Goal: Information Seeking & Learning: Learn about a topic

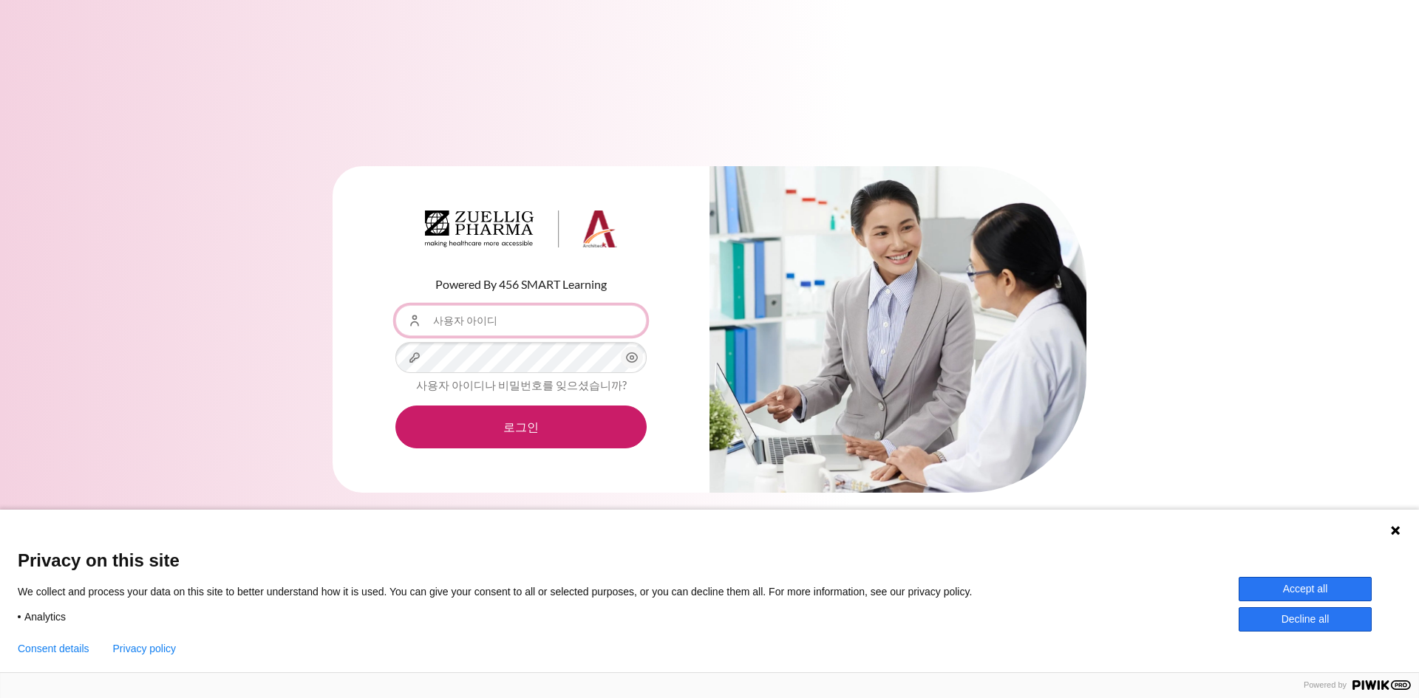
click at [509, 318] on input "사용자 아이디" at bounding box center [520, 320] width 251 height 31
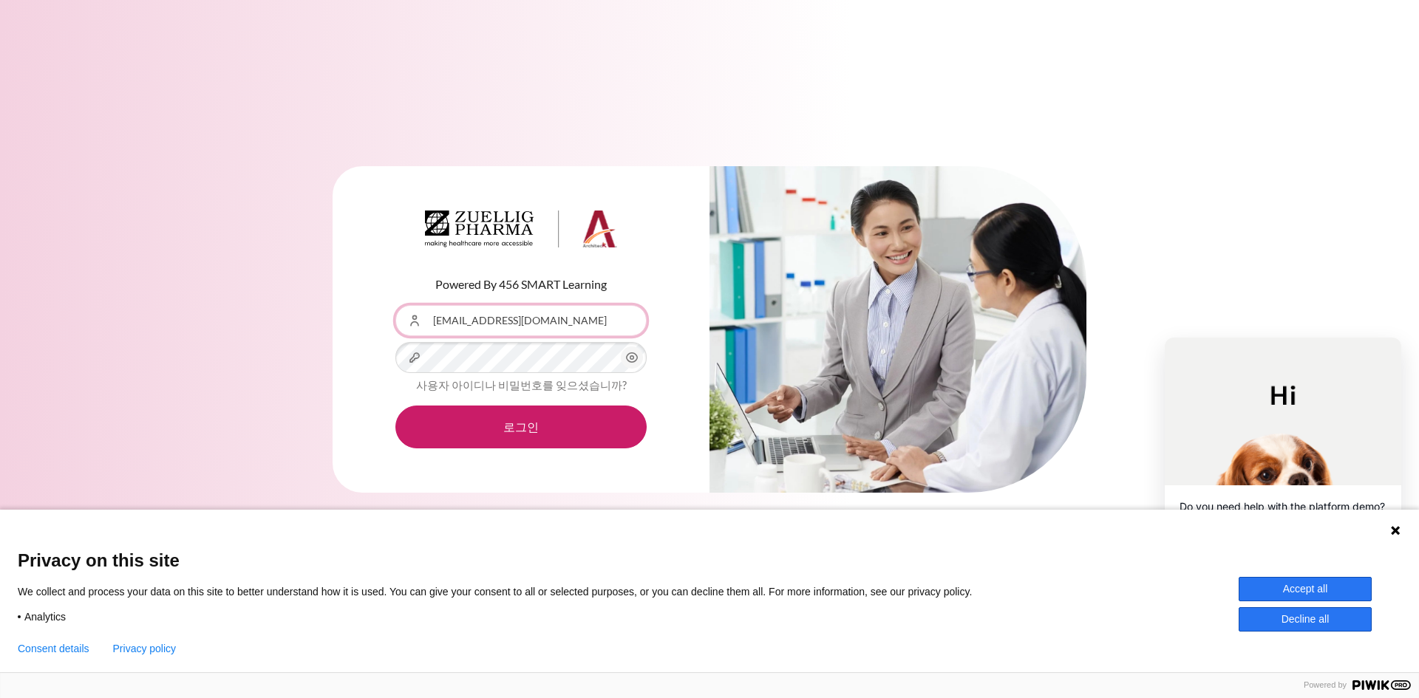
drag, startPoint x: 511, startPoint y: 318, endPoint x: 812, endPoint y: 262, distance: 305.9
click at [629, 292] on div "Powered By 456 SMART Learning 사용자 아이디 skchung10@zuelligpharma.com 비밀번호 사용자 아이디나…" at bounding box center [520, 330] width 251 height 238
type input "skchung10@zuelligpharma.com"
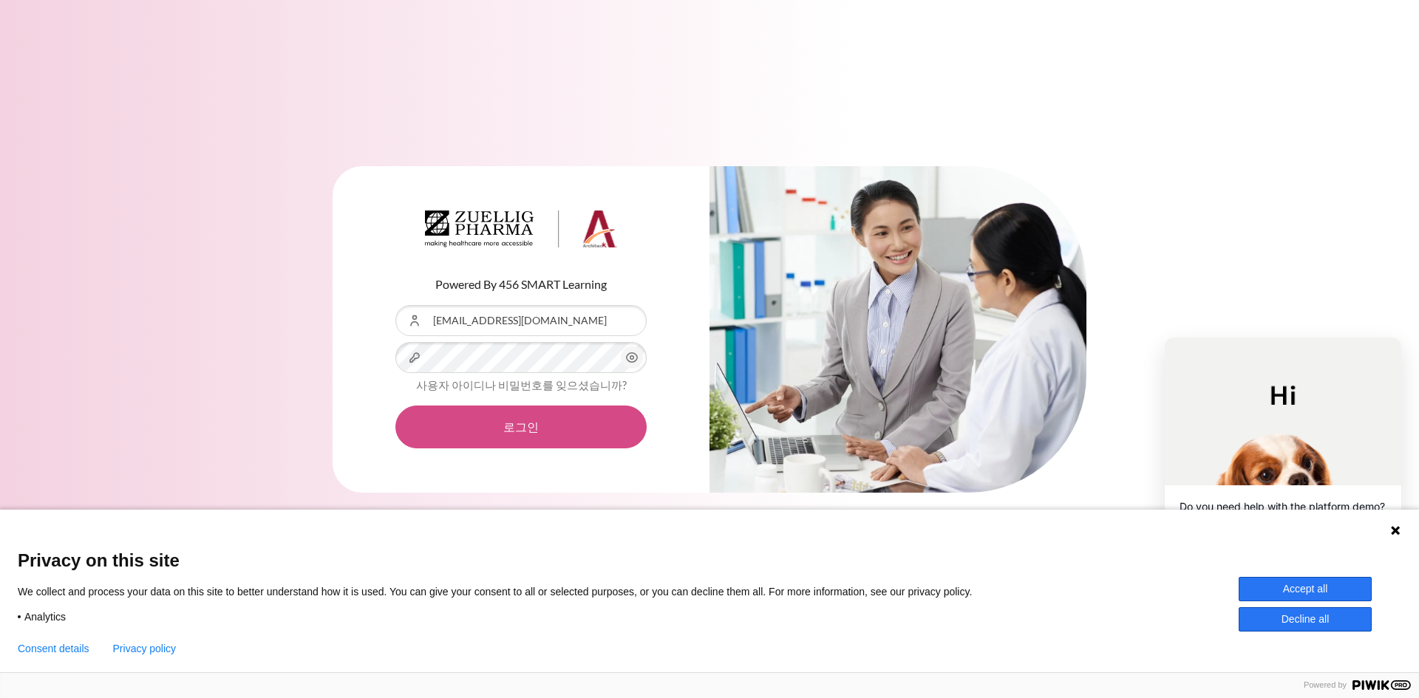
click at [512, 427] on button "로그인" at bounding box center [520, 427] width 251 height 43
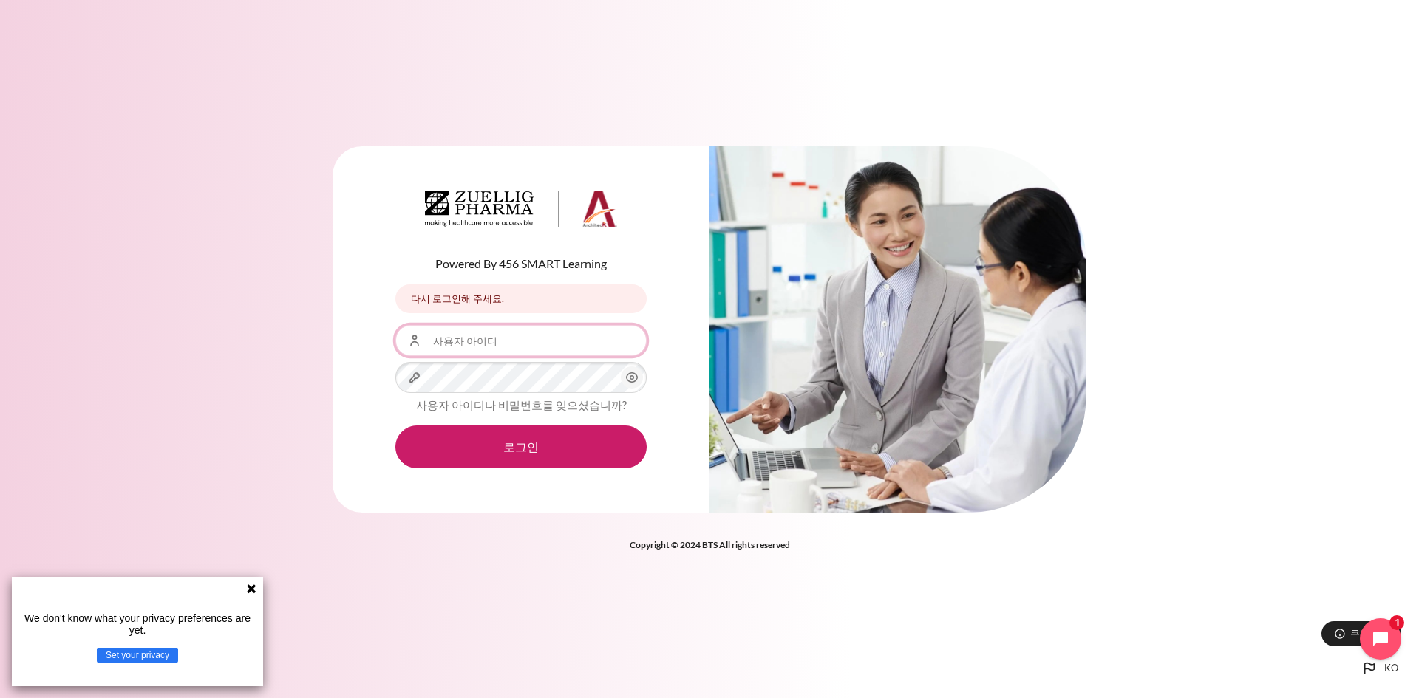
drag, startPoint x: 503, startPoint y: 344, endPoint x: 279, endPoint y: 334, distance: 224.8
click at [273, 332] on div "Powered By 456 SMART Learning 다시 로그인해 주세요. 다시 로그인해 주세요. 사용자 아이디 비밀번호 로그인" at bounding box center [709, 338] width 1419 height 429
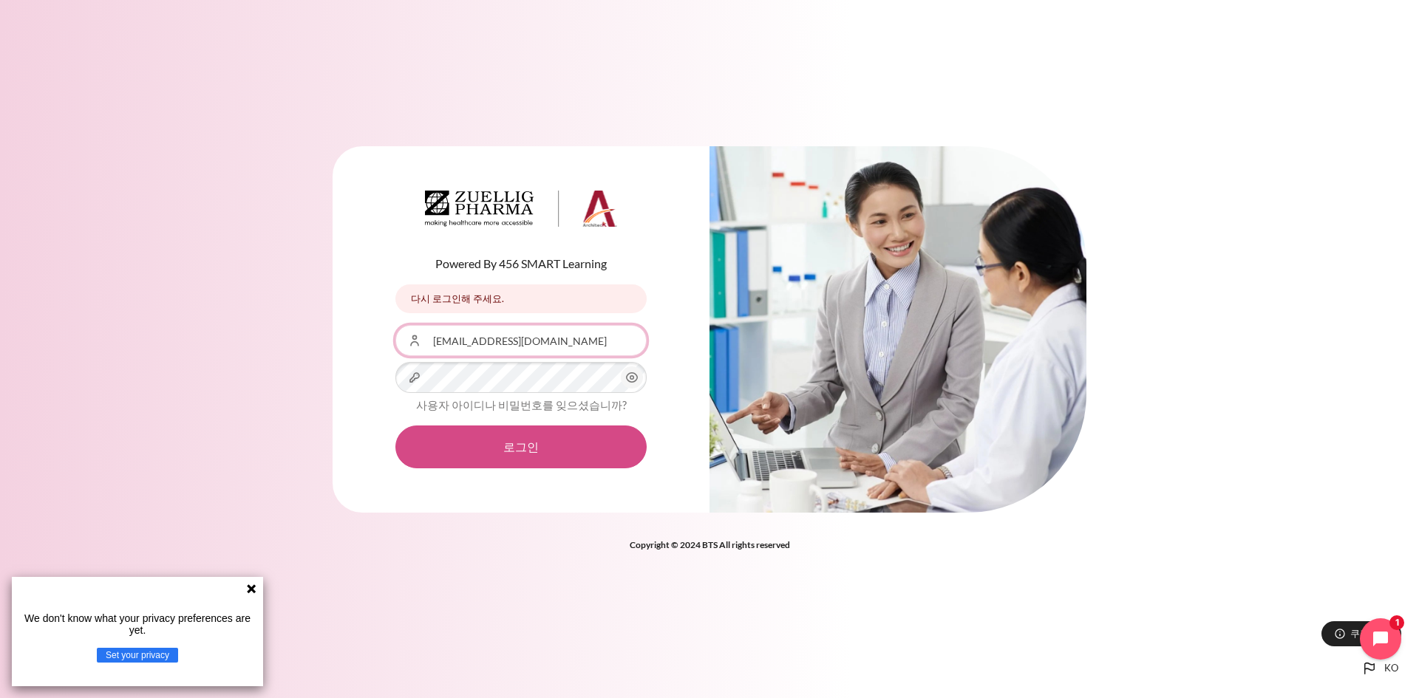
type input "[EMAIL_ADDRESS][DOMAIN_NAME]"
click at [485, 441] on button "로그인" at bounding box center [520, 447] width 251 height 43
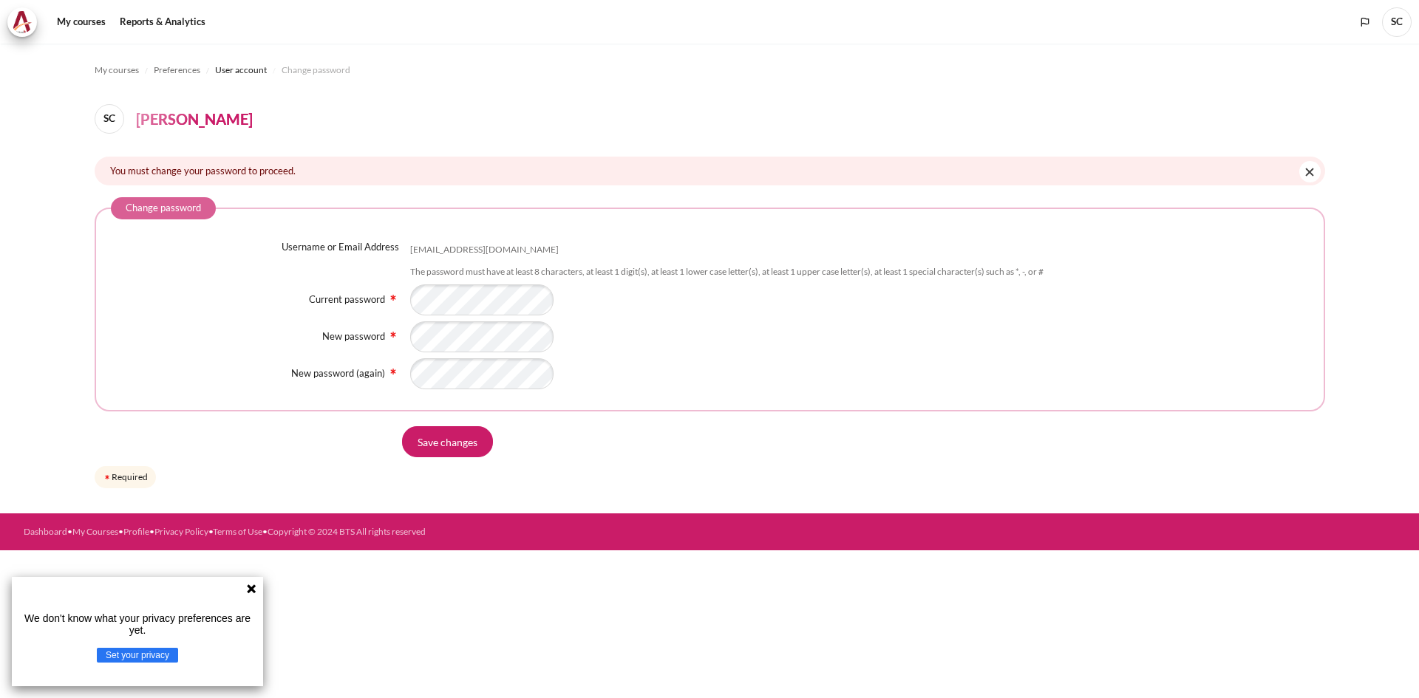
click at [325, 456] on div "Save changes" at bounding box center [710, 441] width 1230 height 31
click at [443, 459] on form "Change password Username or Email Address skchung@ndrug.net The password must h…" at bounding box center [710, 344] width 1230 height 294
click at [451, 438] on input "Save changes" at bounding box center [447, 441] width 91 height 31
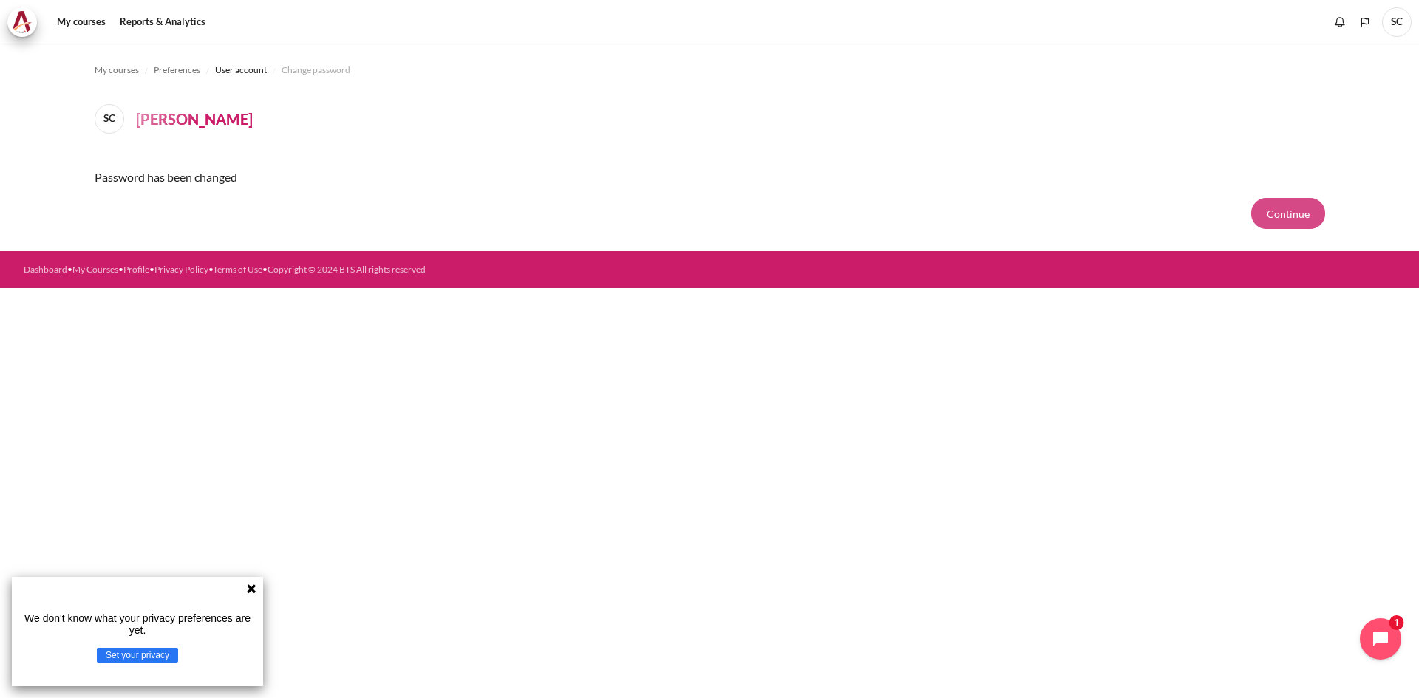
click at [1286, 210] on button "Continue" at bounding box center [1288, 213] width 74 height 31
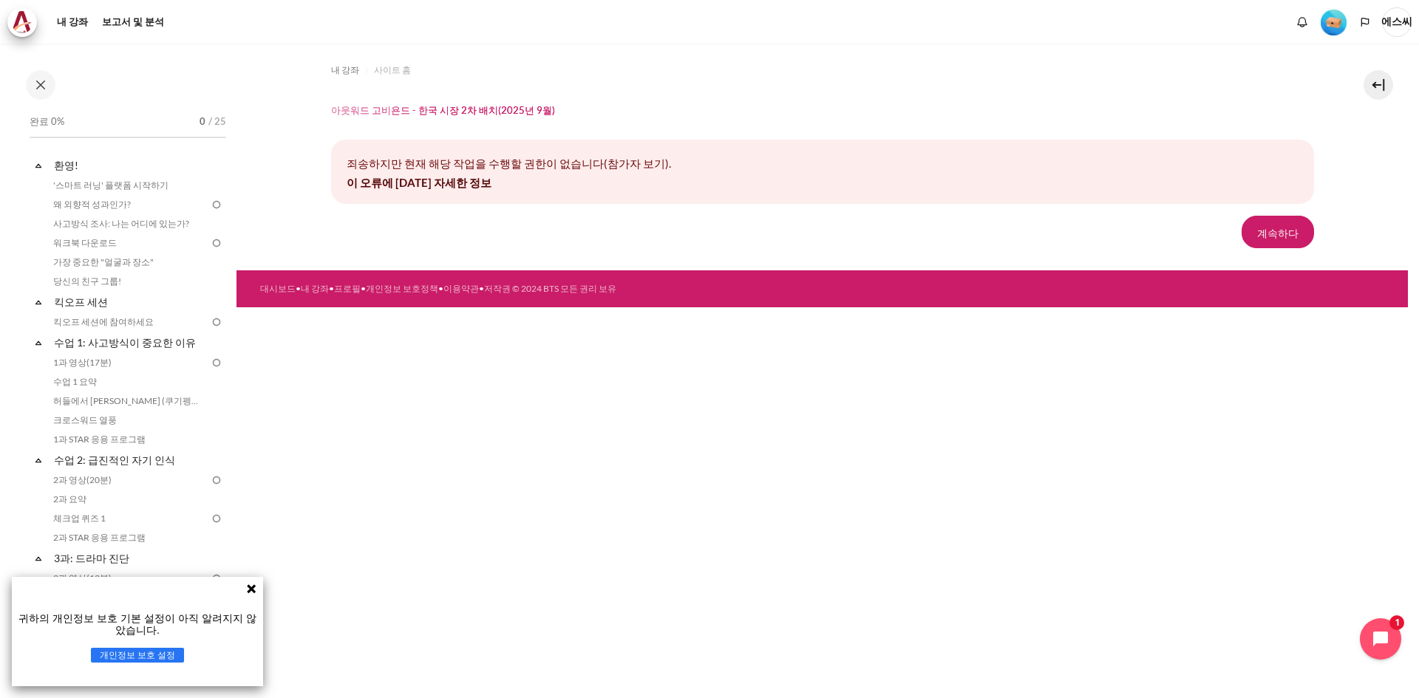
click at [473, 468] on div "내 강좌 사이트 홈 아웃워드 고비욘드 - 한국 시장 2차 배치(2025년 9월) 죄송하지만 현재 해당 작업을 수행할 권한이 없습니다(참가자 보…" at bounding box center [821, 371] width 1171 height 655
click at [145, 181] on font "'스마트 러닝' 플랫폼 시작하기" at bounding box center [110, 185] width 115 height 11
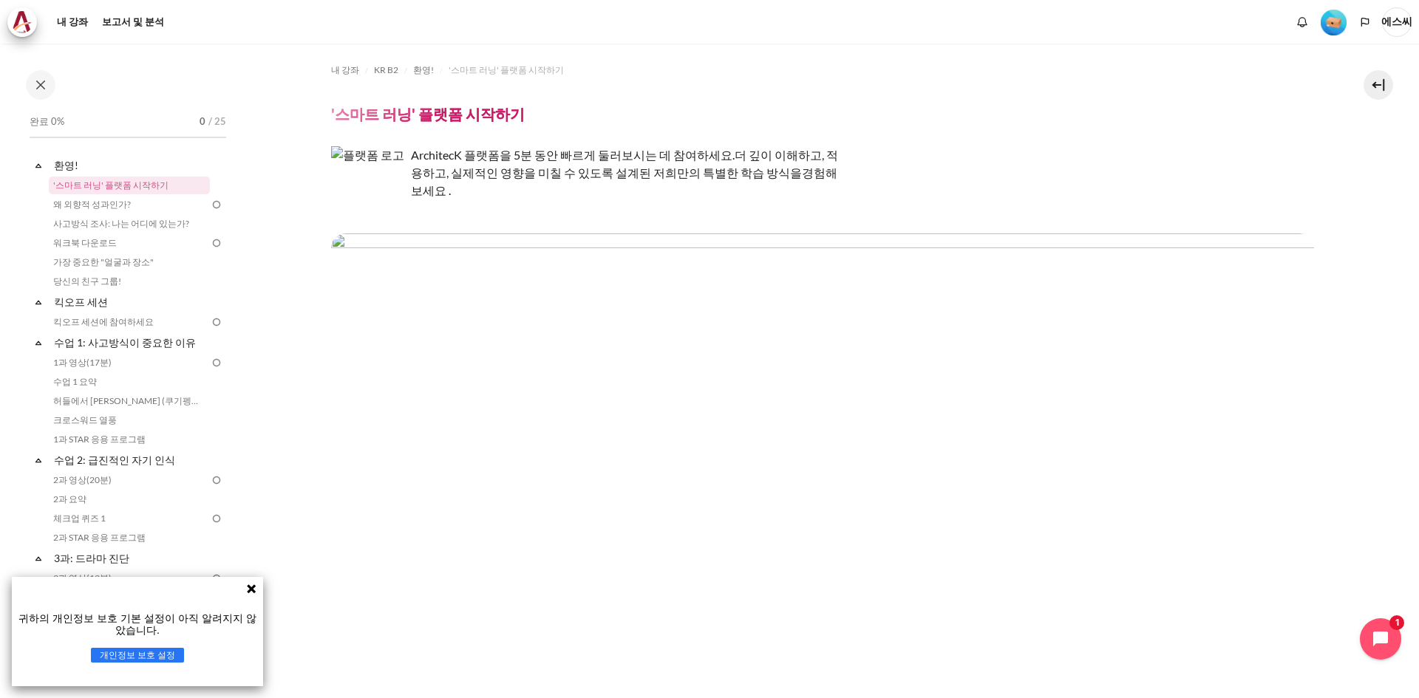
click at [160, 653] on font "개인정보 보호 설정" at bounding box center [138, 655] width 76 height 10
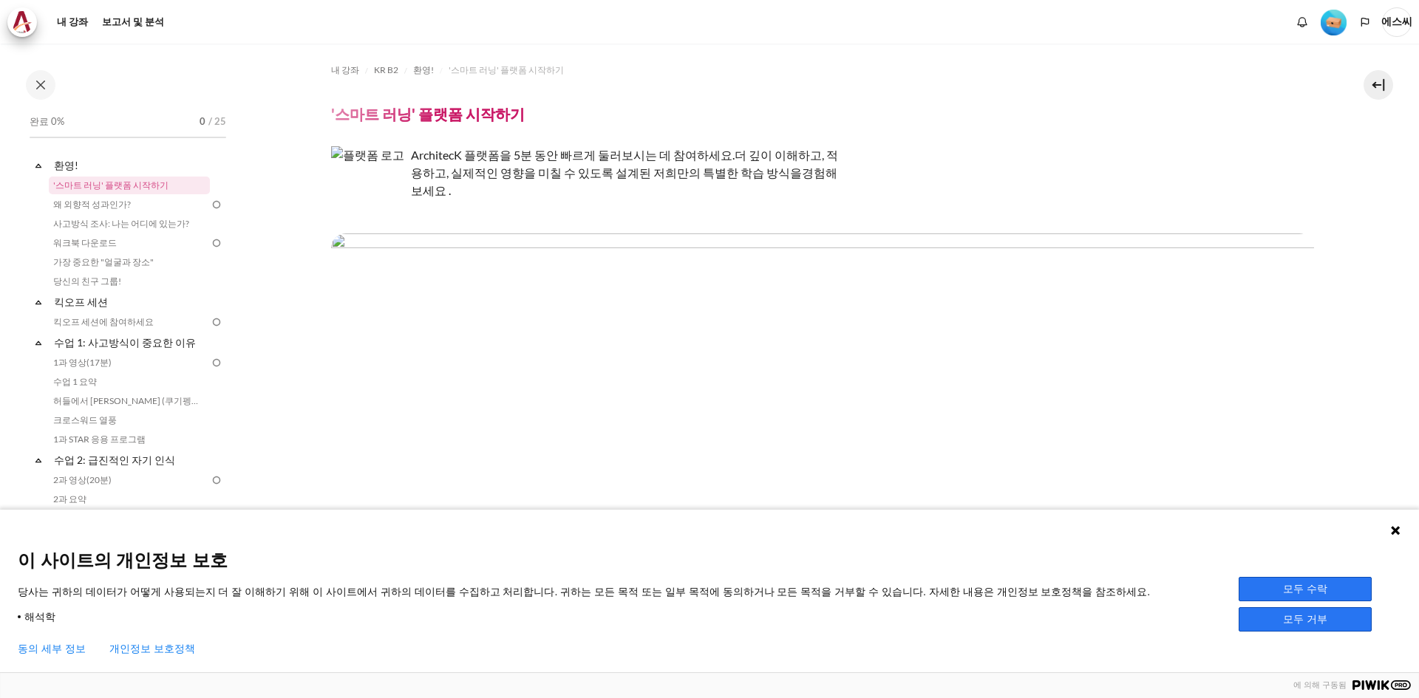
click at [1314, 589] on font "모두 수락" at bounding box center [1305, 589] width 44 height 12
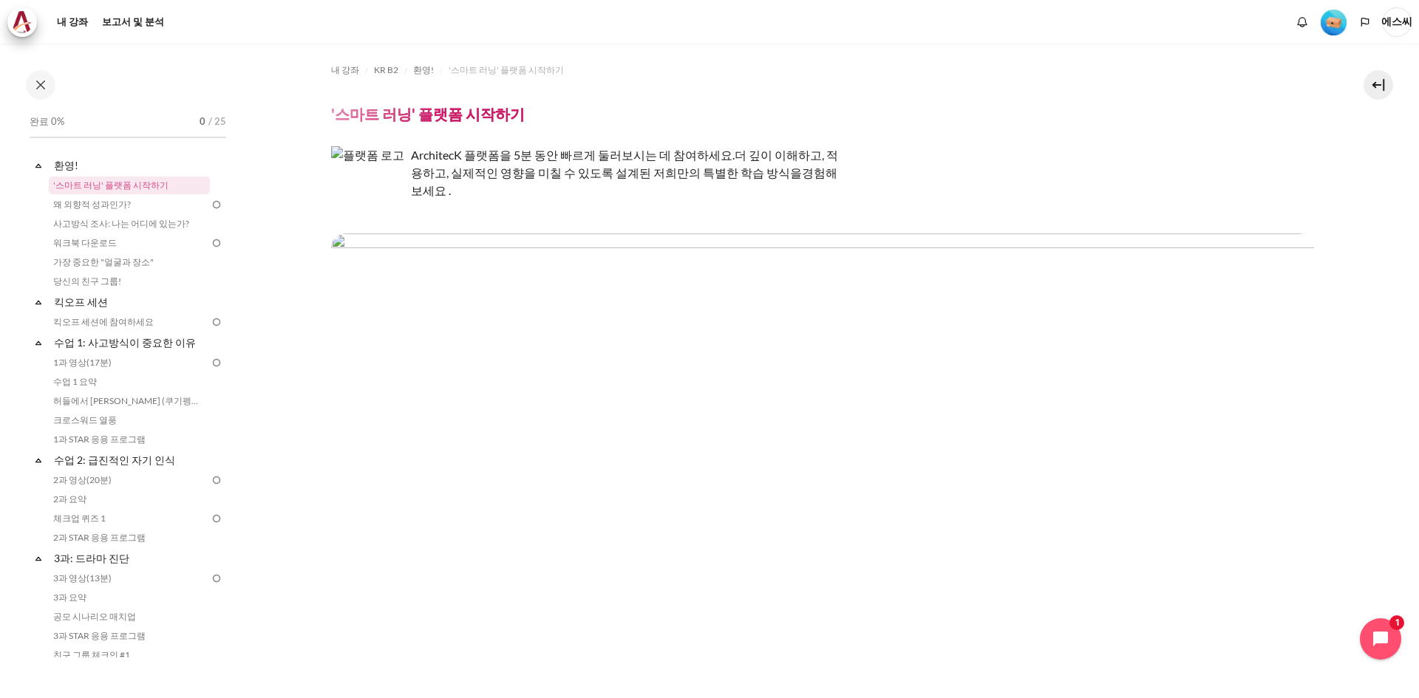
click at [842, 273] on img "콘텐츠" at bounding box center [822, 310] width 983 height 154
click at [613, 339] on img "콘텐츠" at bounding box center [822, 310] width 983 height 154
click at [657, 284] on img "콘텐츠" at bounding box center [822, 310] width 983 height 154
click at [1380, 644] on icon "채팅 위젯 열기" at bounding box center [1388, 639] width 23 height 23
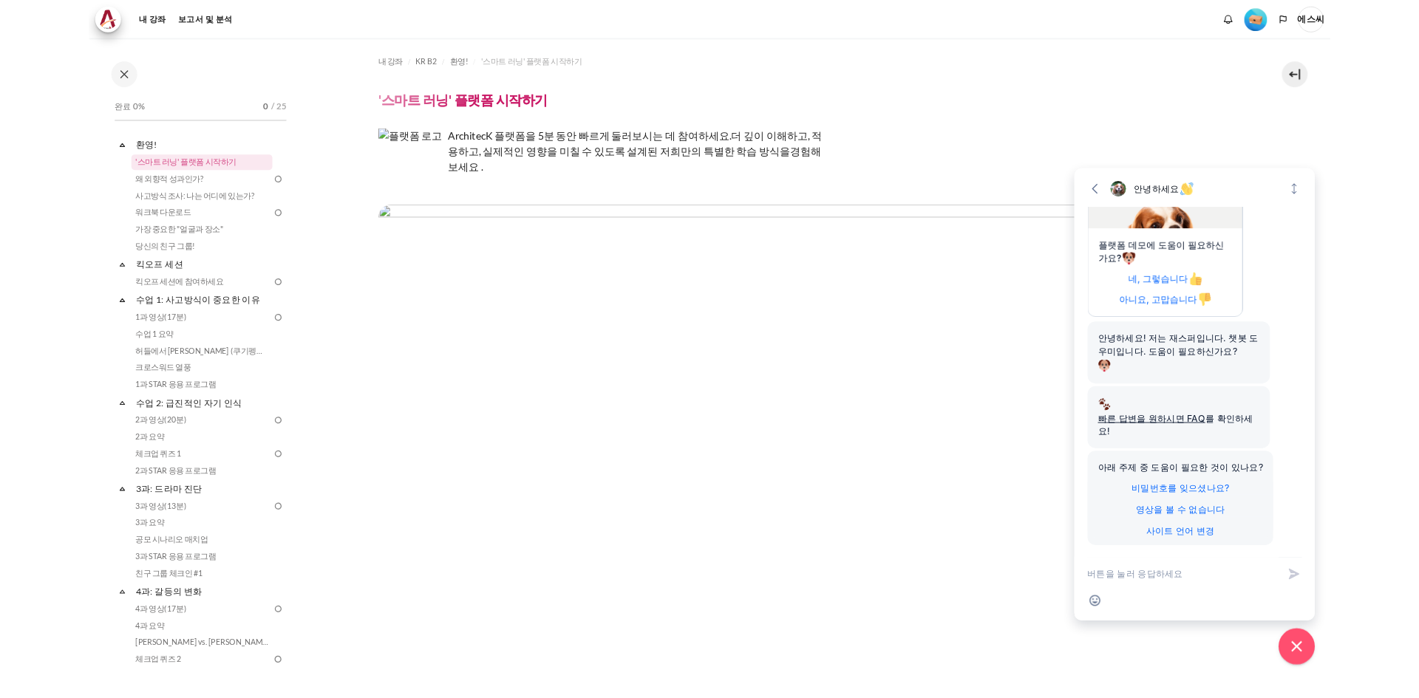
scroll to position [61, 0]
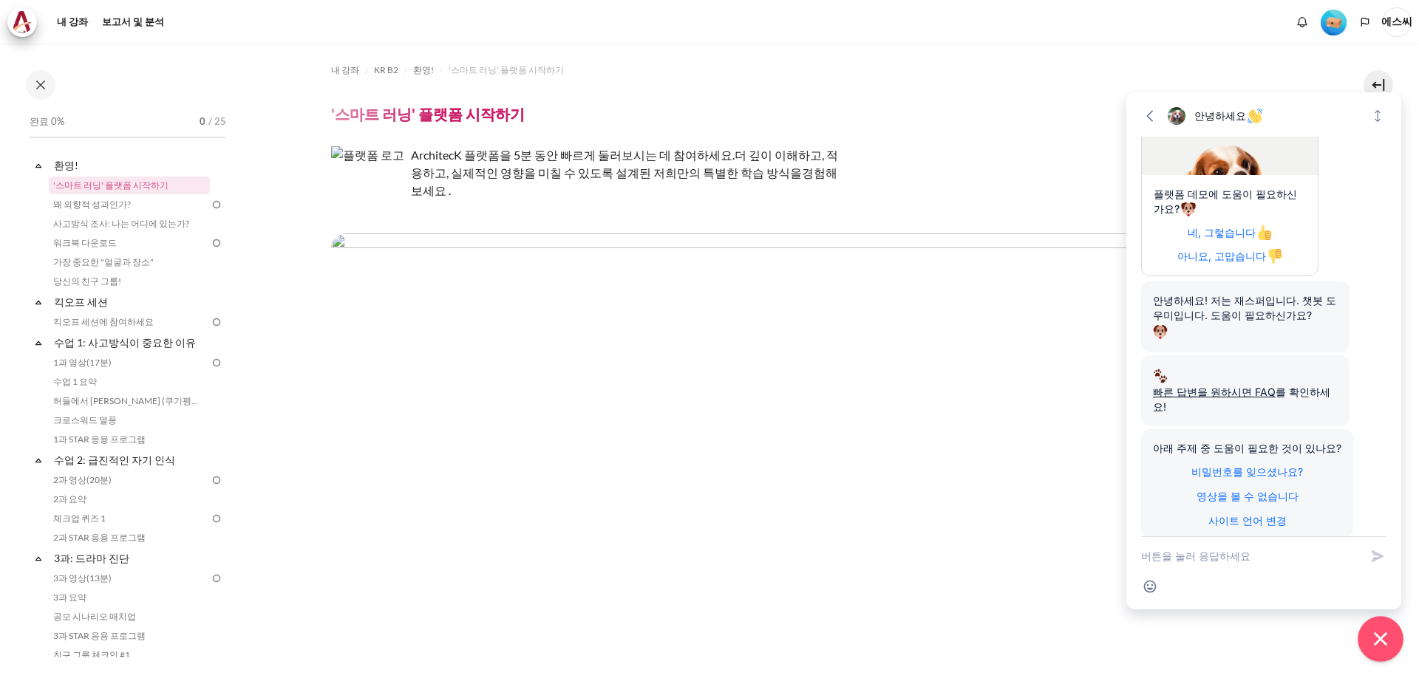
click at [1395, 646] on button "Close chat widget" at bounding box center [1380, 639] width 46 height 46
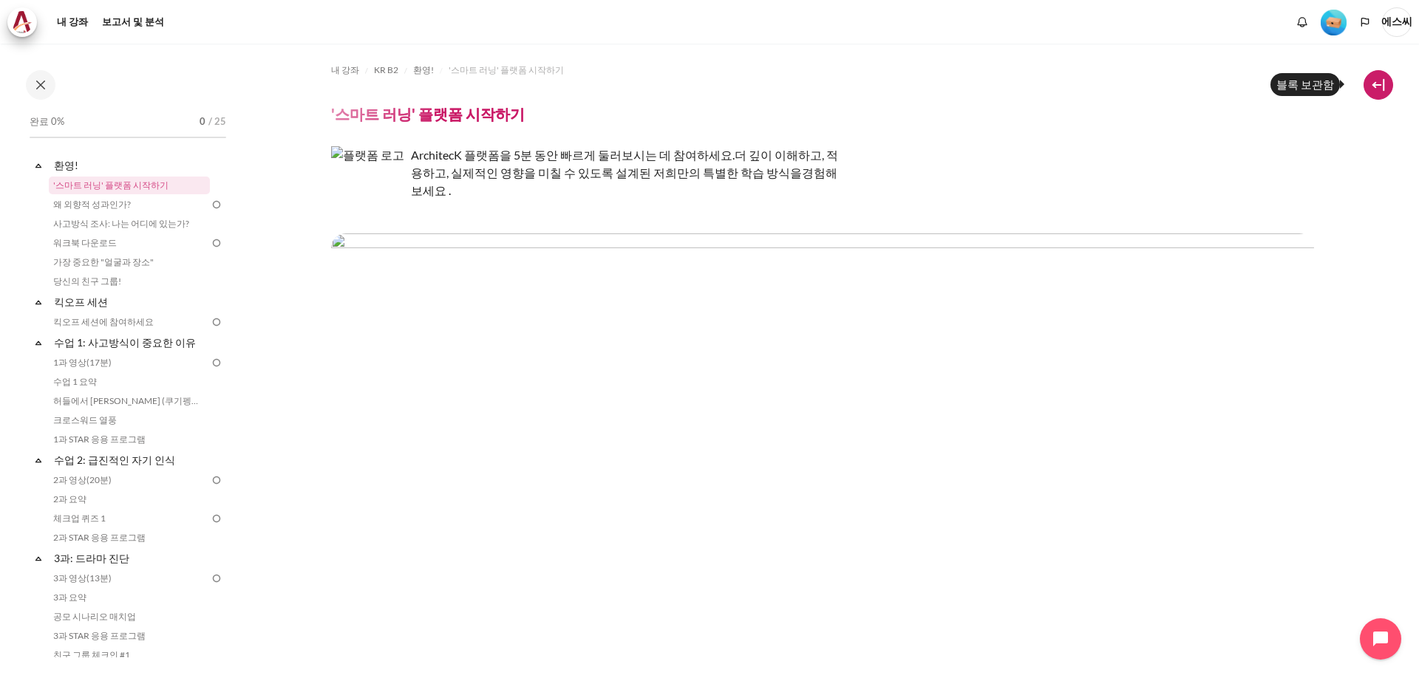
click at [1373, 78] on button at bounding box center [1378, 85] width 30 height 30
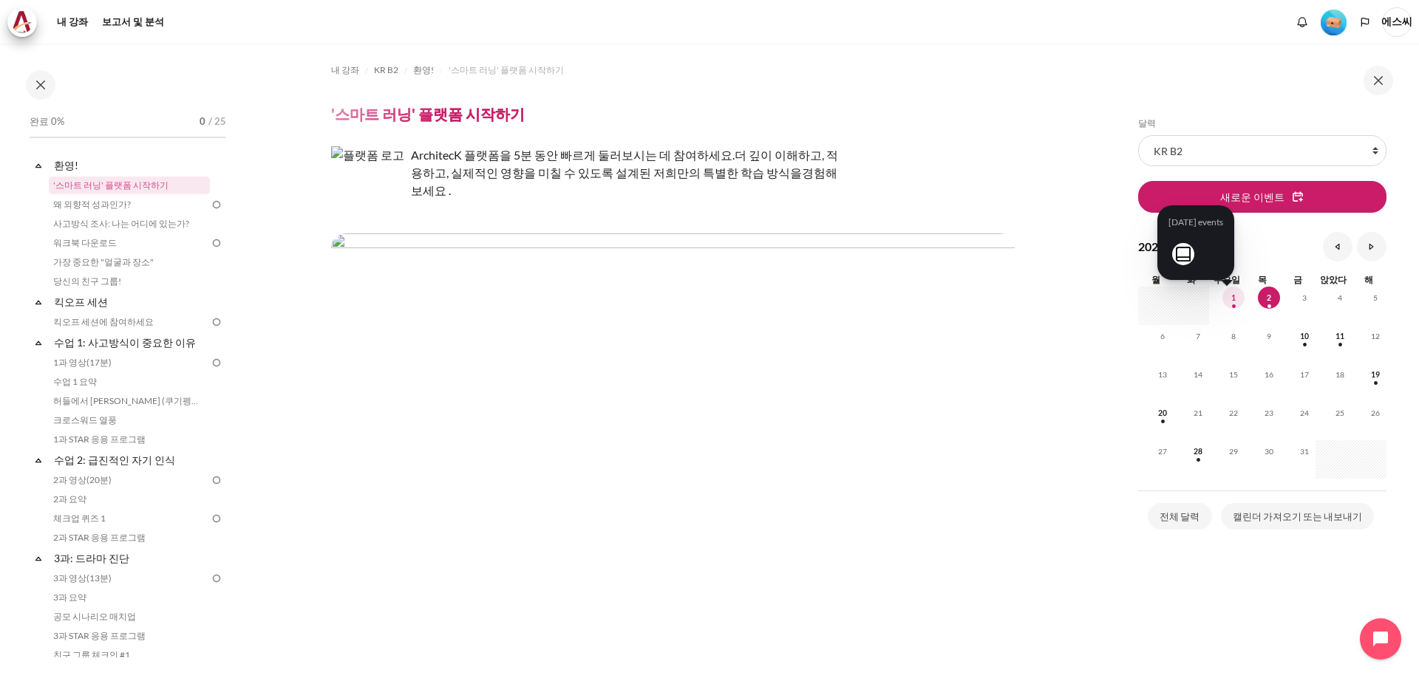
click at [1232, 301] on span "1" at bounding box center [1233, 298] width 22 height 22
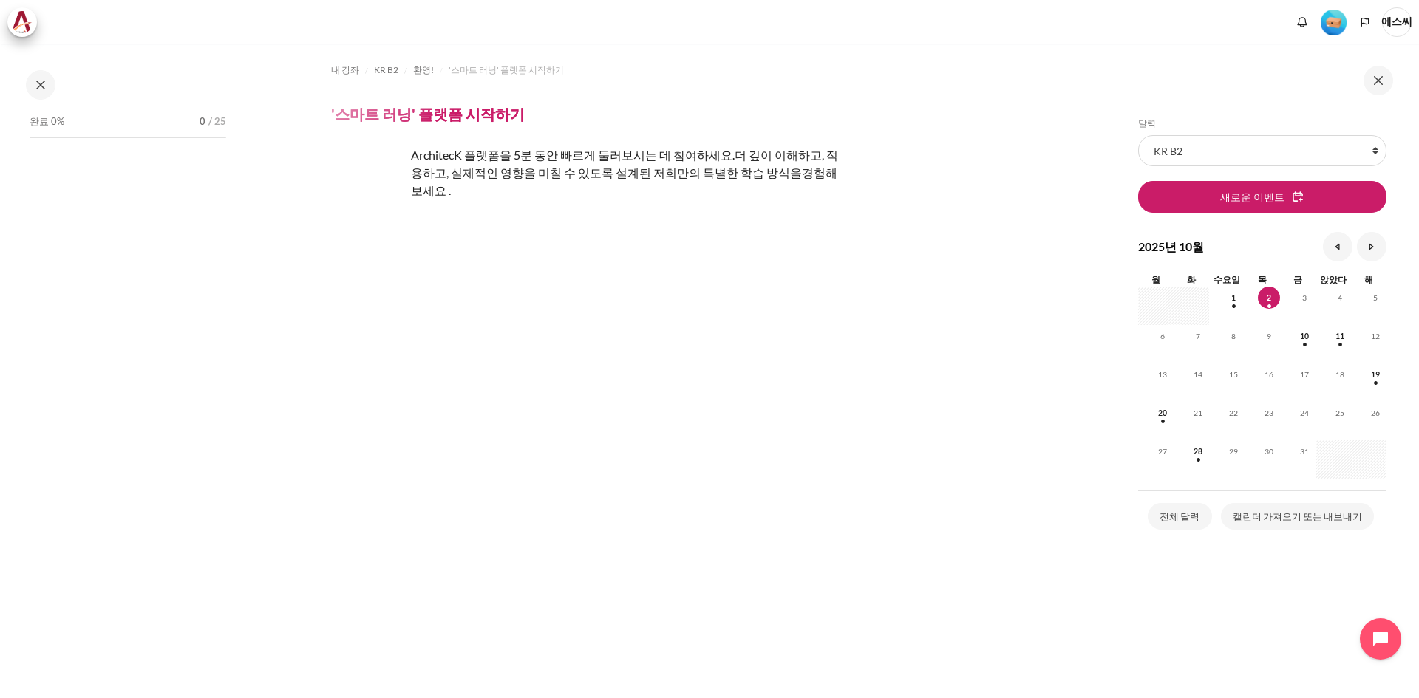
click at [119, 125] on div "완료 0% 0 / 25" at bounding box center [128, 122] width 197 height 15
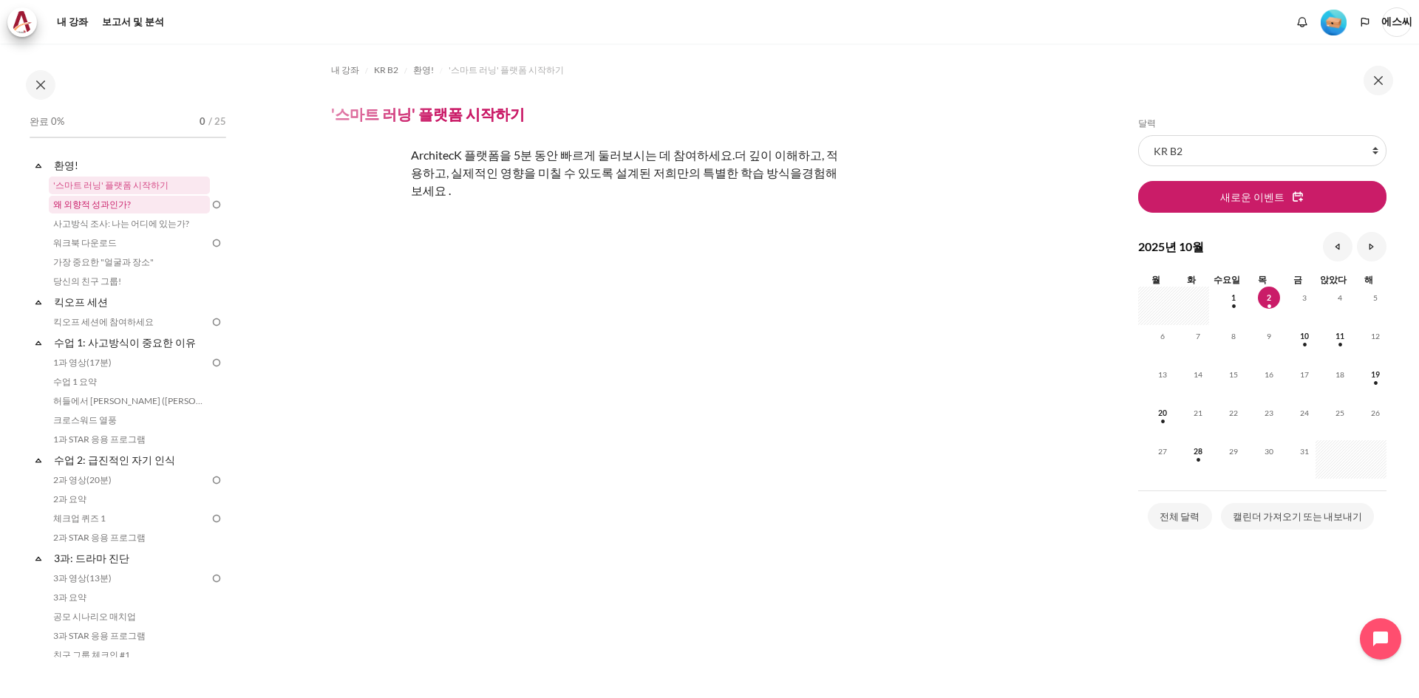
click at [120, 207] on font "왜 외향적 성과인가?" at bounding box center [92, 204] width 78 height 11
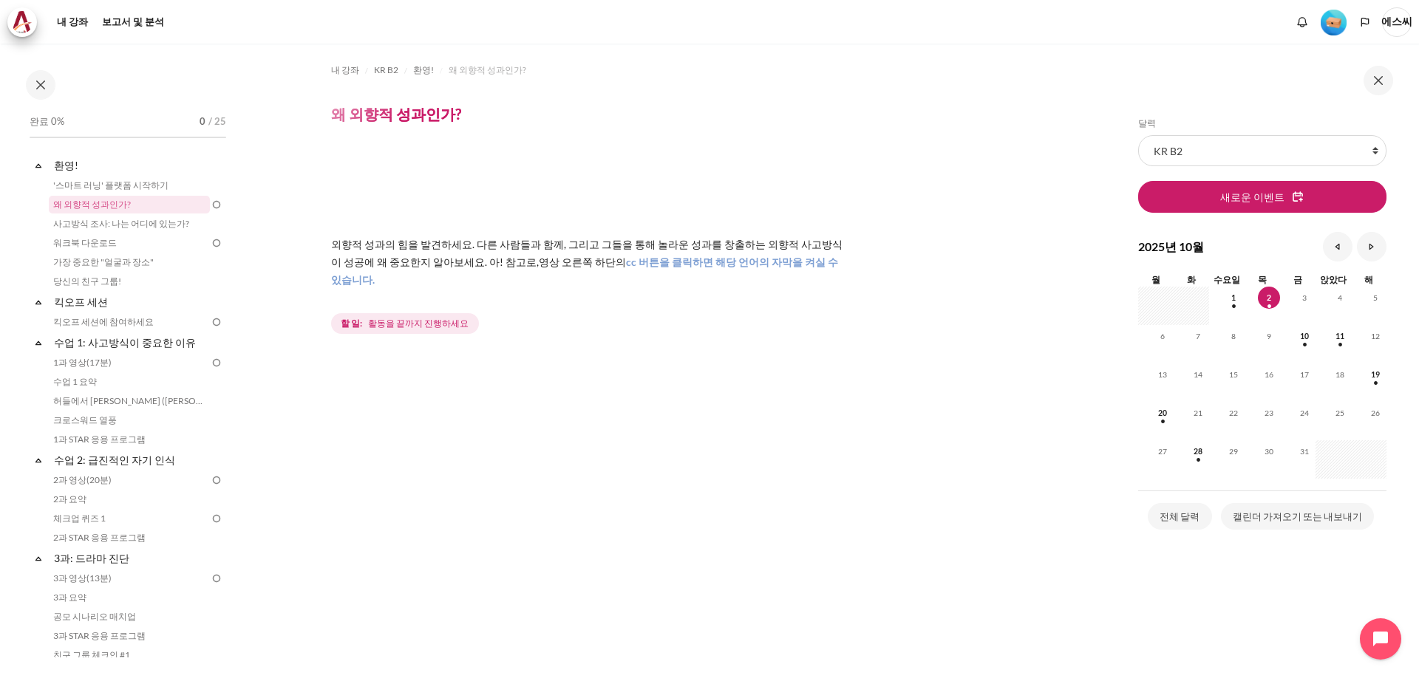
click at [401, 318] on font "활동을 끝까지 진행하세요" at bounding box center [418, 323] width 100 height 11
click at [359, 318] on font "할 일:" at bounding box center [351, 323] width 21 height 11
click at [451, 259] on font "외향적 성과의 힘을 발견하세요. 다른 사람들과 함께, 그리고 그들을 통해 놀라운 성과를 창출하는 외향적 사고방식이 성공에 왜 중요한지 알아보세…" at bounding box center [586, 253] width 511 height 30
click at [514, 197] on img "콘텐츠" at bounding box center [589, 186] width 517 height 81
click at [409, 189] on img "콘텐츠" at bounding box center [589, 186] width 517 height 81
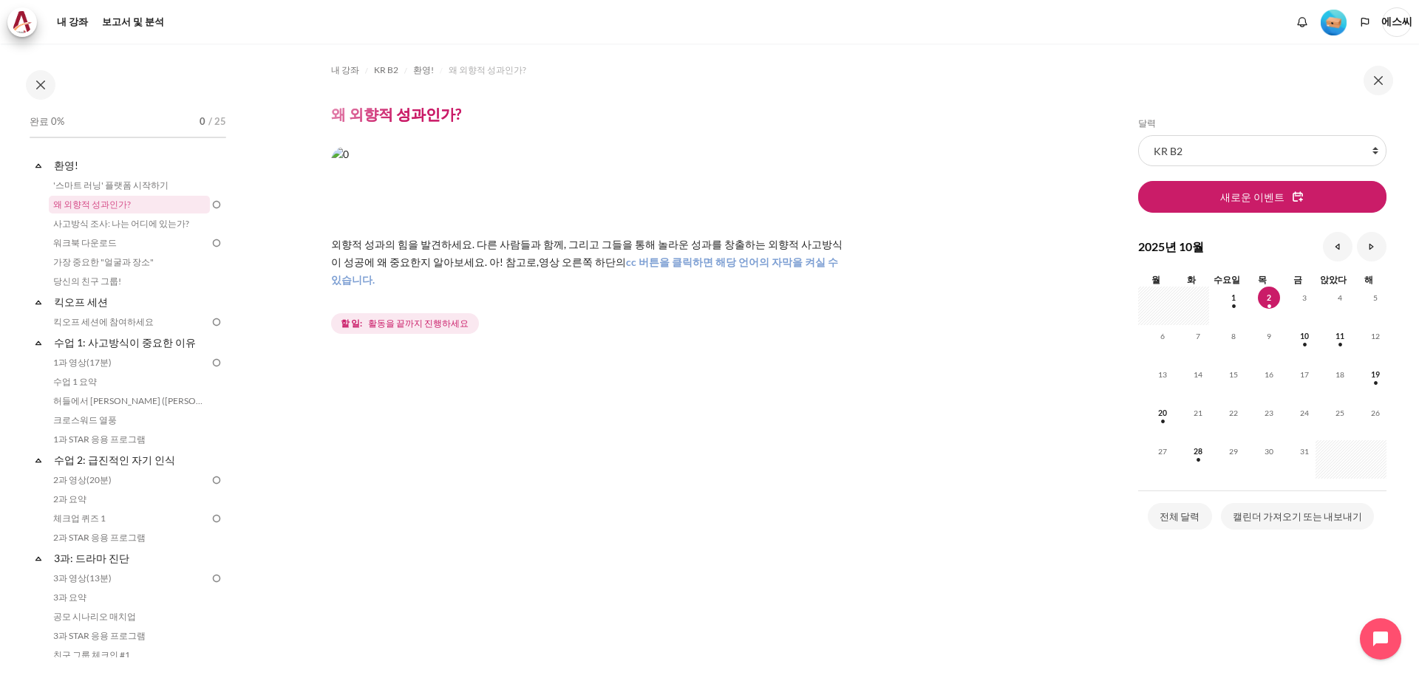
click at [579, 197] on img "콘텐츠" at bounding box center [589, 186] width 517 height 81
click at [375, 117] on font "왜 외향적 성과인가?" at bounding box center [396, 114] width 130 height 18
click at [824, 216] on img "콘텐츠" at bounding box center [589, 186] width 517 height 81
click at [573, 259] on font "cc 버튼을 클릭하면 해당 언어의 자막을 켜실 수 있습니다." at bounding box center [584, 271] width 507 height 30
click at [706, 265] on font "cc 버튼을 클릭하면 해당 언어의 자막을 켜실 수 있습니다." at bounding box center [584, 271] width 507 height 30
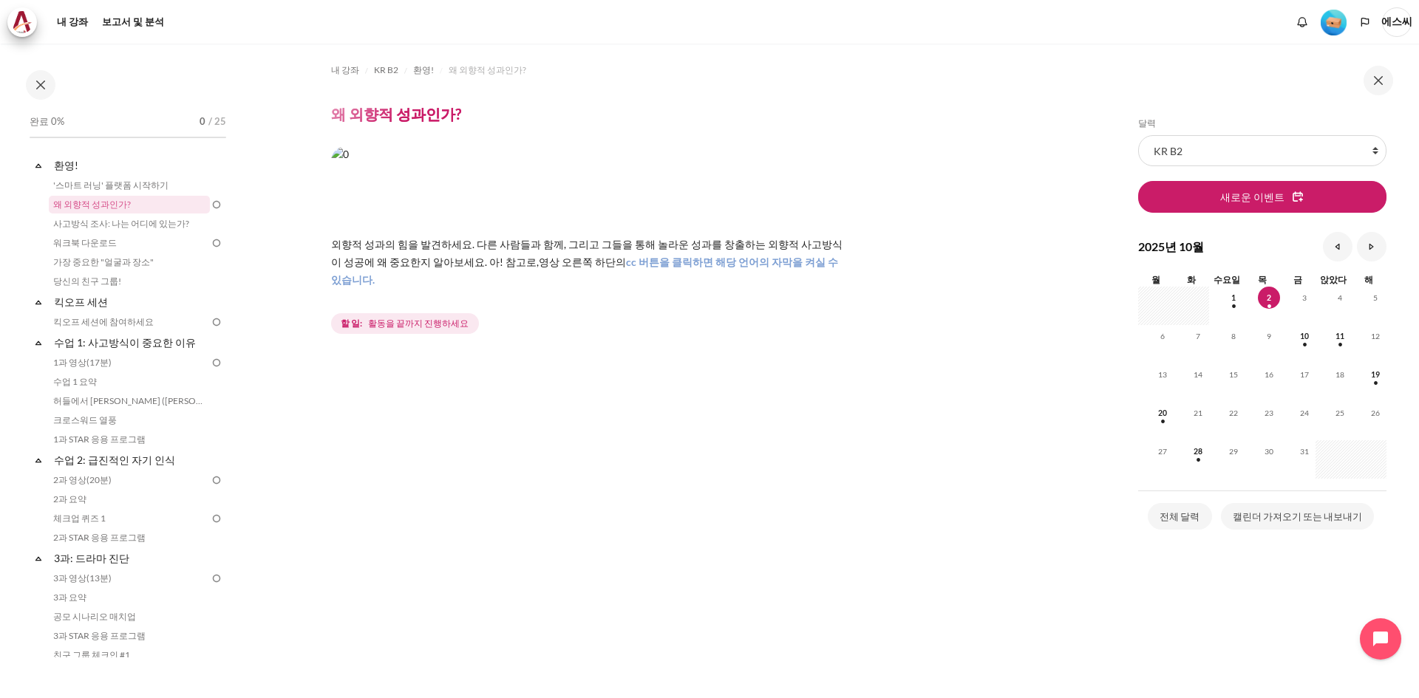
click at [398, 264] on font "외향적 성과의 힘을 발견하세요. 다른 사람들과 함께, 그리고 그들을 통해 놀라운 성과를 창출하는 외향적 사고방식이 성공에 왜 중요한지 알아보세…" at bounding box center [586, 253] width 511 height 30
click at [454, 249] on font "외향적 성과의 힘을 발견하세요. 다른 사람들과 함께, 그리고 그들을 통해 놀라운 성과를 창출하는 외향적 사고방식이 성공에 왜 중요한지 알아보세…" at bounding box center [586, 253] width 511 height 30
click at [143, 185] on font "'스마트 러닝' 플랫폼 시작하기" at bounding box center [110, 185] width 115 height 11
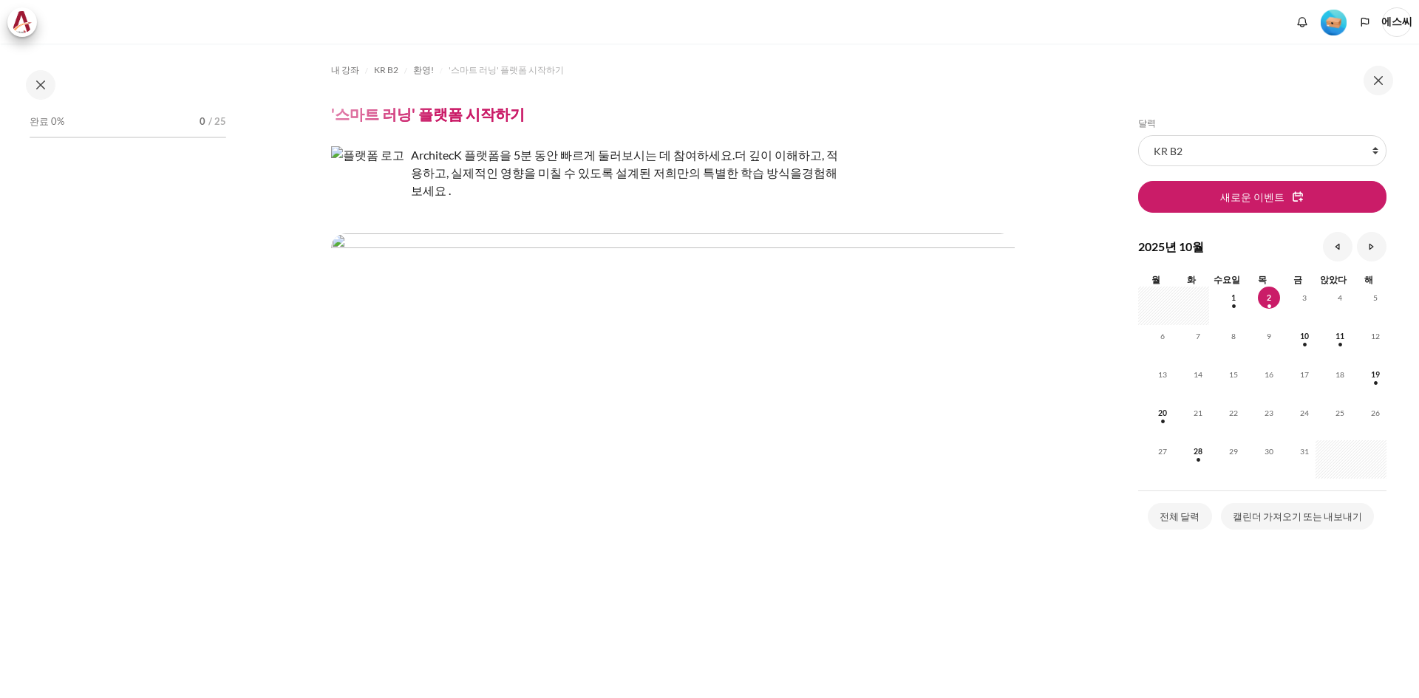
click at [374, 187] on img "콘텐츠" at bounding box center [368, 182] width 74 height 73
click at [572, 165] on p "ArchitecK 플랫폼을 5분 동안 빠르게 둘러보시는 데 참여하세요 . 더 깊이 이해하고, 적용하고, 실제적인 영향을 미칠 수 있도록 설계된…" at bounding box center [589, 172] width 517 height 53
click at [44, 124] on font "완료 0%" at bounding box center [47, 121] width 35 height 12
click at [216, 126] on font "/ 25" at bounding box center [217, 121] width 18 height 12
drag, startPoint x: 627, startPoint y: 282, endPoint x: 658, endPoint y: 267, distance: 33.4
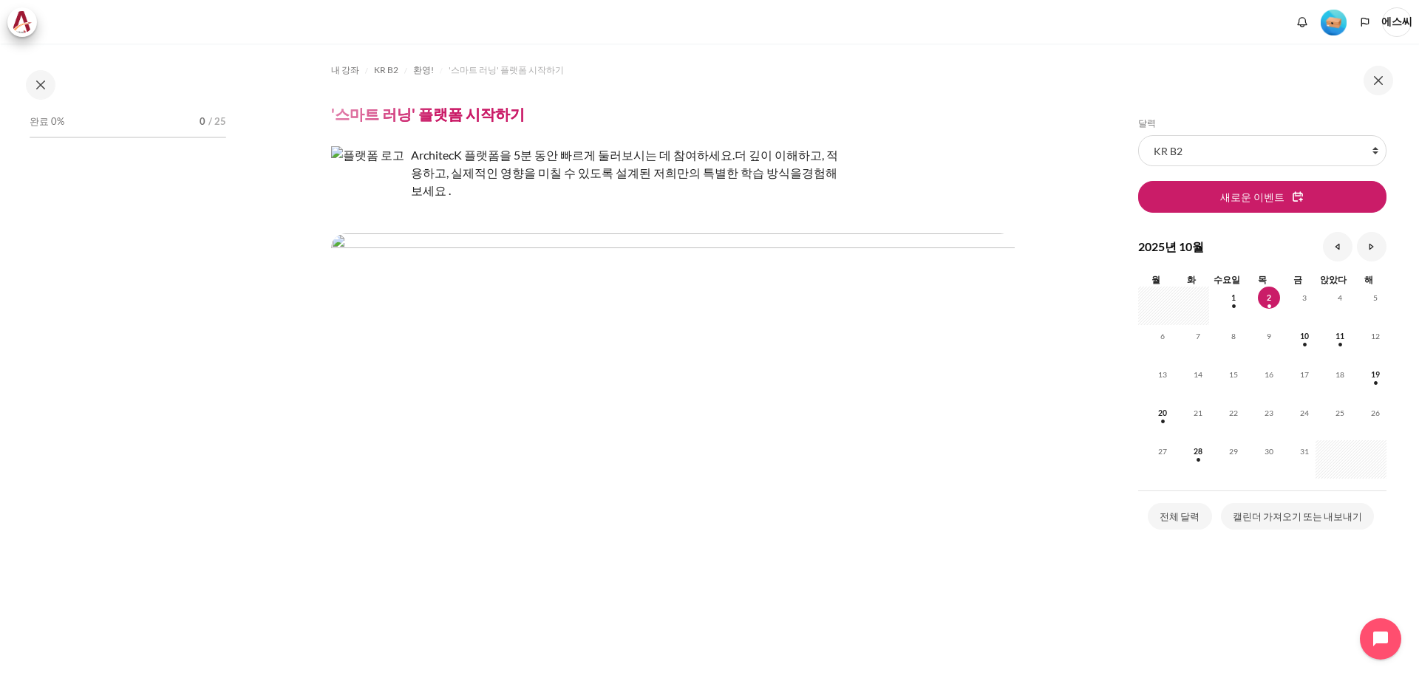
click at [627, 279] on img "콘텐츠" at bounding box center [672, 286] width 683 height 107
click at [771, 265] on img "콘텐츠" at bounding box center [672, 286] width 683 height 107
click at [808, 178] on font "경험해 보세요 ." at bounding box center [624, 182] width 426 height 32
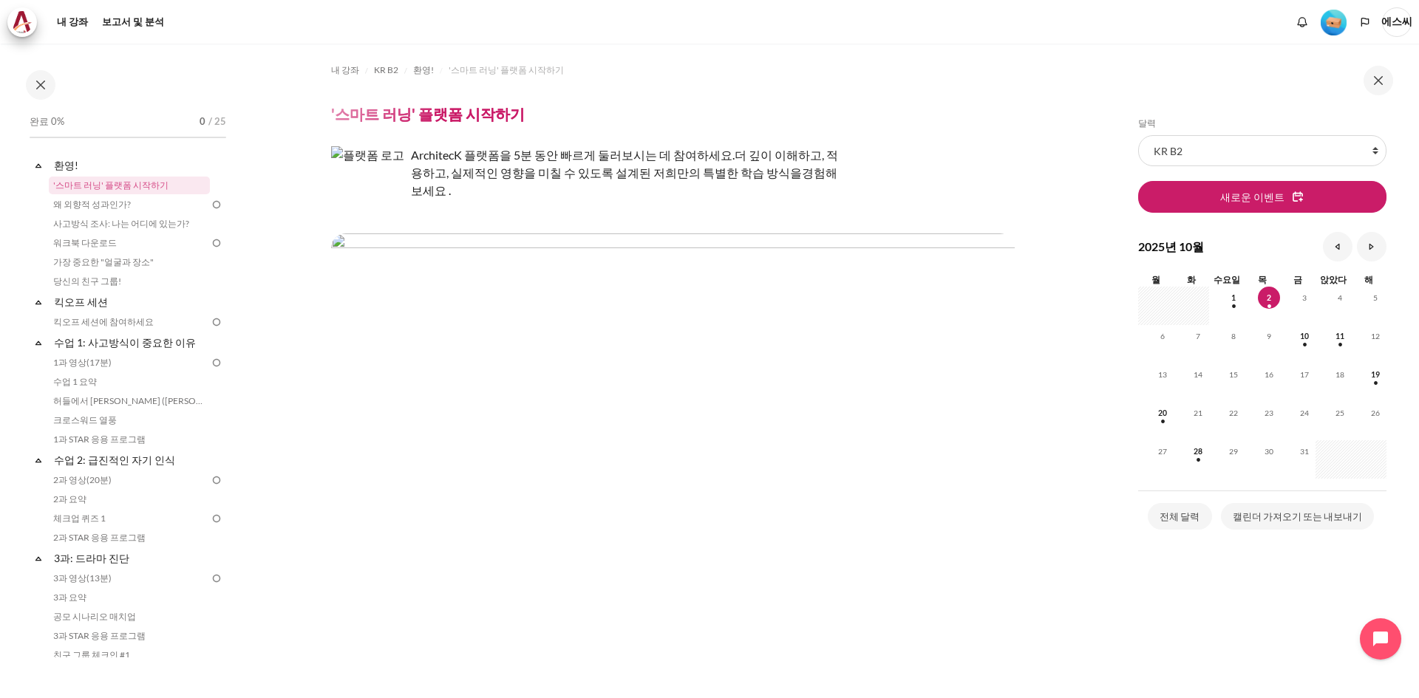
click at [680, 273] on img "콘텐츠" at bounding box center [672, 286] width 683 height 107
click at [109, 203] on font "왜 외향적 성과인가?" at bounding box center [92, 204] width 78 height 11
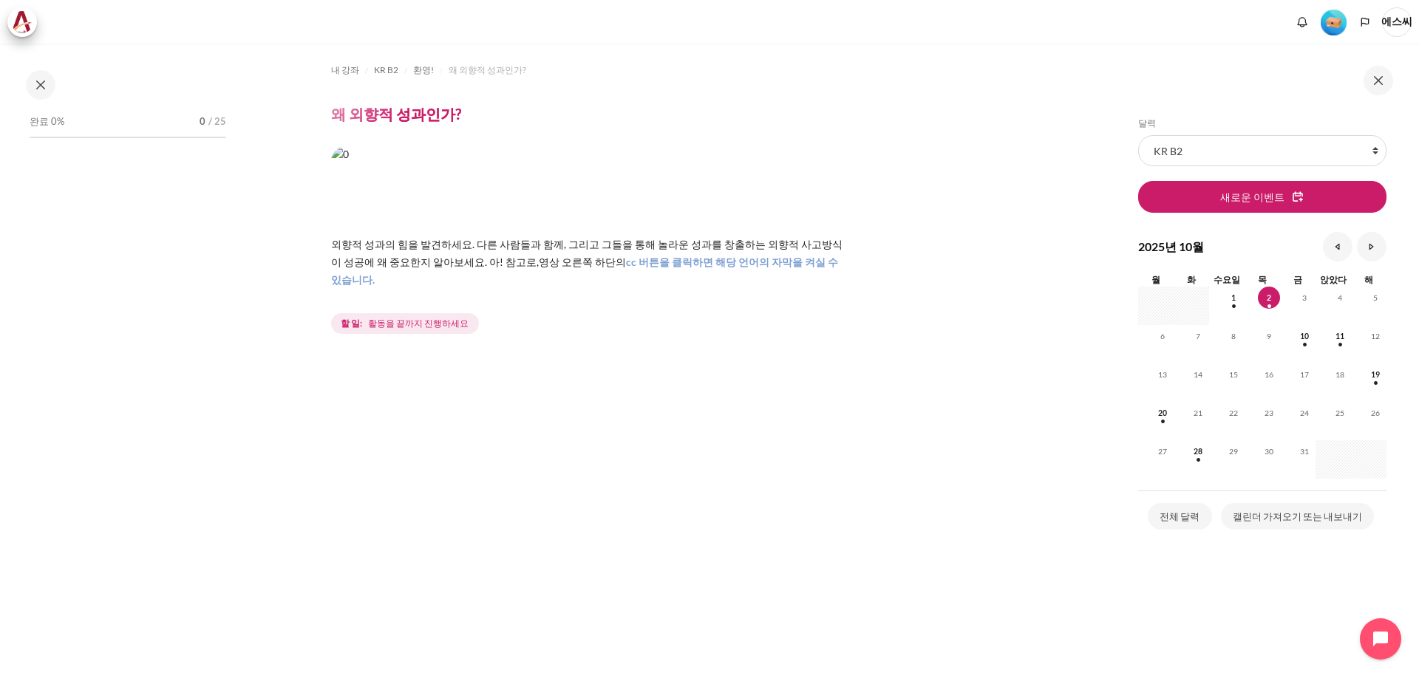
click at [407, 318] on font "활동을 끝까지 진행하세요" at bounding box center [418, 323] width 100 height 11
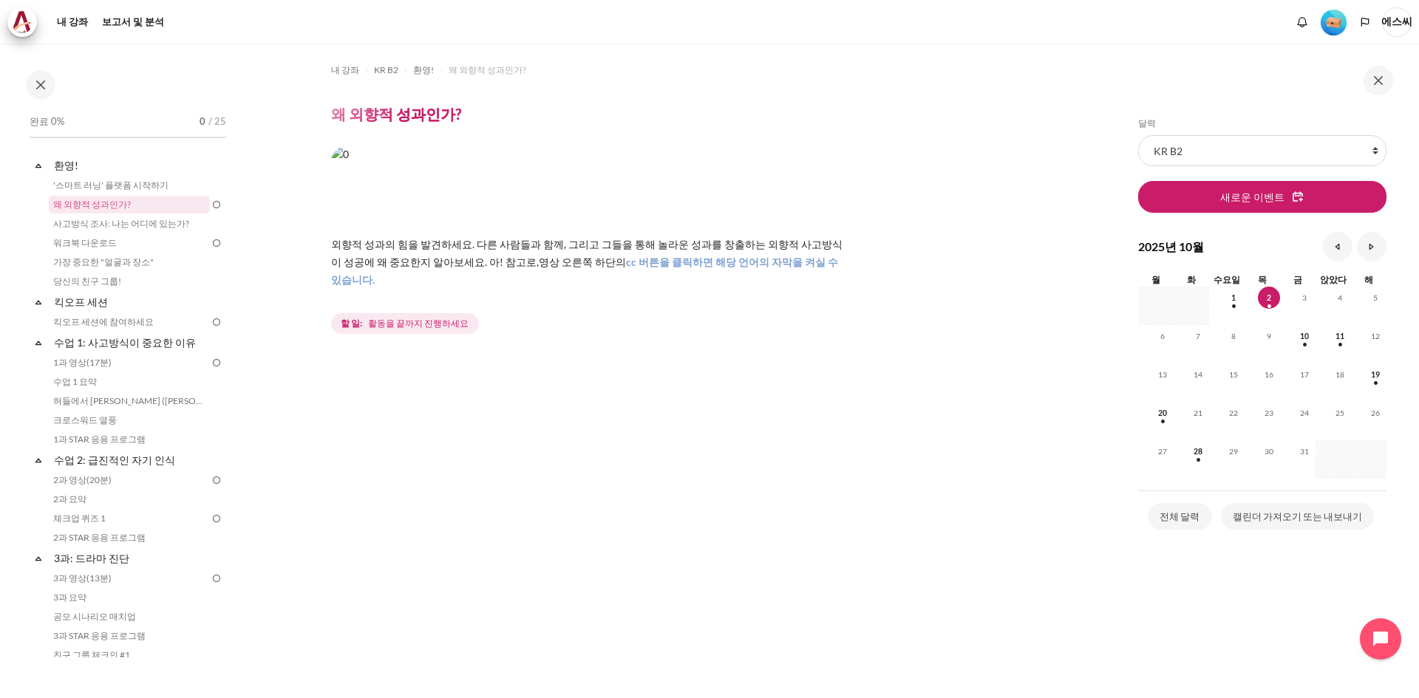
click at [347, 318] on font "할 일:" at bounding box center [351, 323] width 21 height 11
click at [388, 317] on span "활동을 끝까지 진행하세요" at bounding box center [418, 323] width 100 height 13
click at [383, 265] on font "외향적 성과의 힘을 발견하세요. 다른 사람들과 함께, 그리고 그들을 통해 놀라운 성과를 창출하는 외향적 사고방식이 성공에 왜 중요한지 알아보세…" at bounding box center [586, 253] width 511 height 30
click at [539, 265] on font "영상 오른쪽 하단의" at bounding box center [582, 262] width 87 height 13
click at [641, 265] on font "cc 버튼을 클릭하면 해당 언어의 자막을 켜실 수 있습니다." at bounding box center [584, 271] width 507 height 30
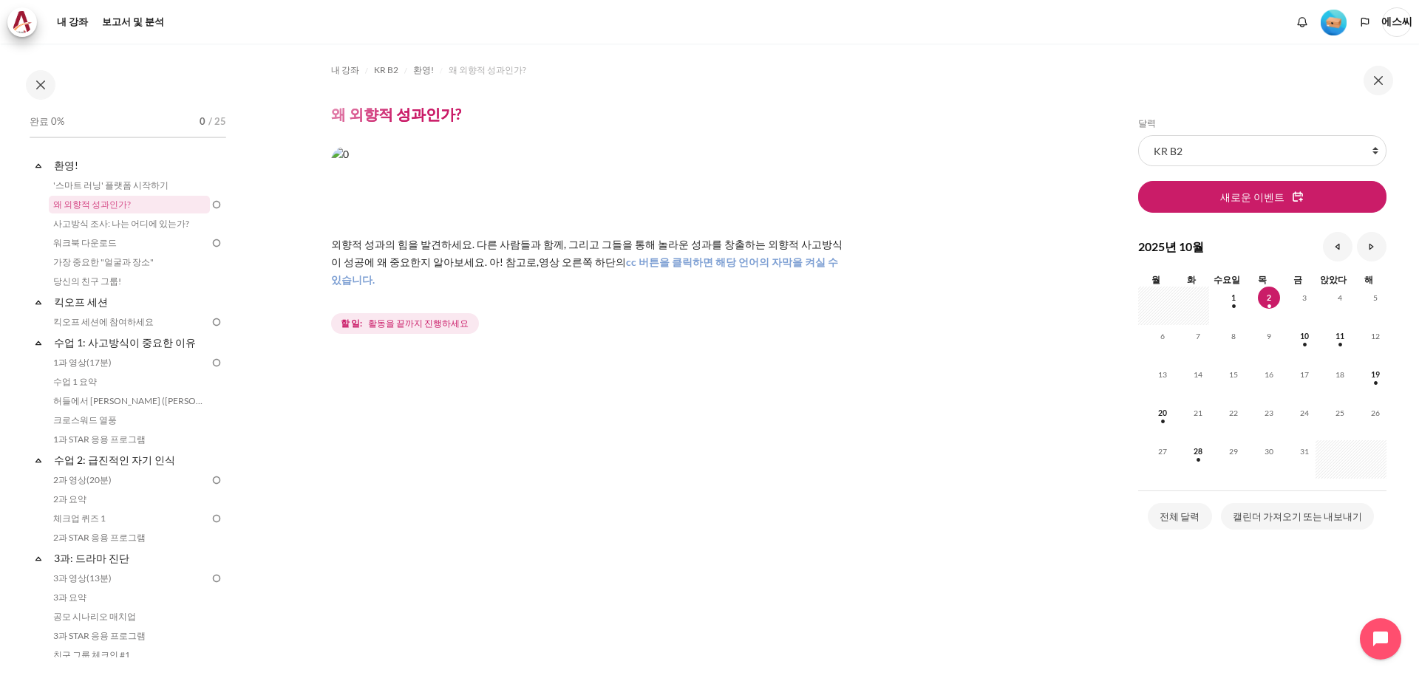
click at [210, 204] on img at bounding box center [216, 204] width 13 height 13
click at [109, 204] on font "왜 외향적 성과인가?" at bounding box center [92, 204] width 78 height 11
click at [99, 223] on font "사고방식 조사: 나는 어디에 있는가?" at bounding box center [121, 223] width 136 height 11
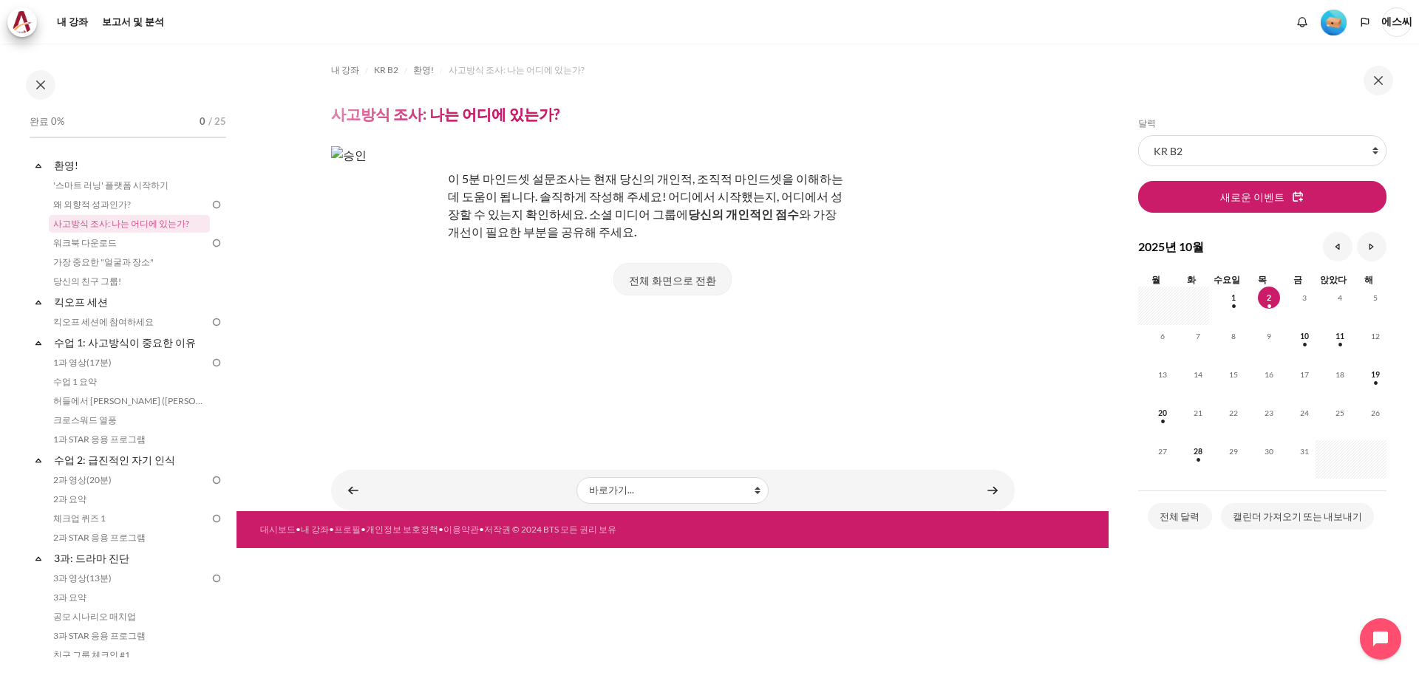
click at [684, 285] on font "전체 화면으로 전환" at bounding box center [672, 280] width 87 height 13
click at [149, 183] on font "'스마트 러닝' 플랫폼 시작하기" at bounding box center [110, 185] width 115 height 11
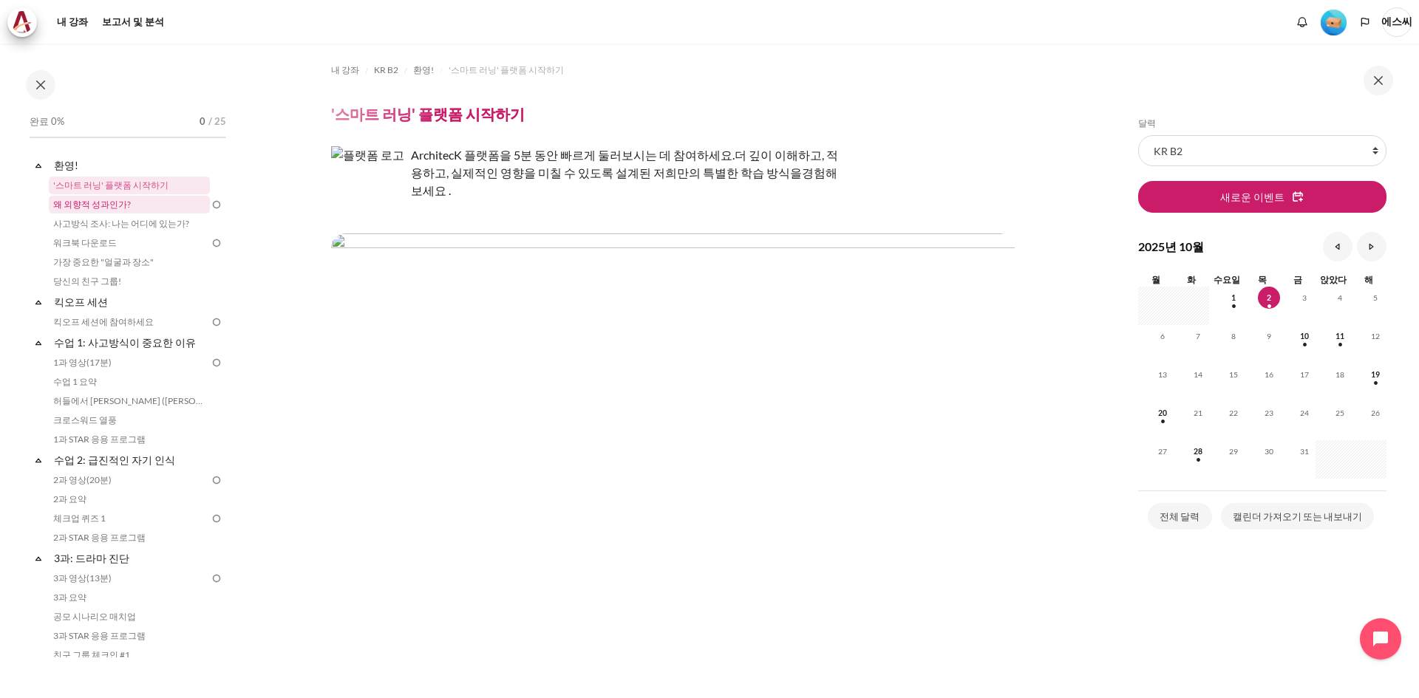
click at [92, 202] on font "왜 외향적 성과인가?" at bounding box center [92, 204] width 78 height 11
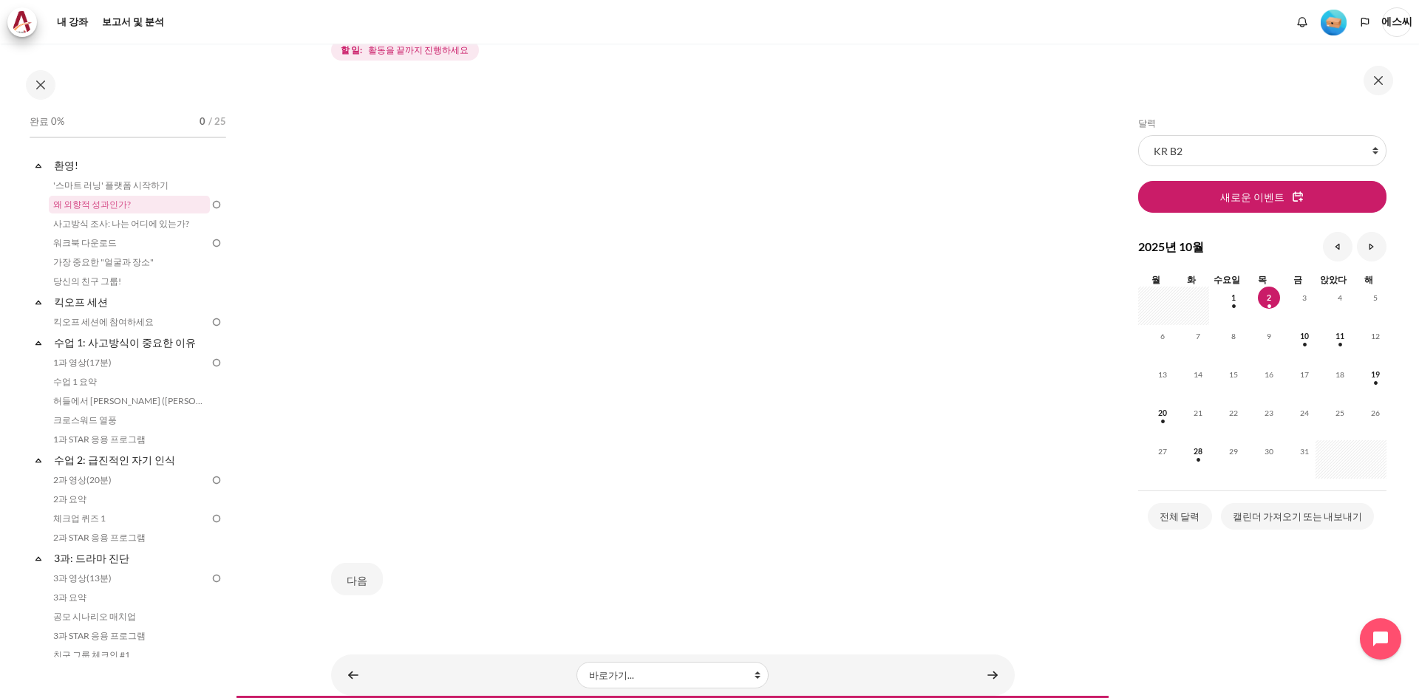
scroll to position [287, 0]
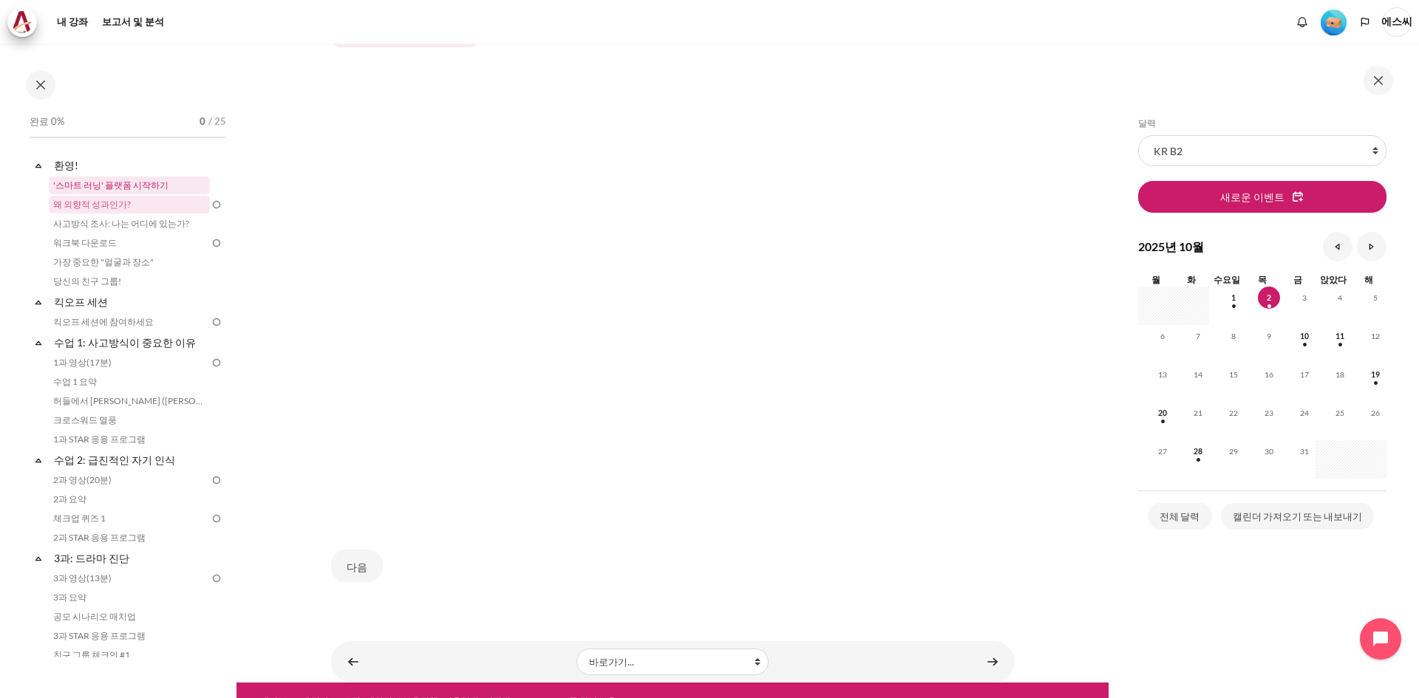
click at [139, 186] on font "'스마트 러닝' 플랫폼 시작하기" at bounding box center [110, 185] width 115 height 11
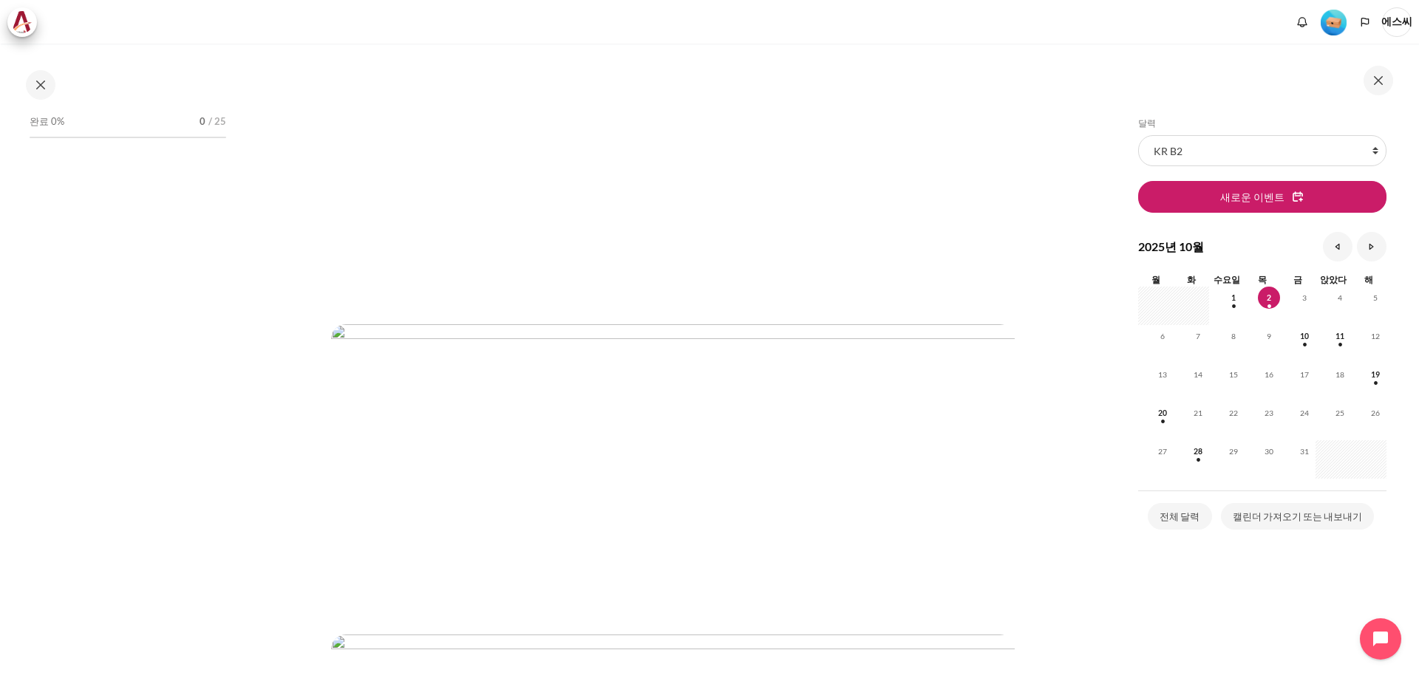
scroll to position [443, 0]
click at [754, 449] on img "콘텐츠" at bounding box center [672, 467] width 683 height 284
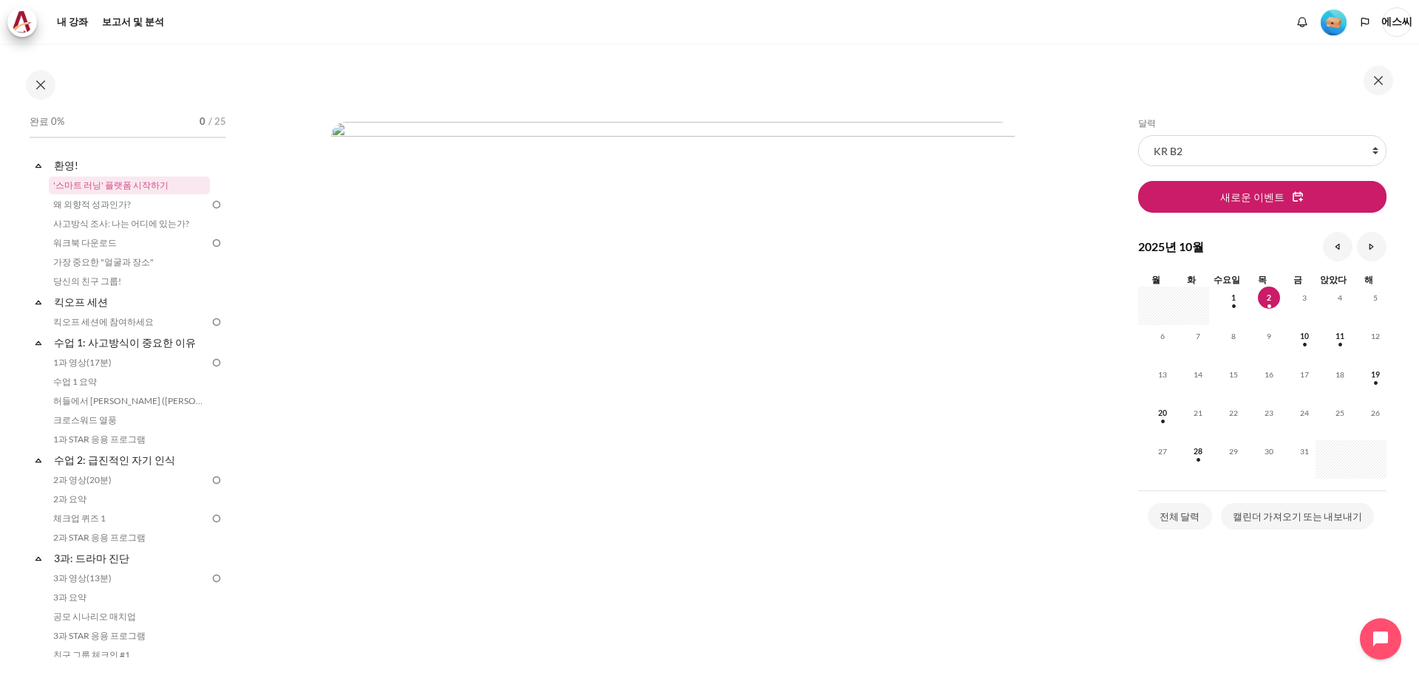
scroll to position [1034, 0]
click at [839, 427] on img "콘텐츠" at bounding box center [672, 335] width 683 height 582
click at [553, 391] on img "콘텐츠" at bounding box center [672, 181] width 683 height 582
click at [837, 389] on img "콘텐츠" at bounding box center [672, 181] width 683 height 582
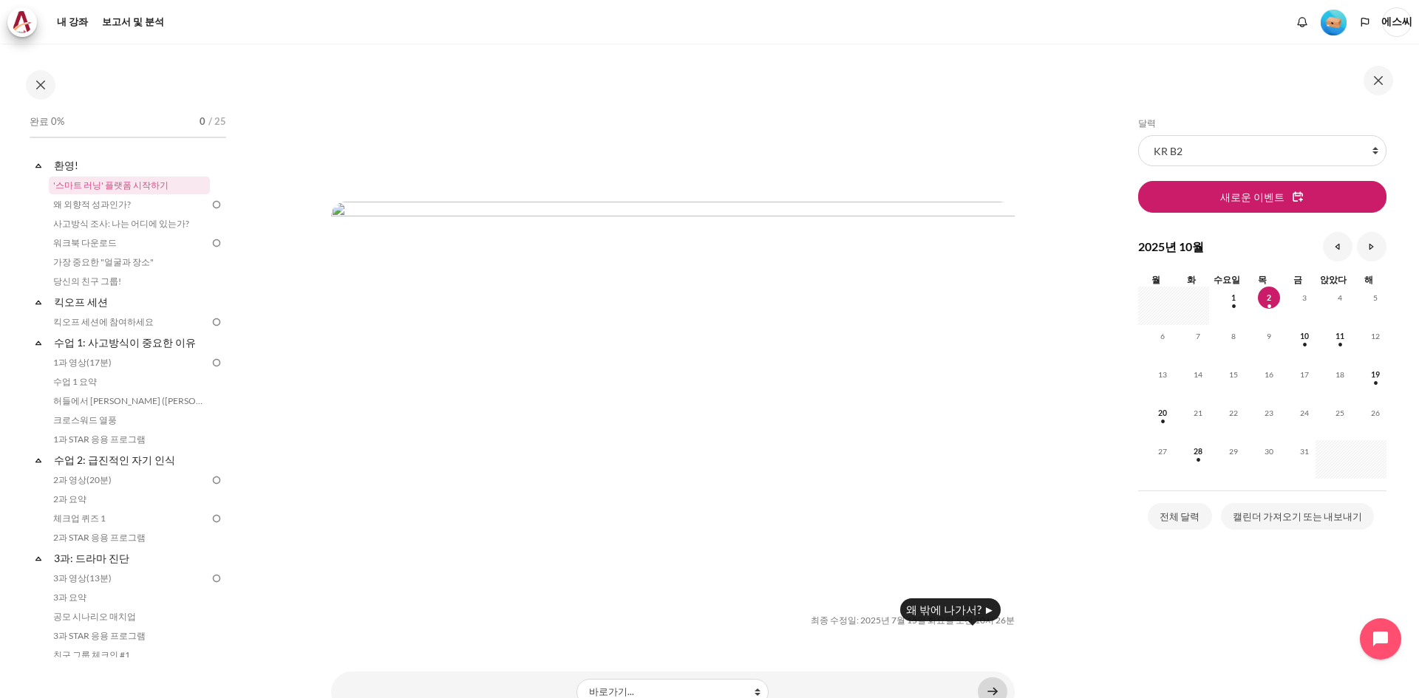
click at [985, 678] on link "콘텐츠" at bounding box center [993, 692] width 30 height 29
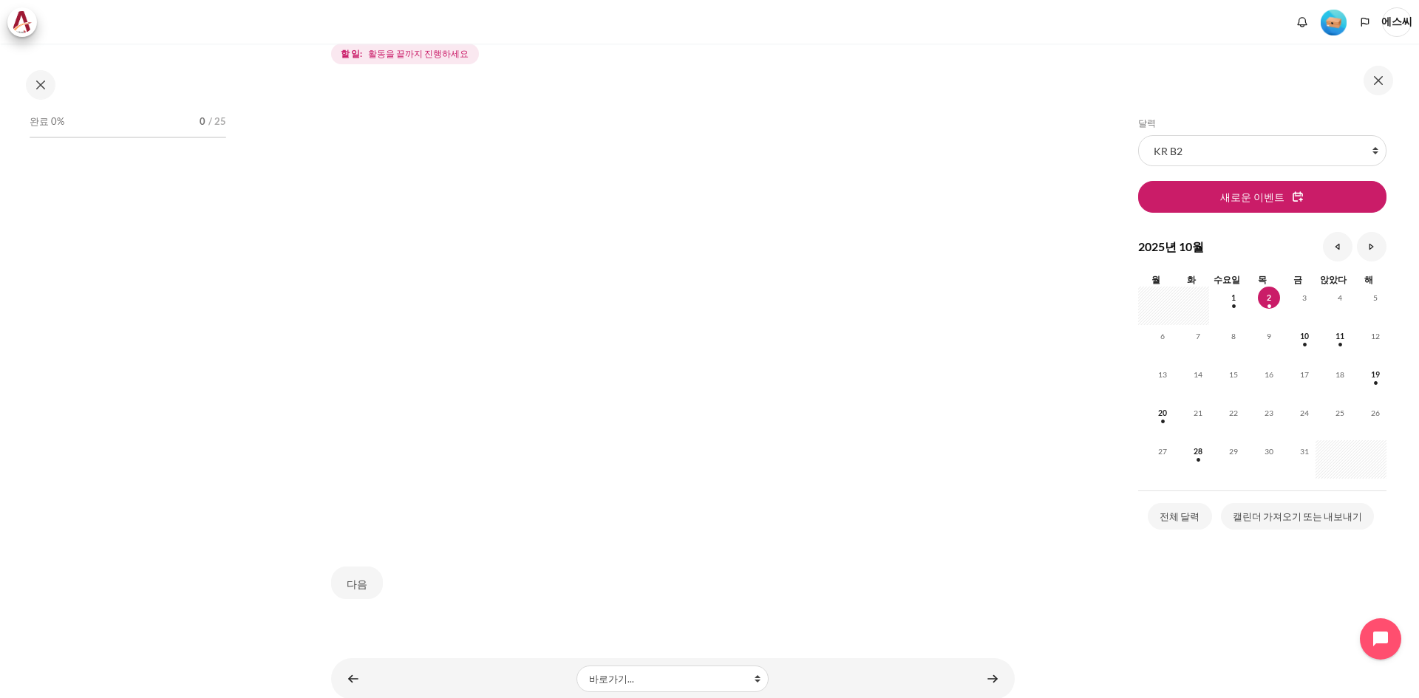
scroll to position [287, 0]
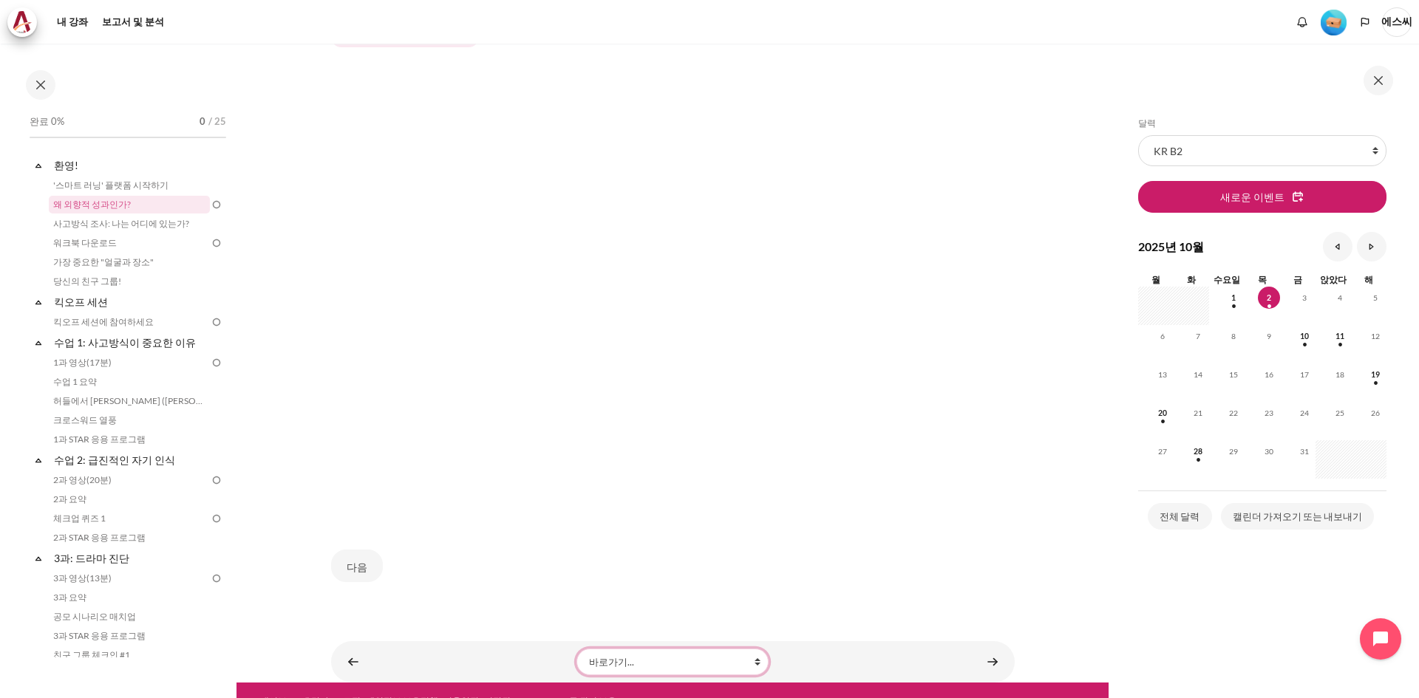
click at [729, 649] on select "바로가기... '스마트 러닝' 플랫폼 시작하기 사고방식 조사: 나는 어디에 있는가? 워크북 다운로드 가장 중요한 "얼굴과 장소" 당신의 친구 …" at bounding box center [672, 662] width 192 height 27
click at [873, 587] on div "내 강좌 KR B2 환영! 왜 외향적 성과인가? 왜 외향적 성과인가? 영상 오른쪽 하단의" at bounding box center [672, 188] width 683 height 862
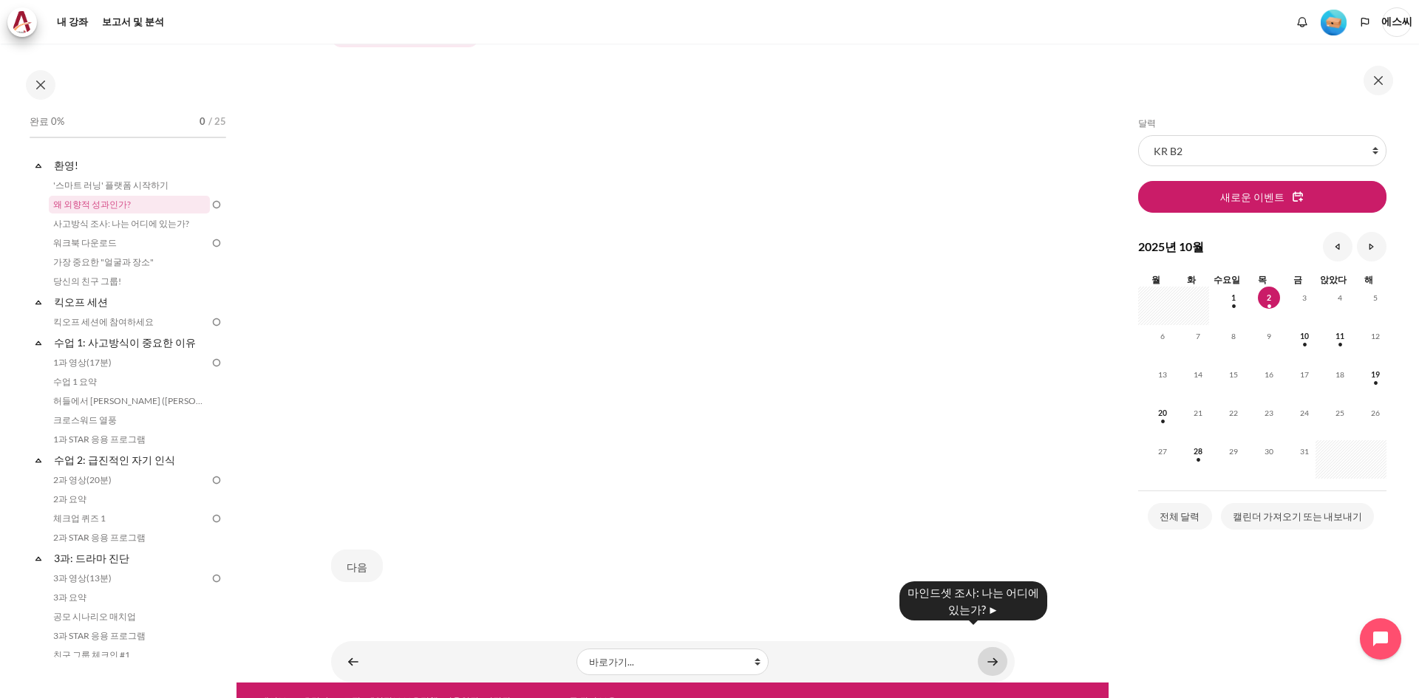
click at [978, 647] on link "콘텐츠" at bounding box center [993, 661] width 30 height 29
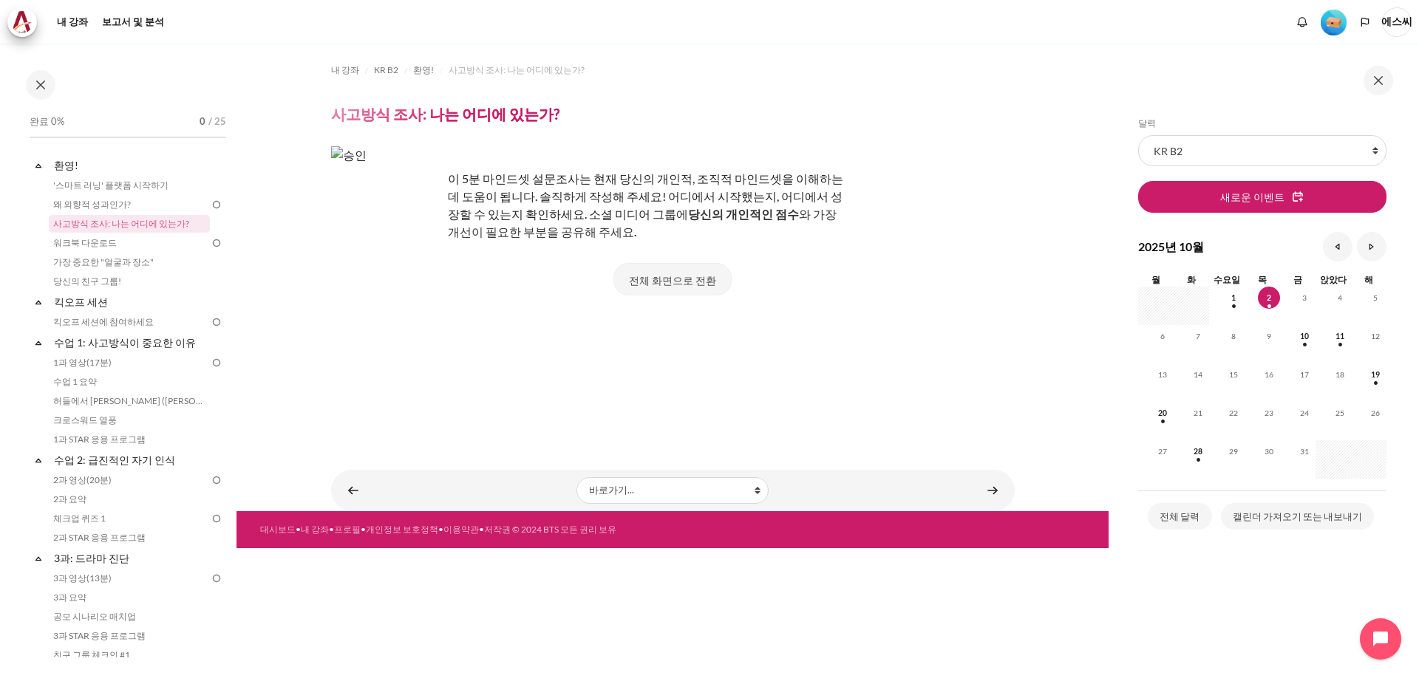
click at [669, 279] on font "전체 화면으로 전환" at bounding box center [672, 280] width 87 height 13
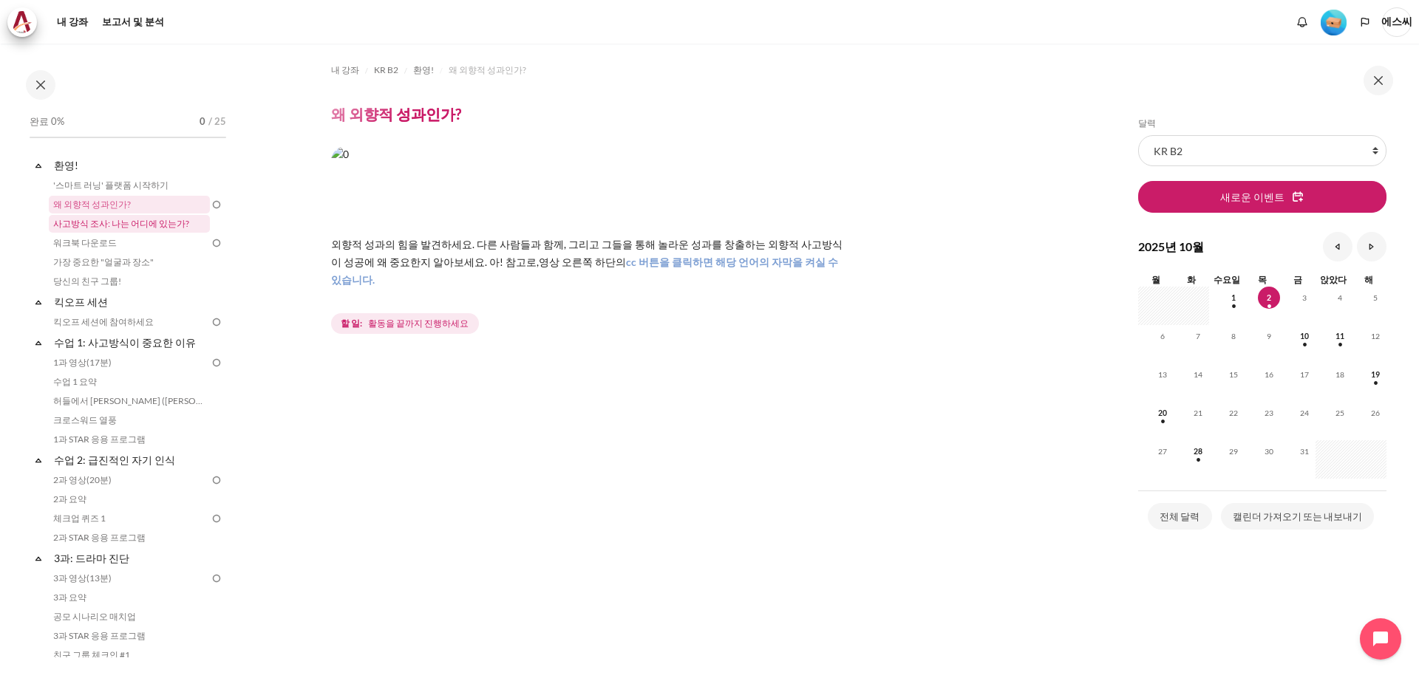
click at [132, 223] on font "사고방식 조사: 나는 어디에 있는가?" at bounding box center [121, 223] width 136 height 11
click at [166, 226] on font "사고방식 조사: 나는 어디에 있는가?" at bounding box center [121, 223] width 136 height 11
click at [109, 249] on link "워크북 다운로드" at bounding box center [129, 243] width 161 height 18
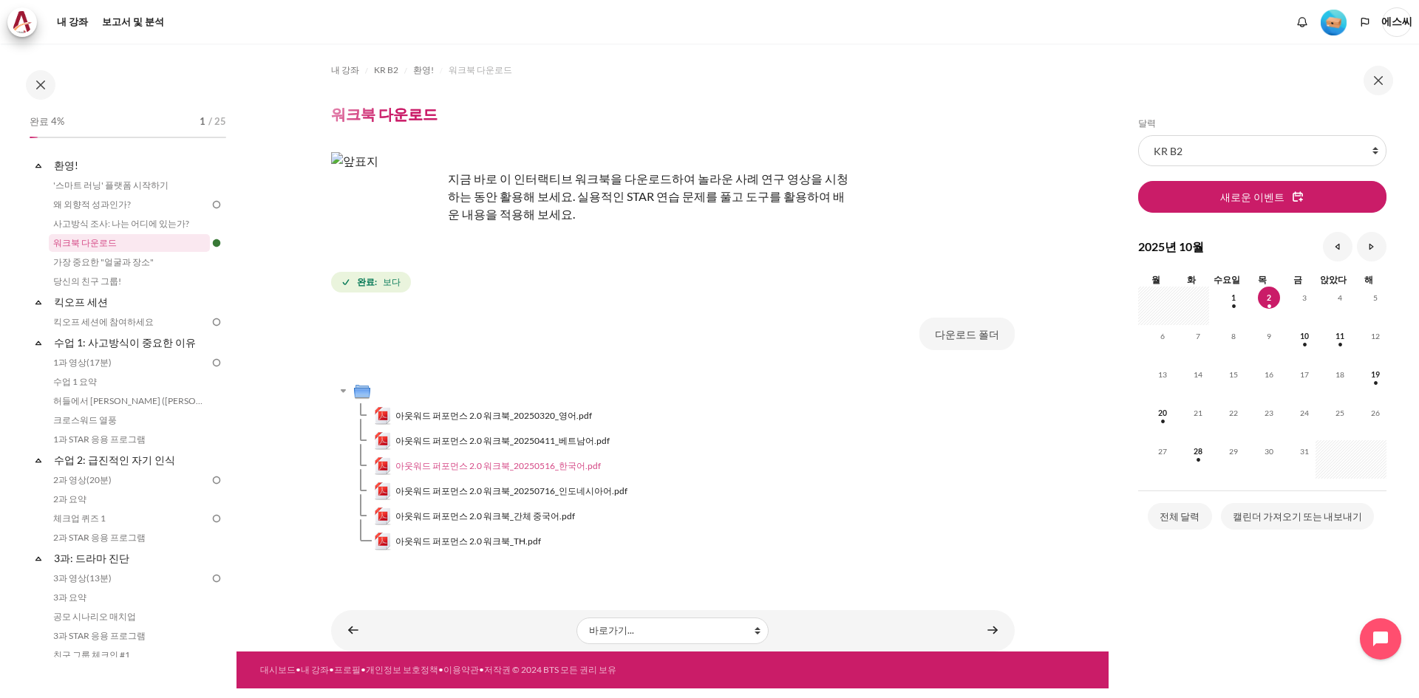
click at [542, 465] on font "아웃워드 퍼포먼스 2.0 워크북_20250516_한국어.pdf" at bounding box center [497, 465] width 205 height 11
click at [157, 205] on link "왜 외향적 성과인가?" at bounding box center [129, 205] width 161 height 18
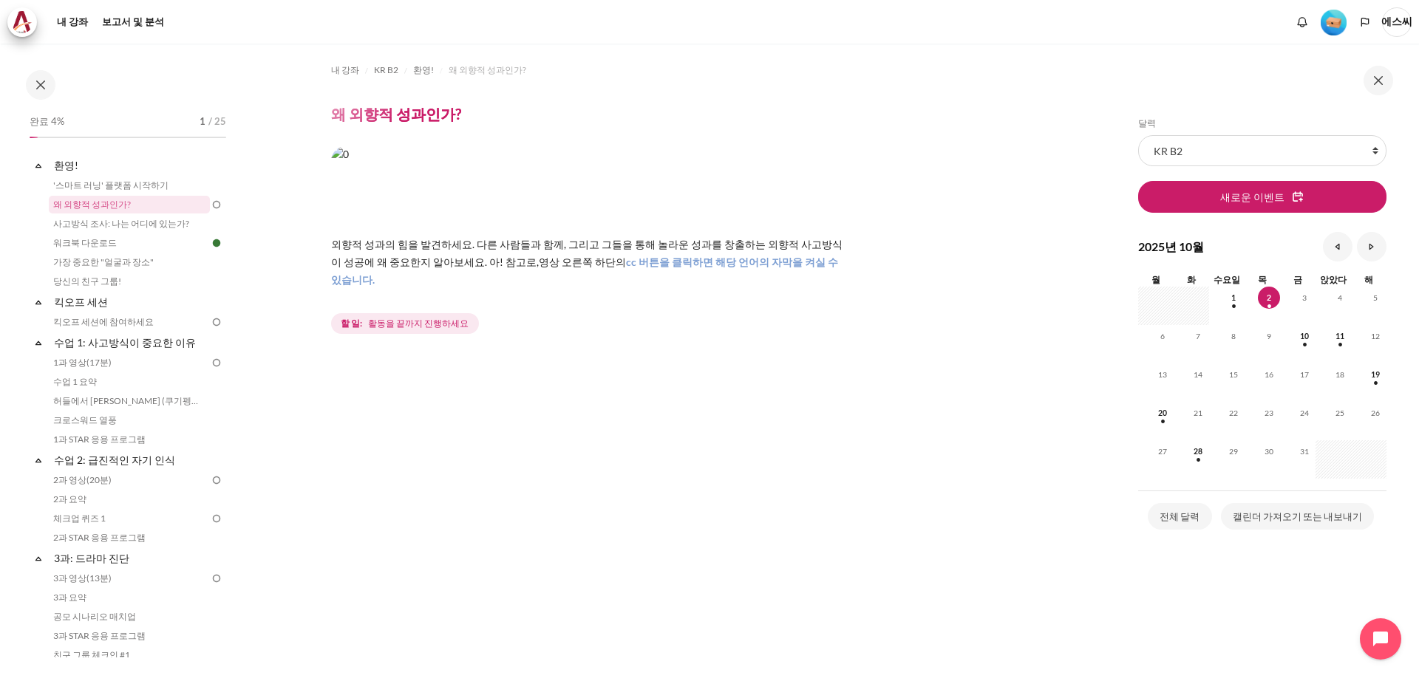
click at [211, 202] on img at bounding box center [216, 204] width 13 height 13
click at [573, 310] on div "할 일: 활동을 끝까지 진행하세요" at bounding box center [672, 323] width 683 height 27
click at [773, 270] on p "외향적 성과의 힘을 발견하세요. 다른 사람들과 함께, 그리고 그들을 통해 놀라운 성과를 창출하는 외향적 사고방식이 성공에 왜 중요한지 알아보세…" at bounding box center [589, 261] width 517 height 53
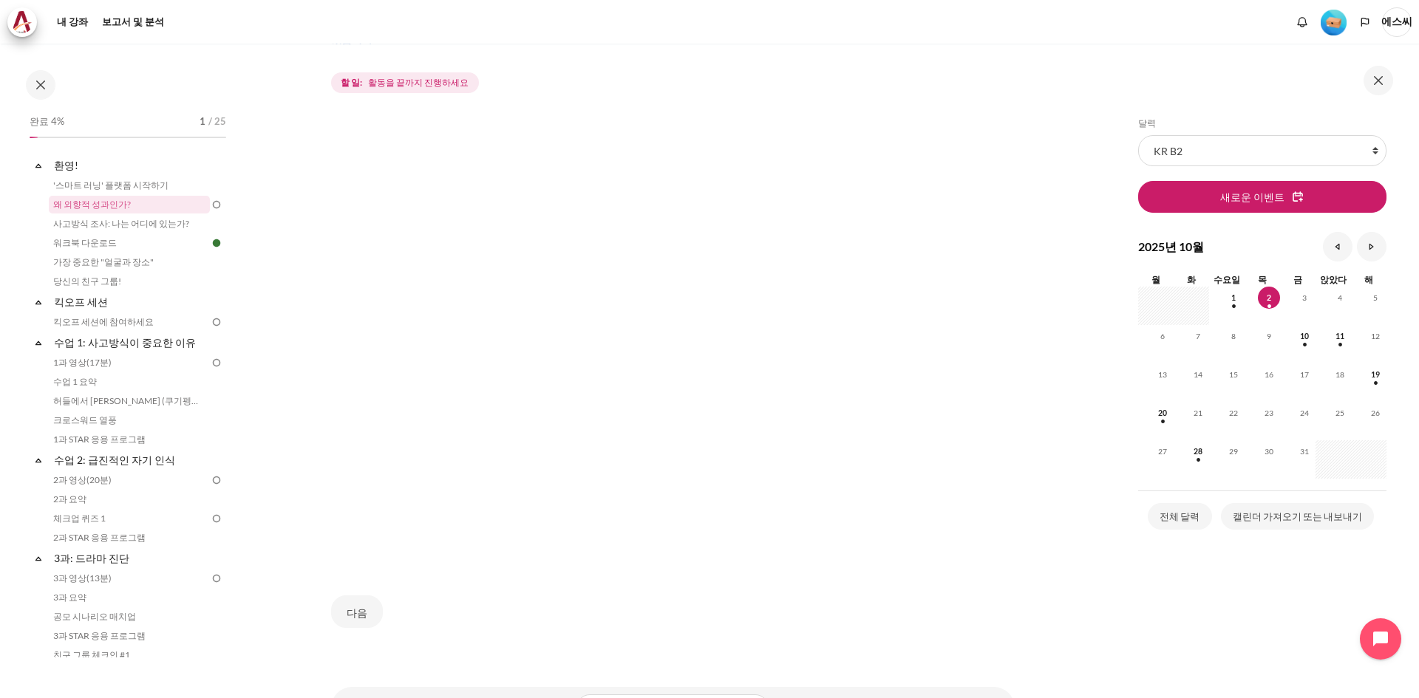
scroll to position [287, 0]
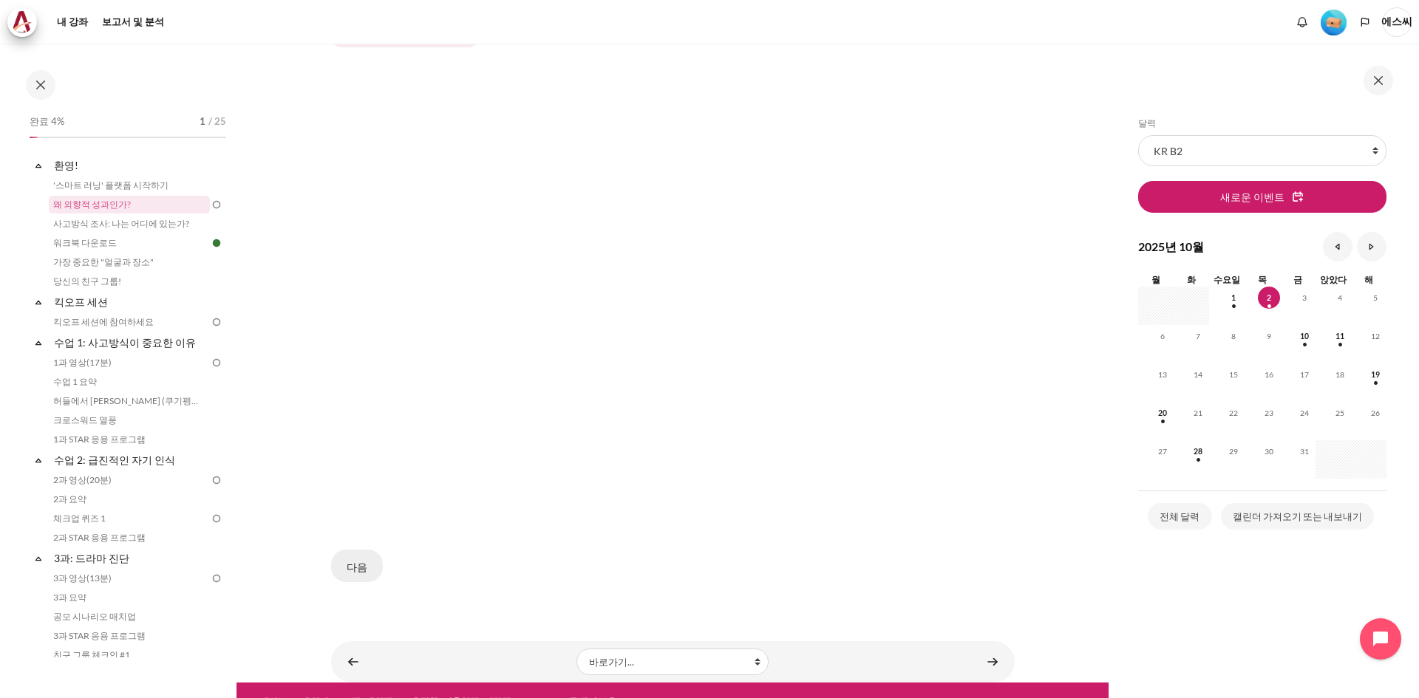
click at [363, 561] on font "다음" at bounding box center [357, 567] width 21 height 13
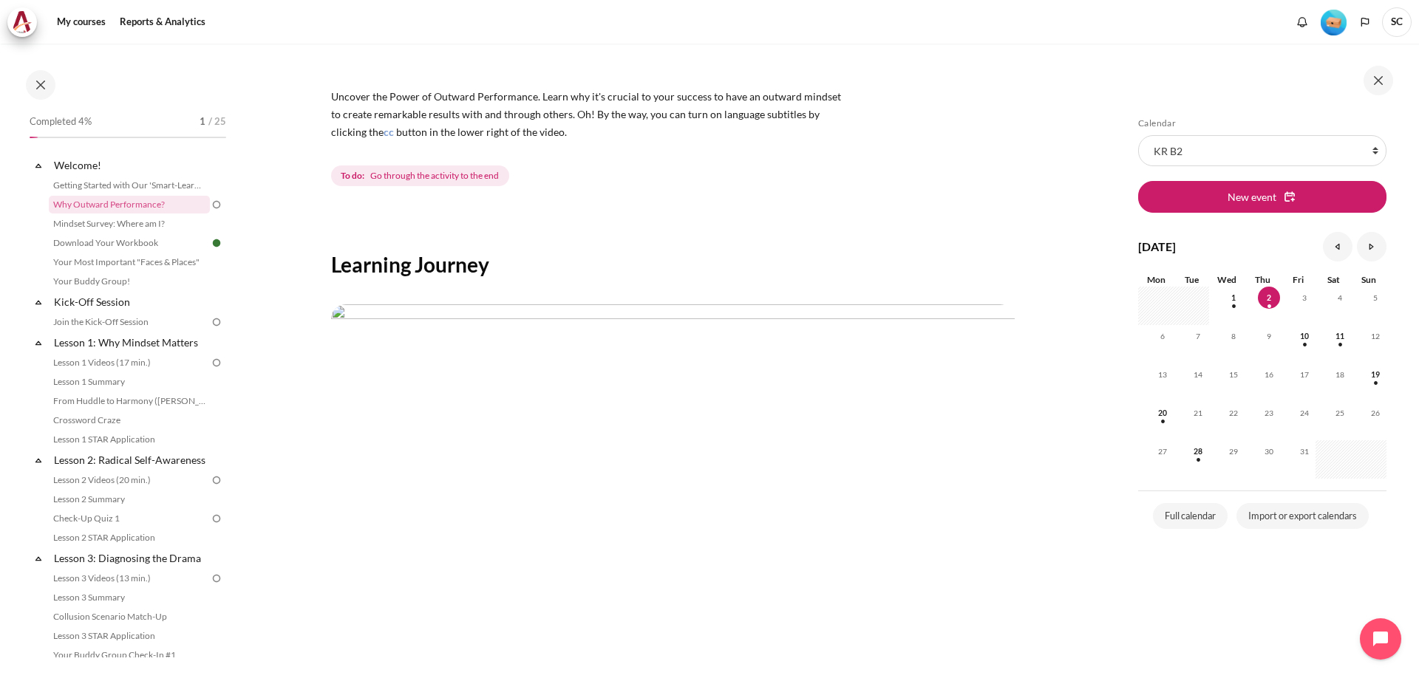
scroll to position [74, 0]
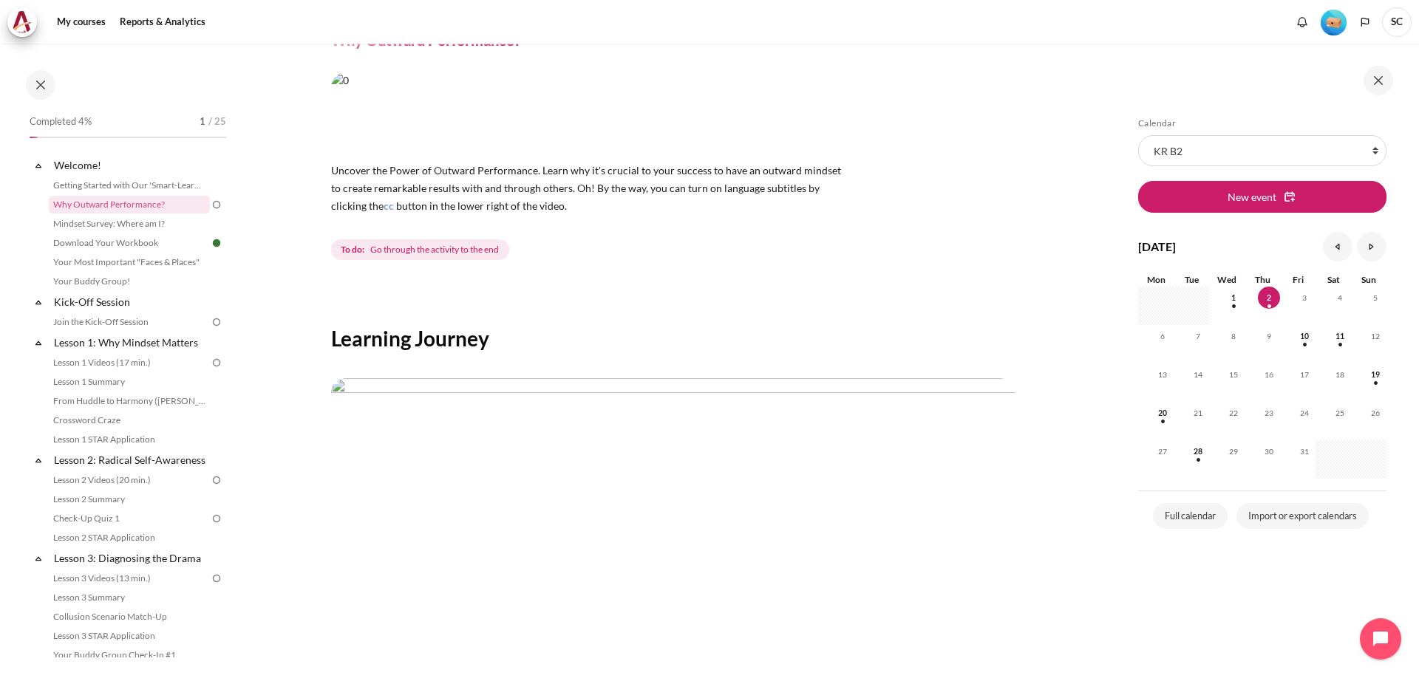
click at [423, 252] on span "Go through the activity to the end" at bounding box center [434, 249] width 129 height 13
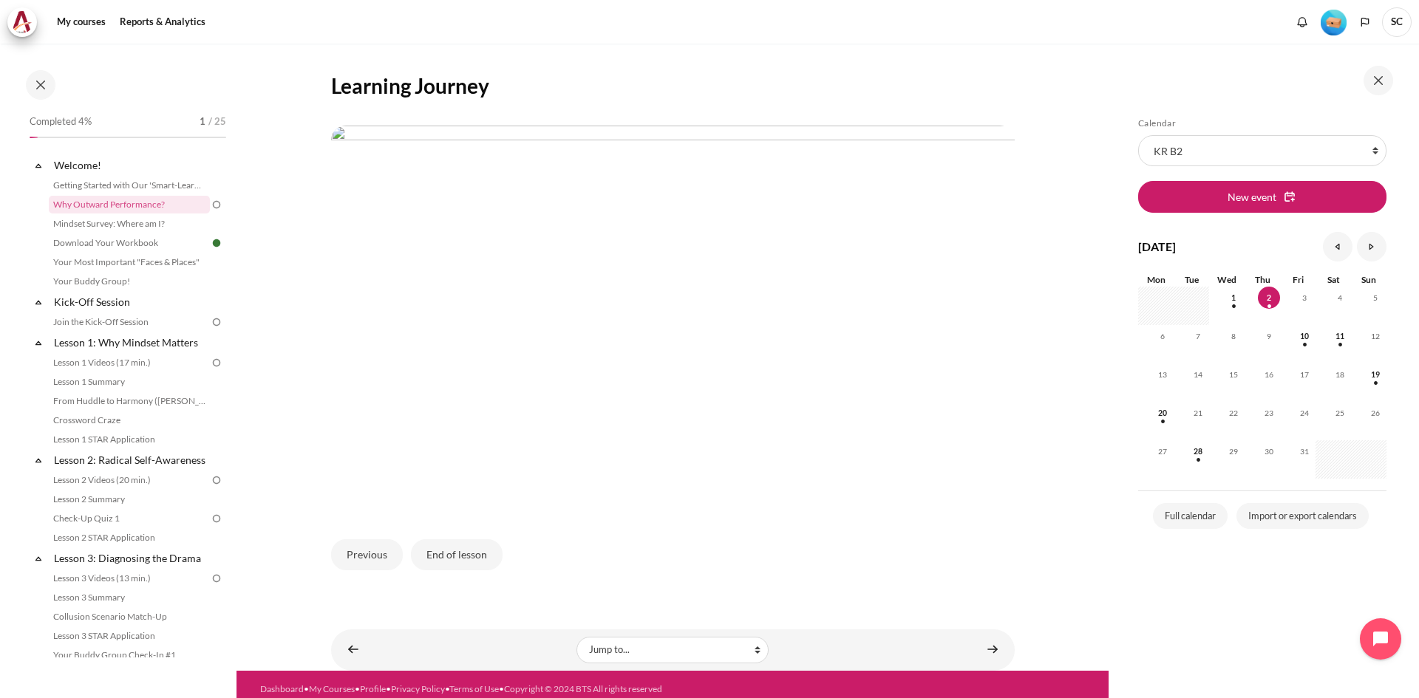
scroll to position [332, 0]
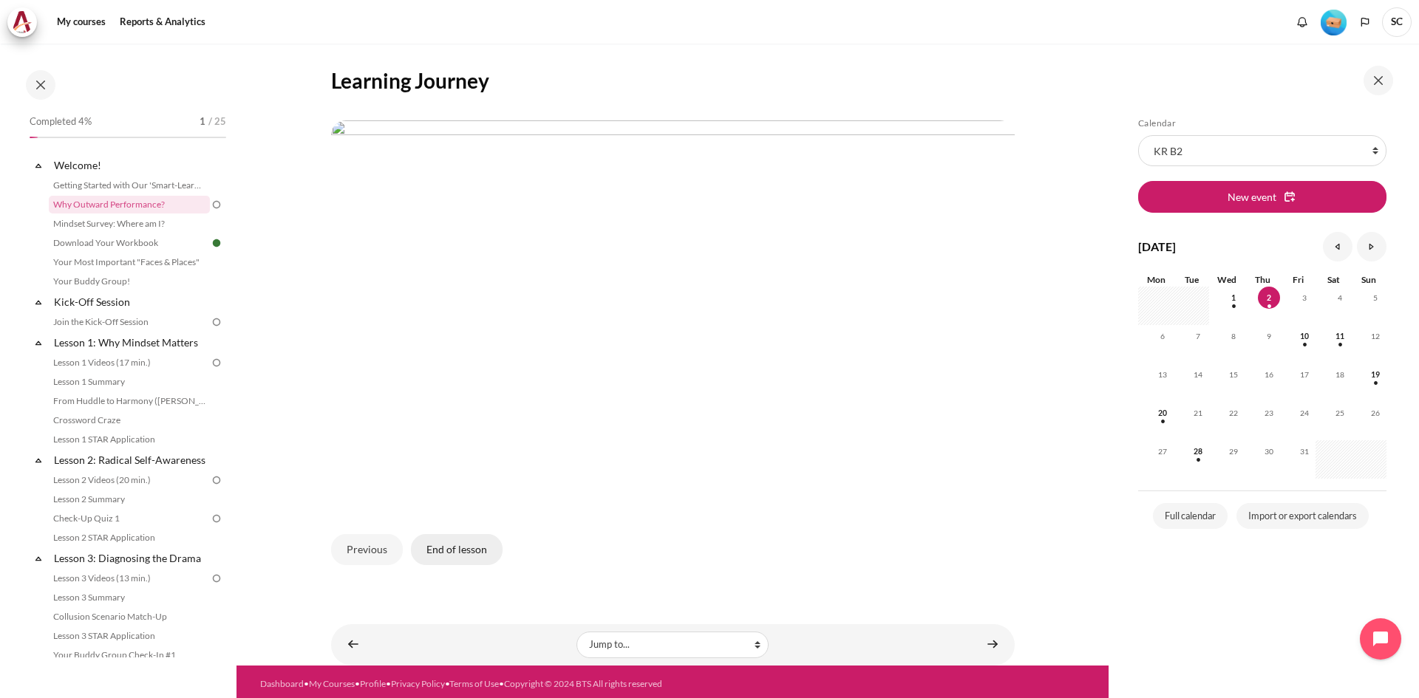
click at [477, 553] on button "End of lesson" at bounding box center [457, 549] width 92 height 31
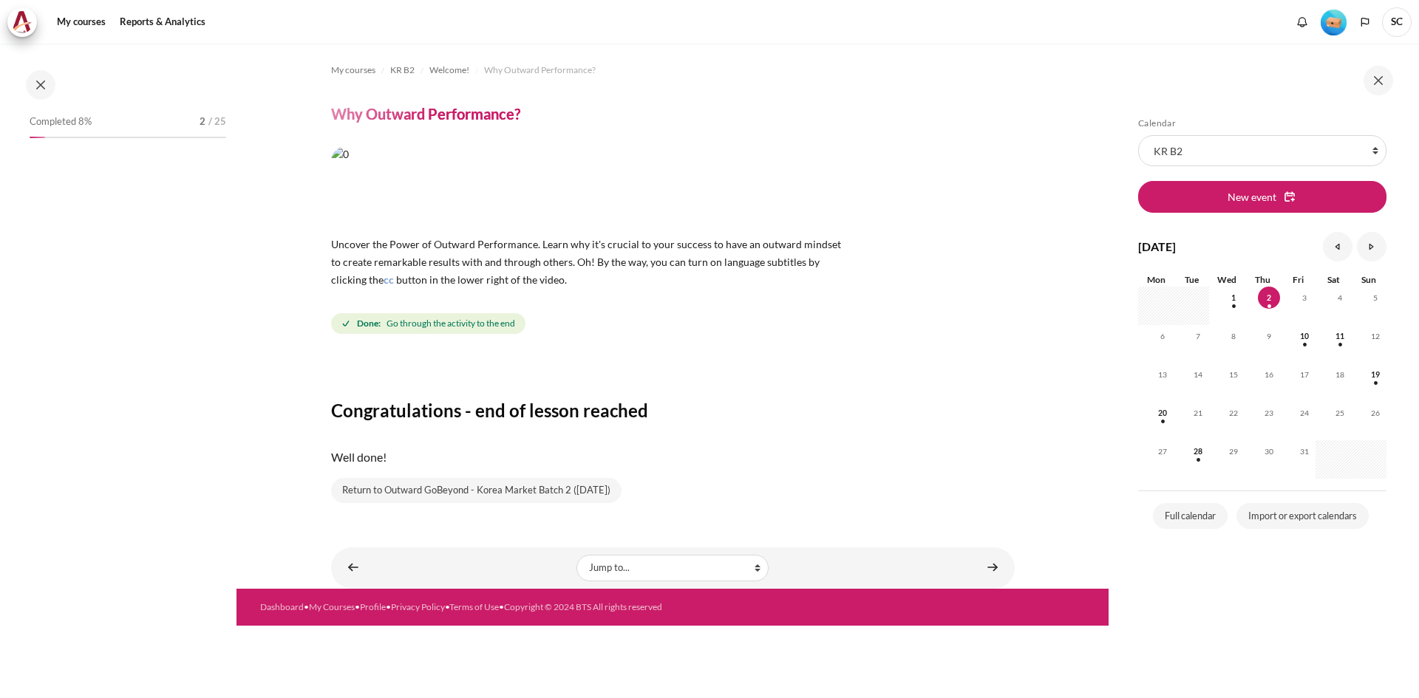
click at [451, 318] on span "Go through the activity to the end" at bounding box center [450, 323] width 129 height 13
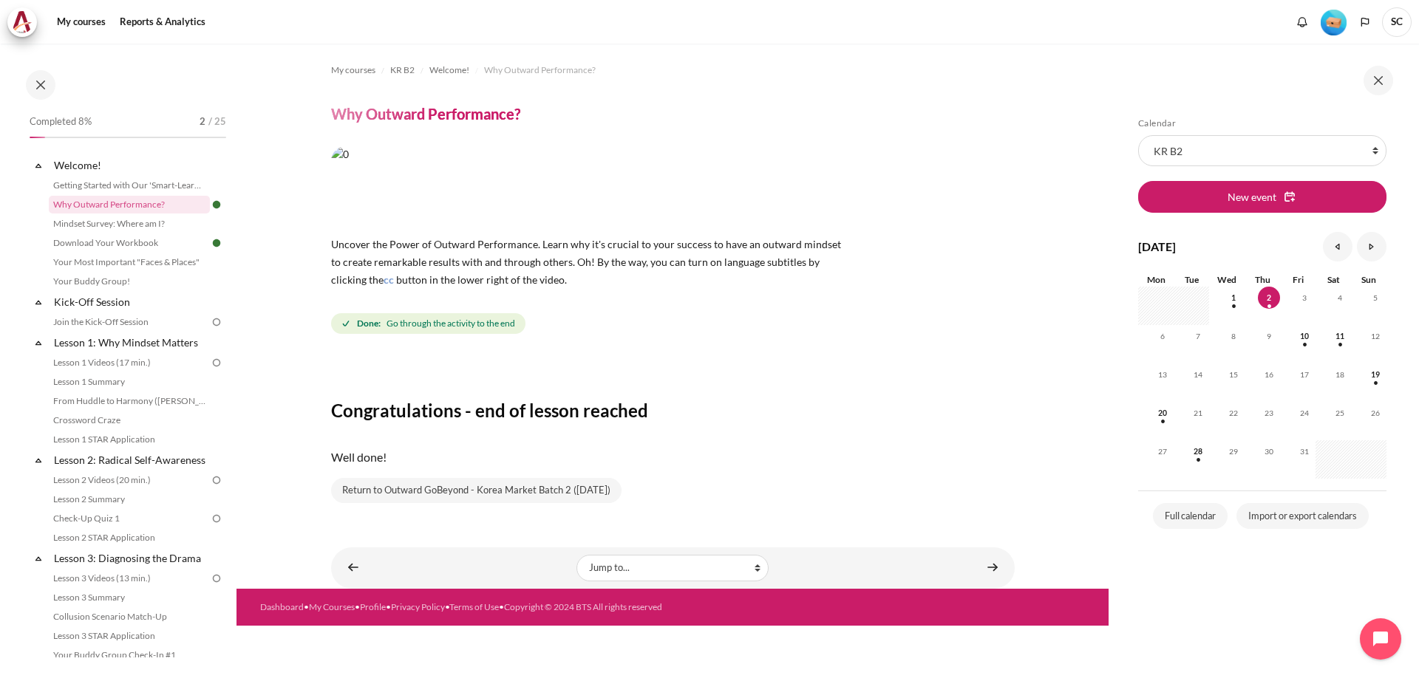
click at [478, 423] on div "Congratulations - end of lesson reached Well done! Return to Outward GoBeyond -…" at bounding box center [672, 431] width 683 height 144
click at [715, 418] on h3 "Congratulations - end of lesson reached" at bounding box center [672, 410] width 683 height 23
click at [598, 416] on h3 "Congratulations - end of lesson reached" at bounding box center [672, 410] width 683 height 23
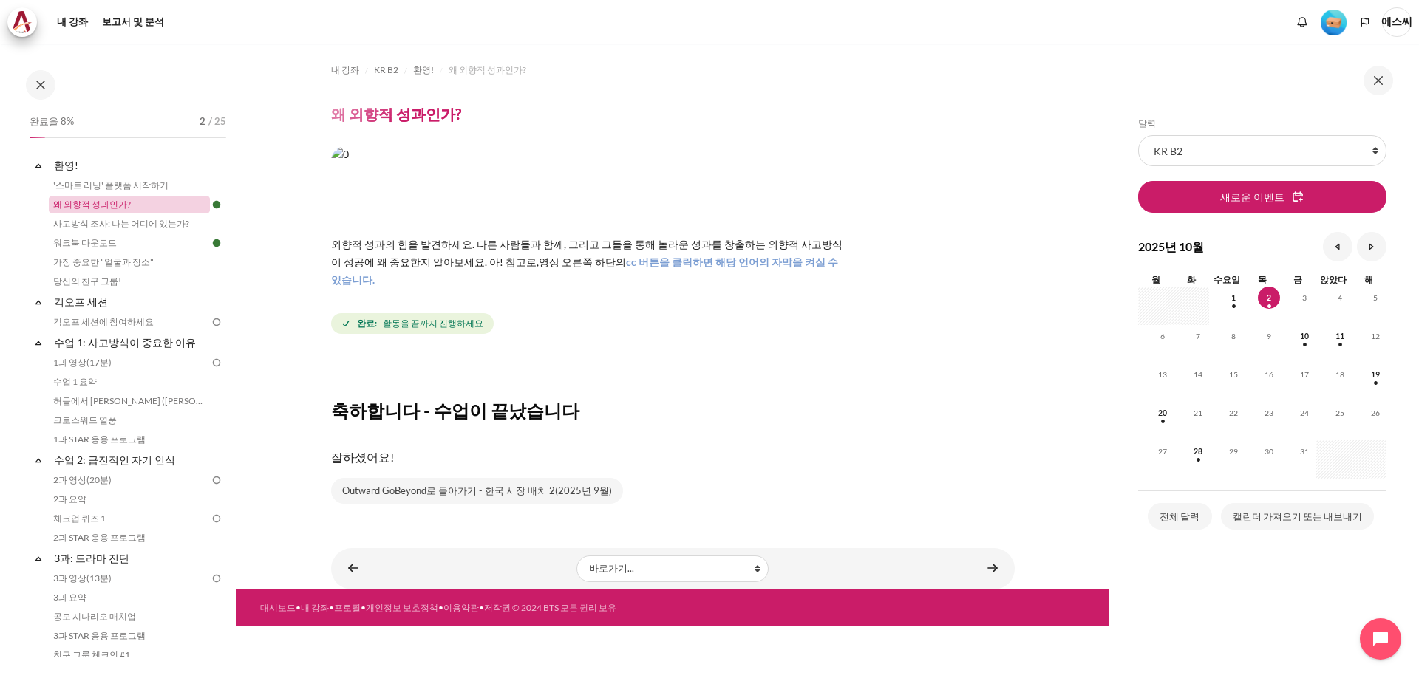
click at [97, 203] on font "왜 외향적 성과인가?" at bounding box center [92, 204] width 78 height 11
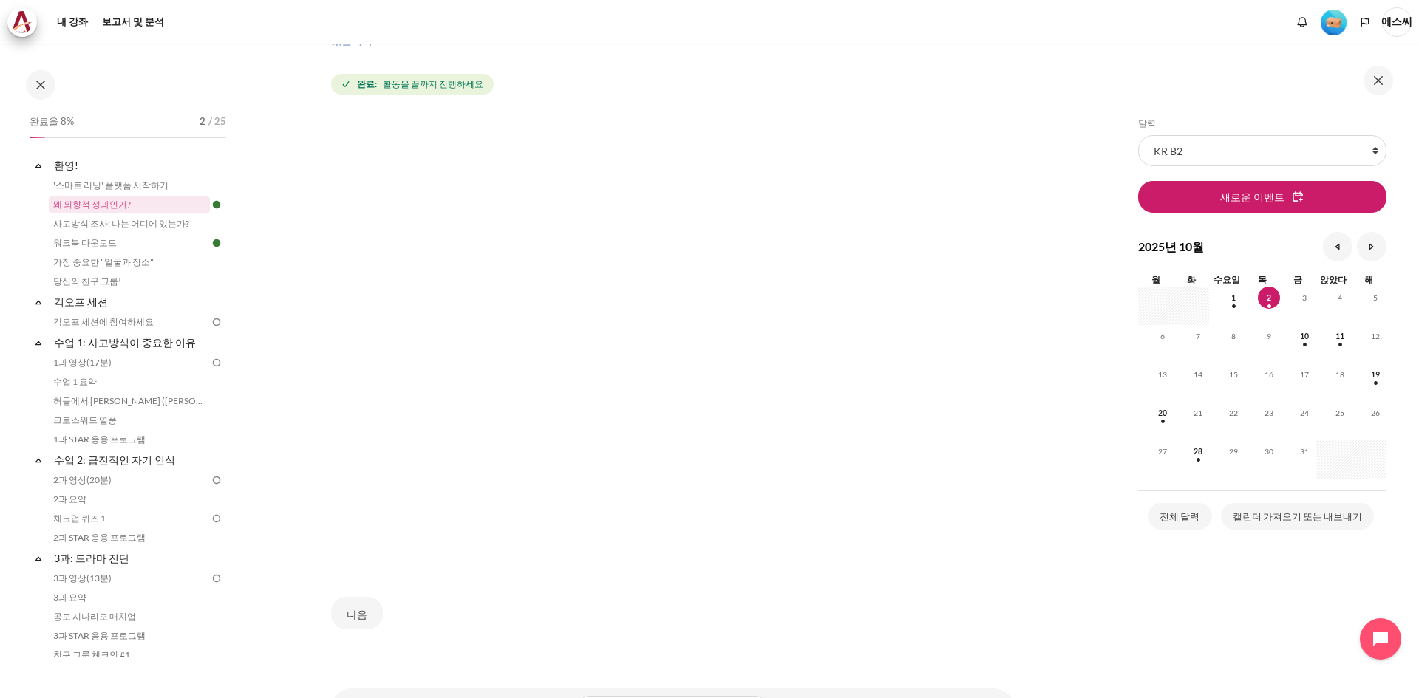
scroll to position [287, 0]
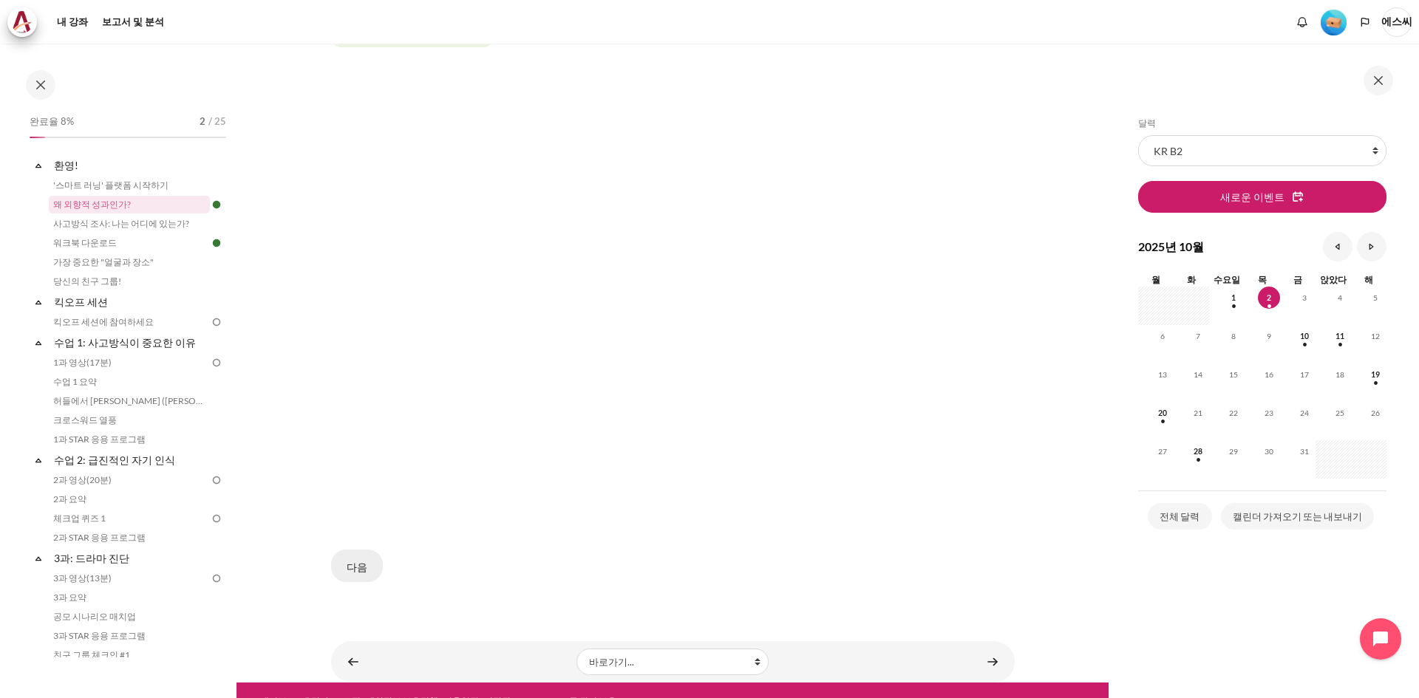
click at [347, 561] on font "다음" at bounding box center [357, 567] width 21 height 13
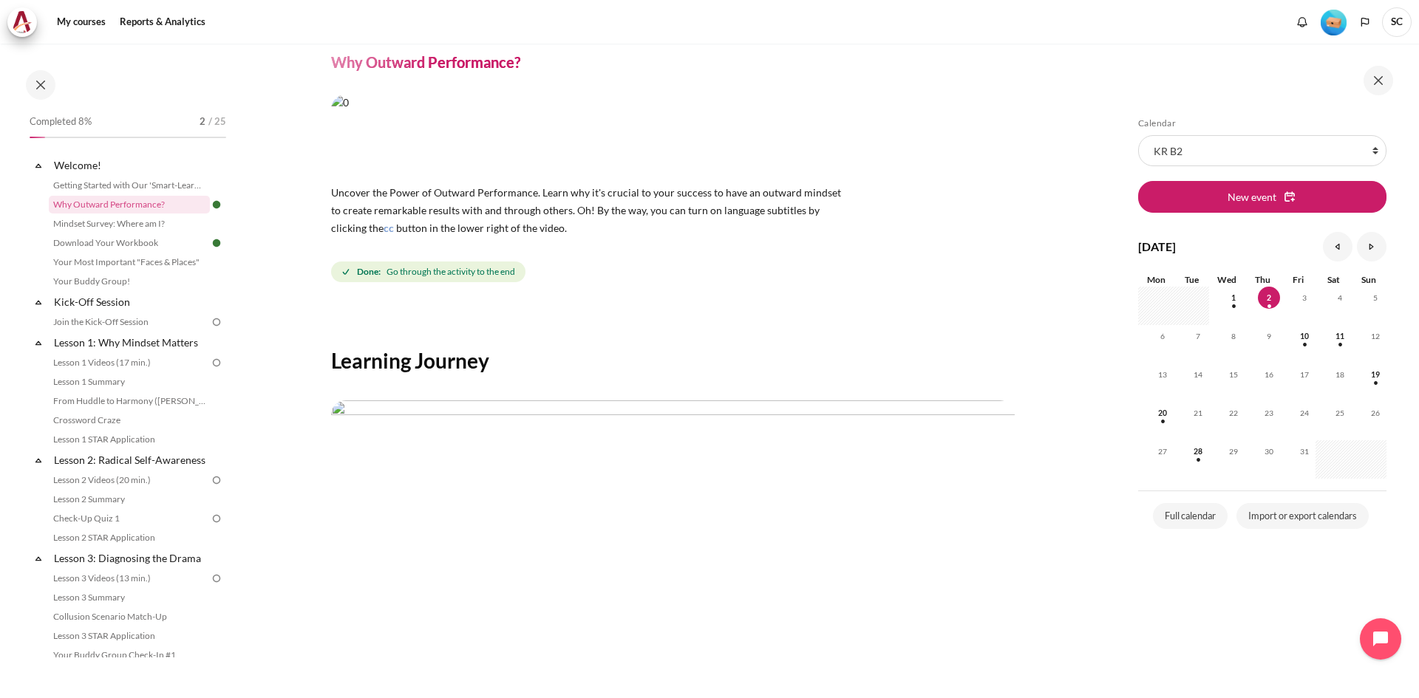
scroll to position [222, 0]
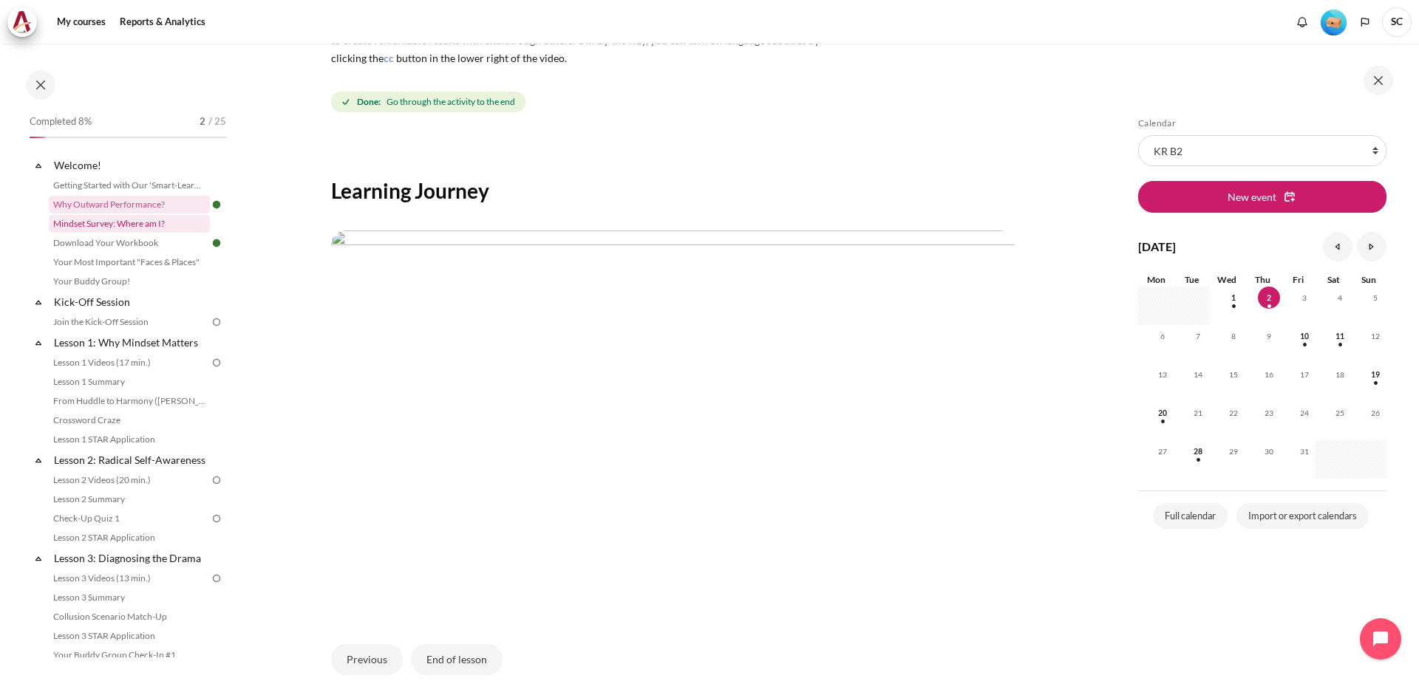
click at [111, 226] on link "Mindset Survey: Where am I?" at bounding box center [129, 224] width 161 height 18
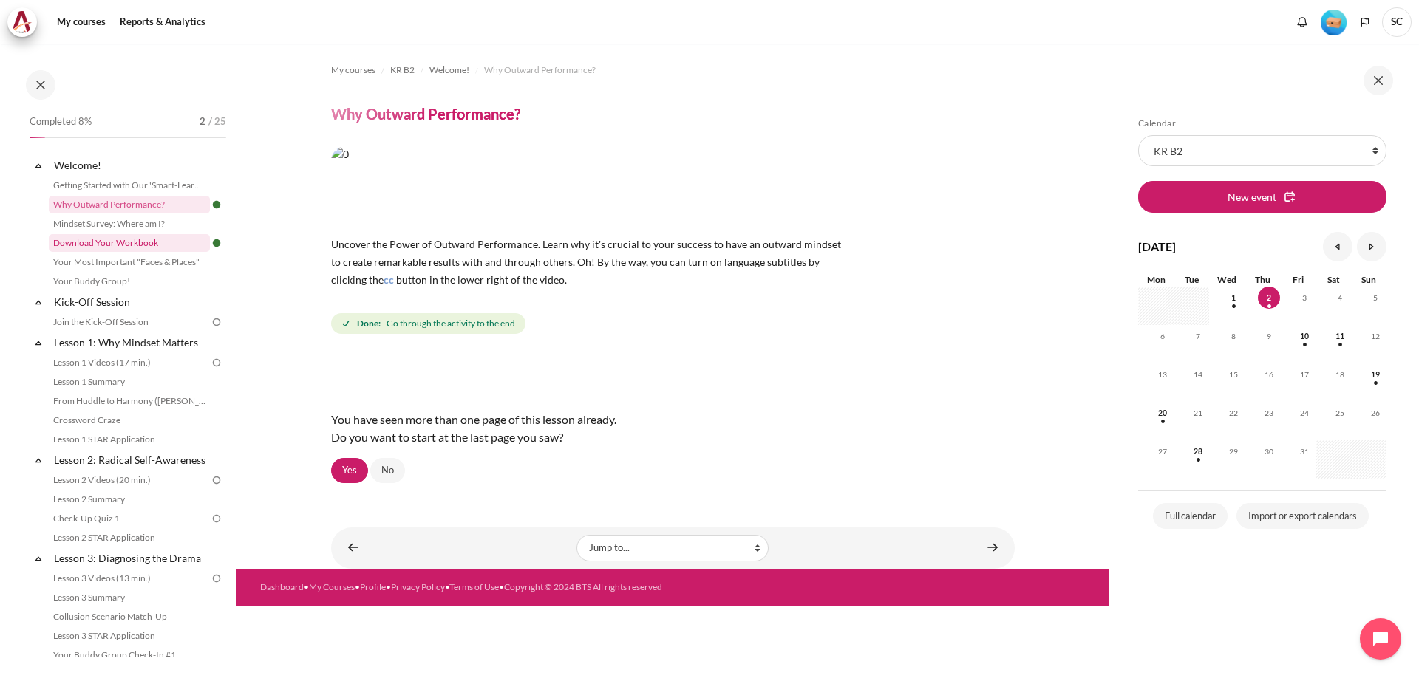
click at [139, 239] on link "Download Your Workbook" at bounding box center [129, 243] width 161 height 18
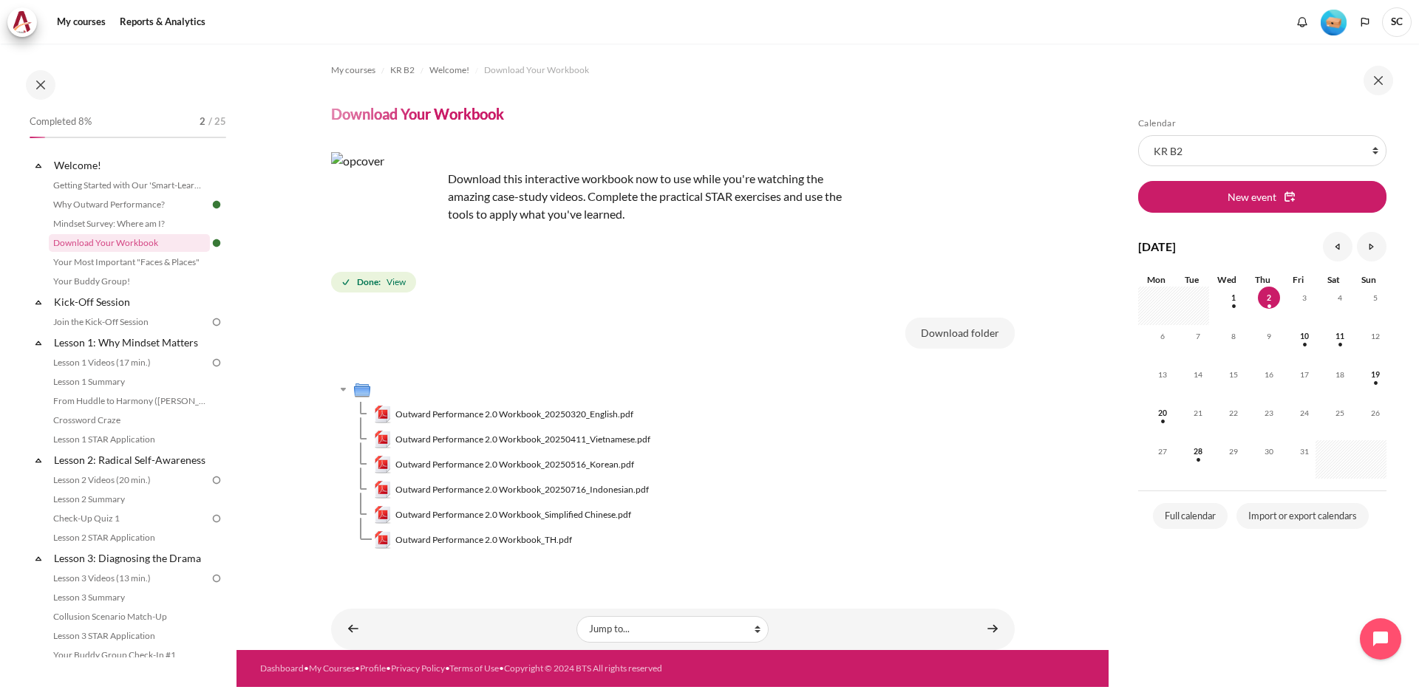
click at [451, 466] on span "Outward Performance 2.0 Workbook_20250516_Korean.pdf" at bounding box center [514, 464] width 239 height 13
click at [452, 464] on span "Outward Performance 2.0 Workbook_20250516_Korean.pdf" at bounding box center [514, 464] width 239 height 13
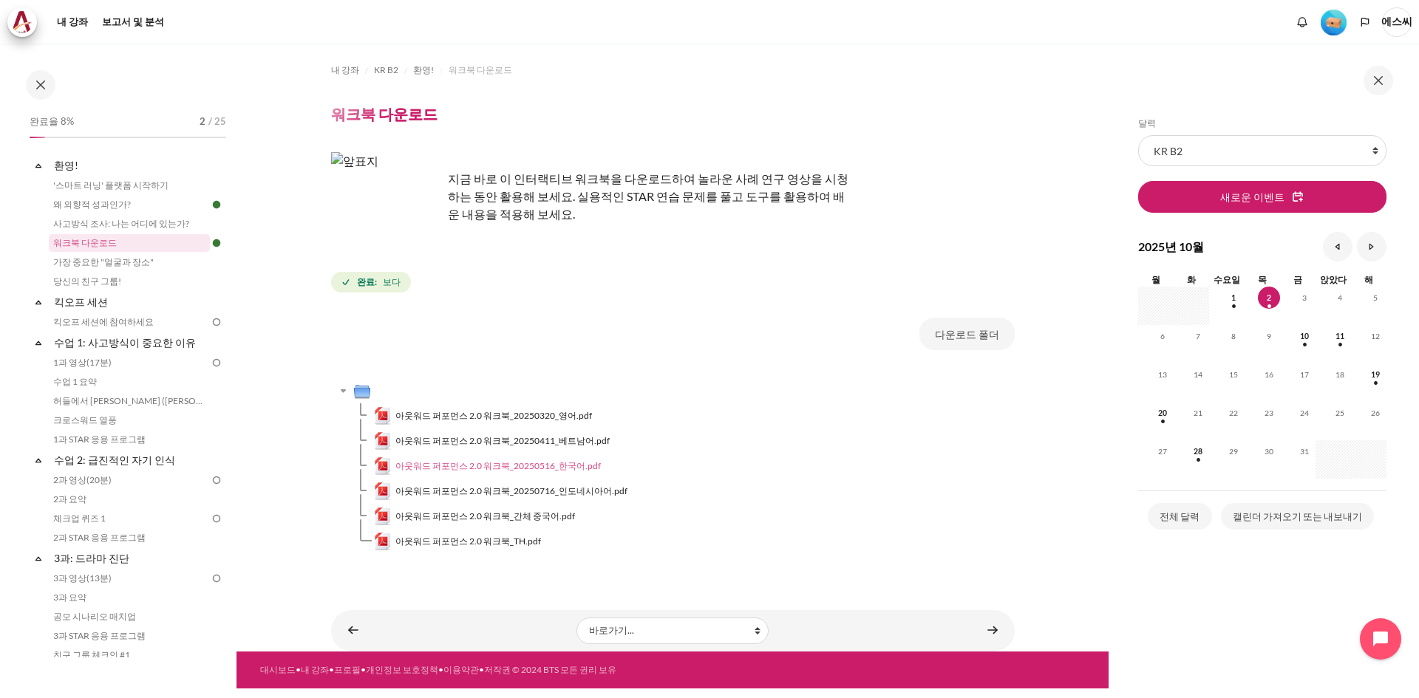
click at [465, 469] on font "아웃워드 퍼포먼스 2.0 워크북_20250516_한국어.pdf" at bounding box center [497, 465] width 205 height 11
click at [128, 267] on font "가장 중요한 "얼굴과 장소"" at bounding box center [103, 261] width 100 height 11
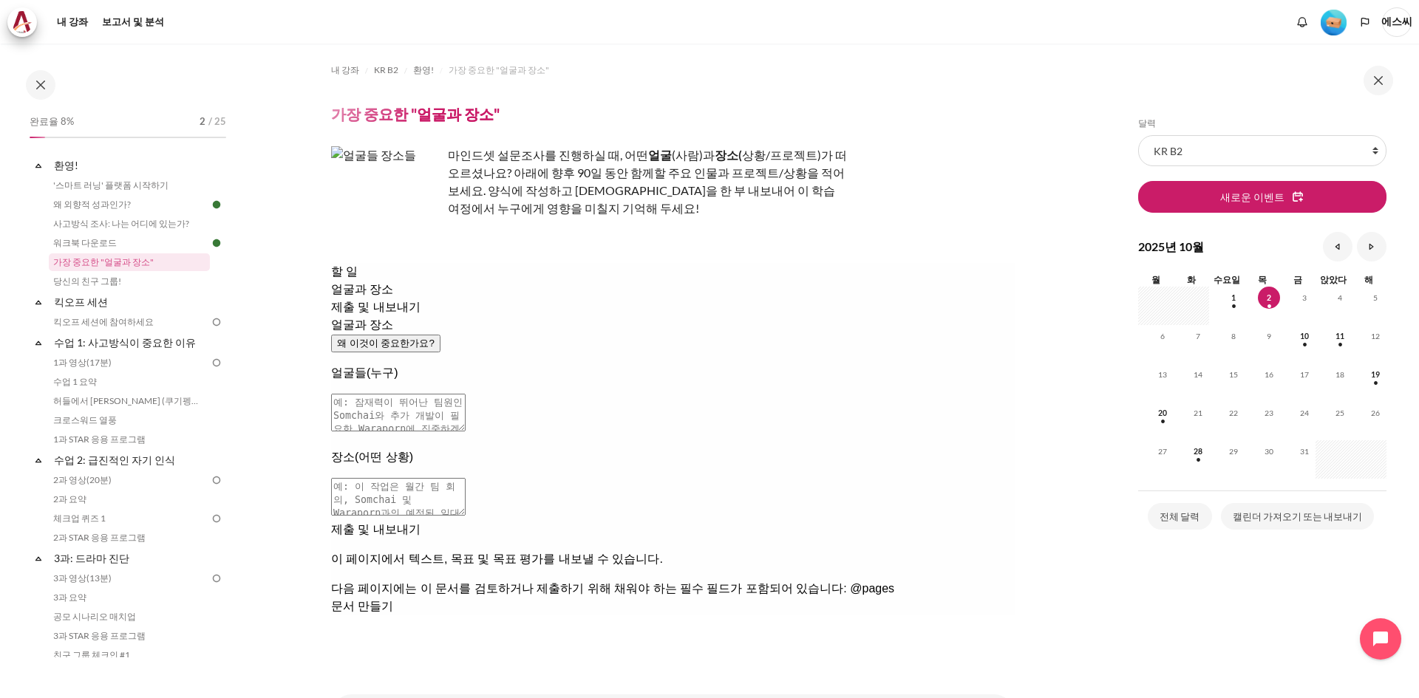
click at [649, 521] on div "얼굴과 장소 왜 이것이 중요한가요? 얼굴들(누구) 장소(어떤 상황)" at bounding box center [671, 418] width 683 height 205
click at [465, 394] on textarea at bounding box center [397, 413] width 134 height 38
click at [555, 514] on div "얼굴과 장소 왜 이것이 중요한가요? 얼굴들(누구) 장소(어떤 상황)" at bounding box center [671, 418] width 683 height 205
click at [590, 521] on div "얼굴과 장소 왜 이것이 중요한가요? 얼굴들(누구) 장소(어떤 상황)" at bounding box center [671, 418] width 683 height 205
click at [769, 521] on div at bounding box center [671, 521] width 683 height 0
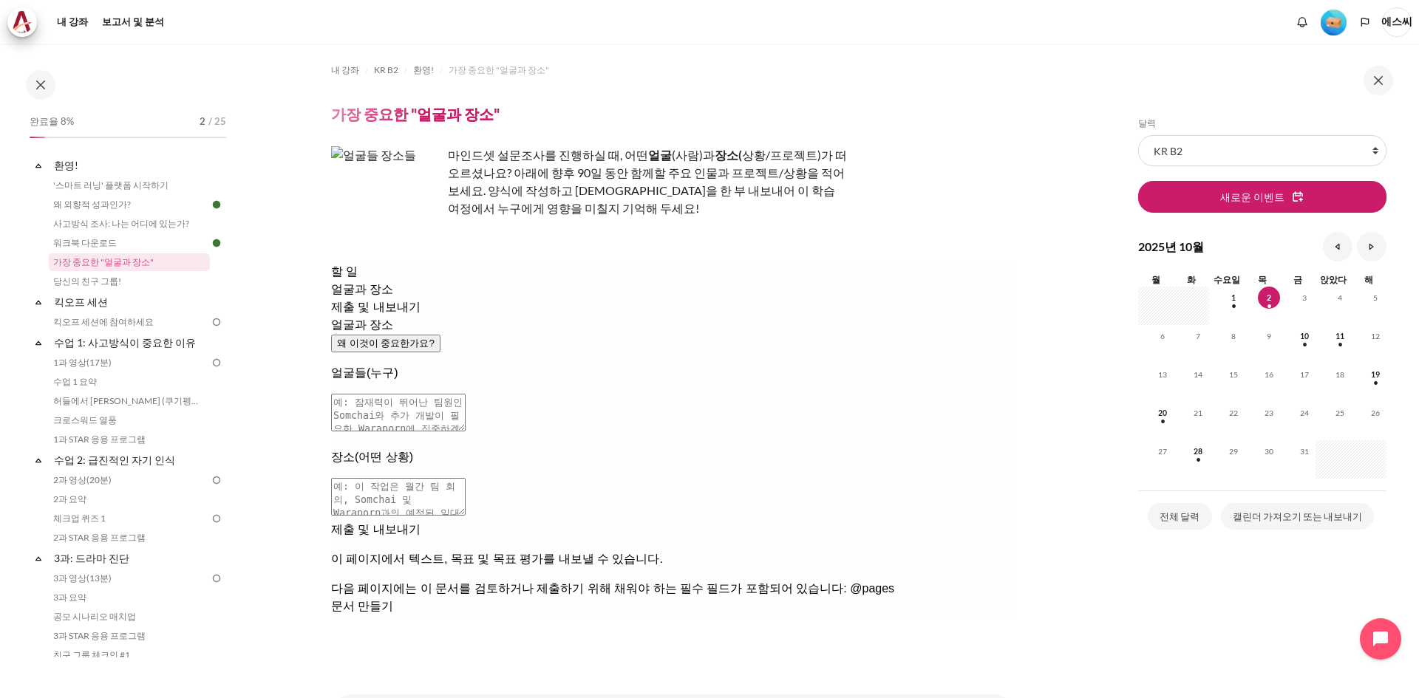
click at [748, 510] on div "얼굴과 장소 왜 이것이 중요한가요? 얼굴들(누구) 장소(어떤 상황)" at bounding box center [671, 418] width 683 height 205
click at [54, 278] on font "당신의 친구 그룹!" at bounding box center [87, 281] width 68 height 11
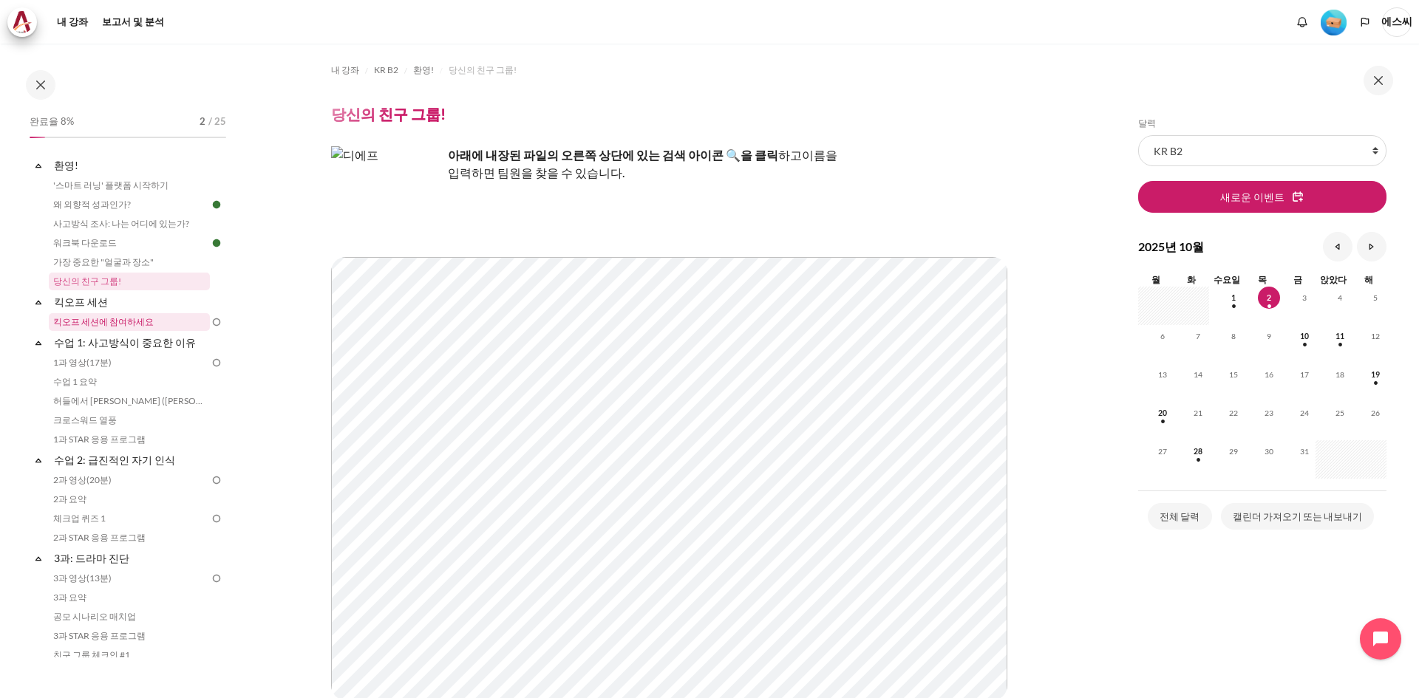
click at [108, 320] on font "킥오프 세션에 참여하세요" at bounding box center [103, 321] width 100 height 11
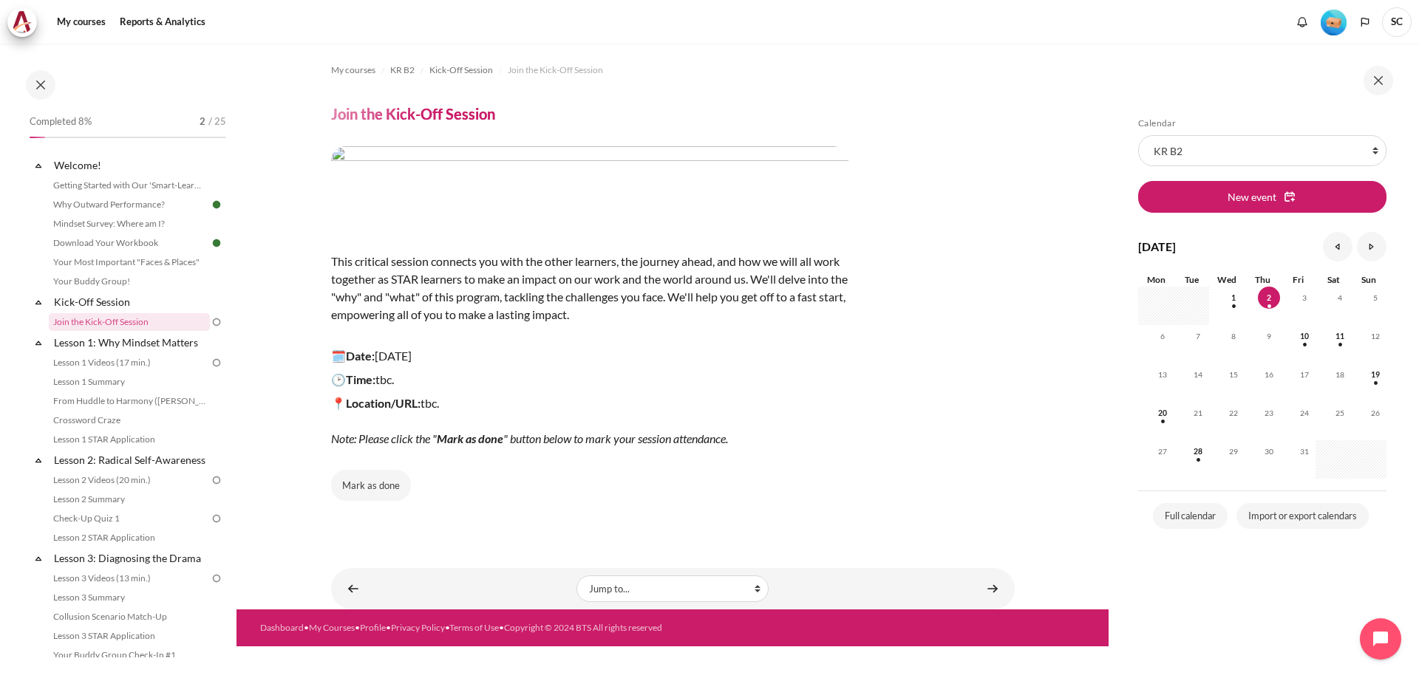
click at [513, 300] on p "This critical session connects you with the other learners, the journey ahead, …" at bounding box center [589, 288] width 517 height 106
click at [194, 324] on link "Join the Kick-Off Session" at bounding box center [129, 322] width 161 height 18
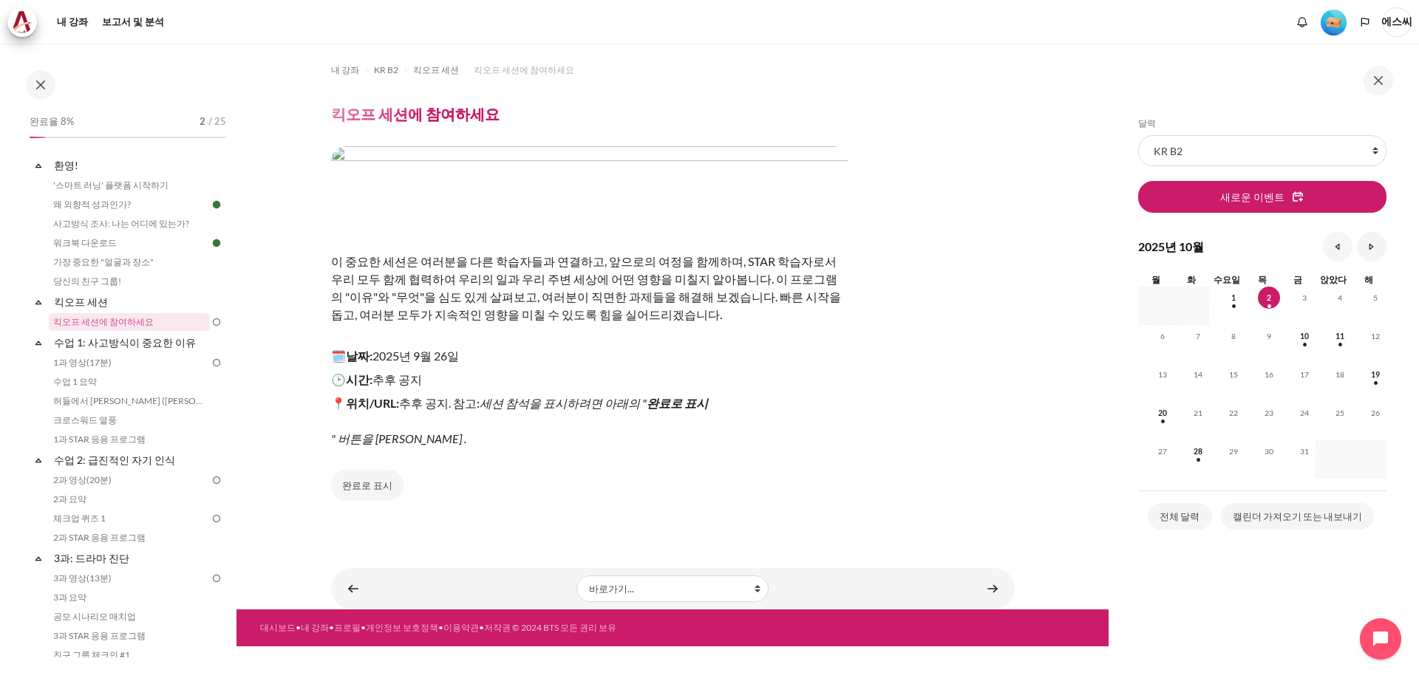
click at [650, 405] on font "완료로 표시" at bounding box center [677, 403] width 61 height 14
click at [377, 493] on button "완료로 표시" at bounding box center [367, 485] width 72 height 31
click at [158, 347] on font "수업 1: 사고방식이 중요한 이유" at bounding box center [125, 342] width 142 height 13
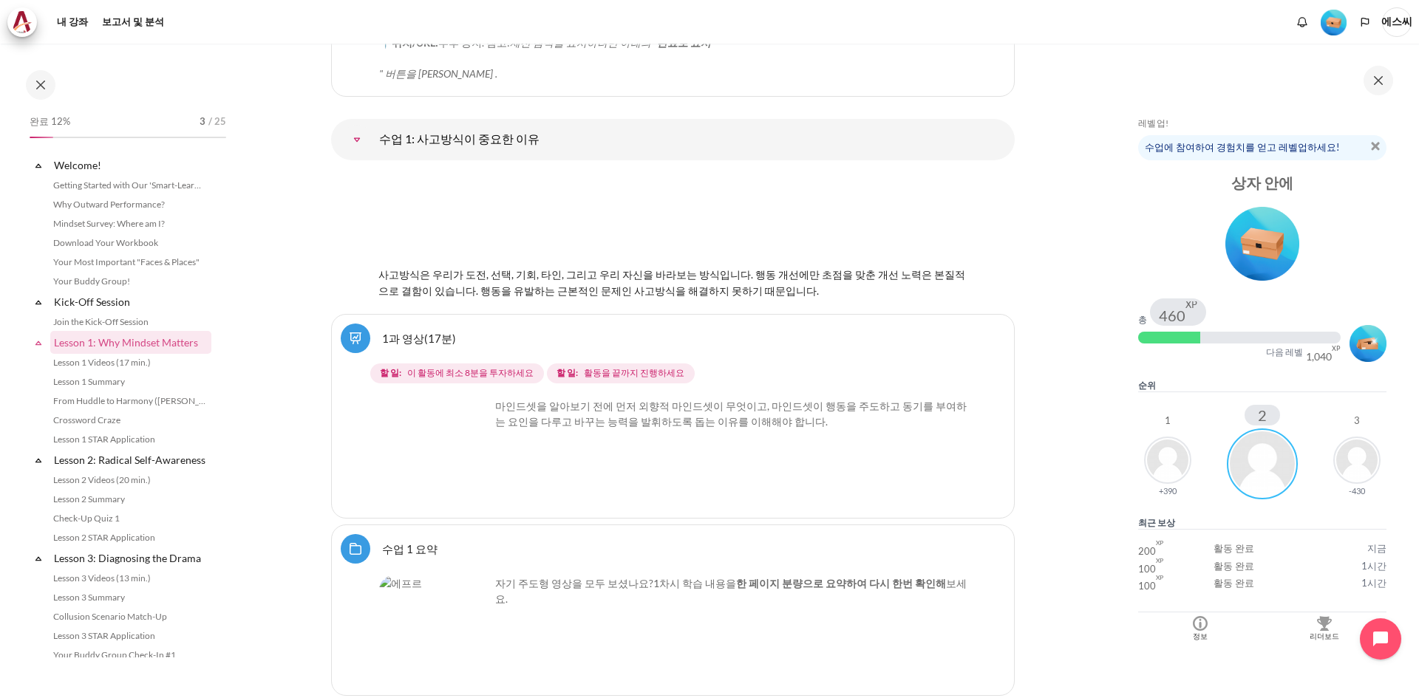
scroll to position [161, 0]
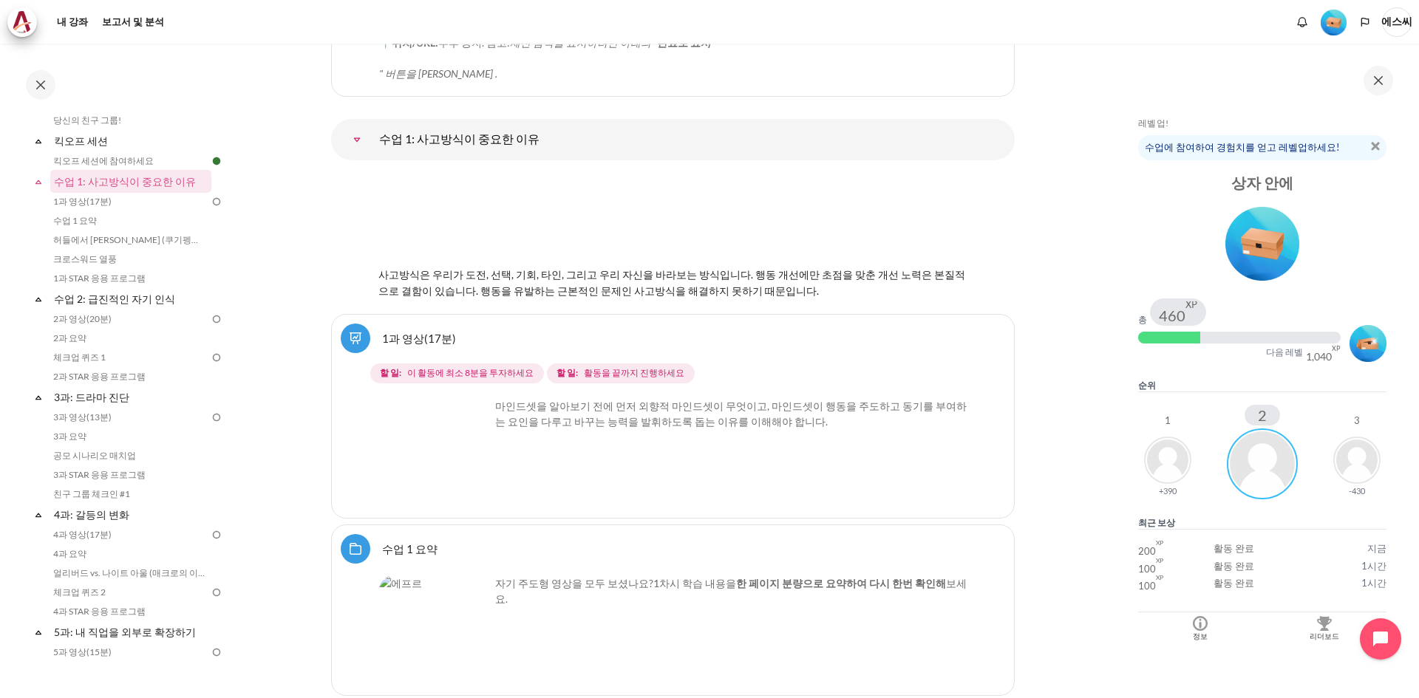
click at [403, 331] on link "1과 영상(17분)" at bounding box center [419, 338] width 74 height 14
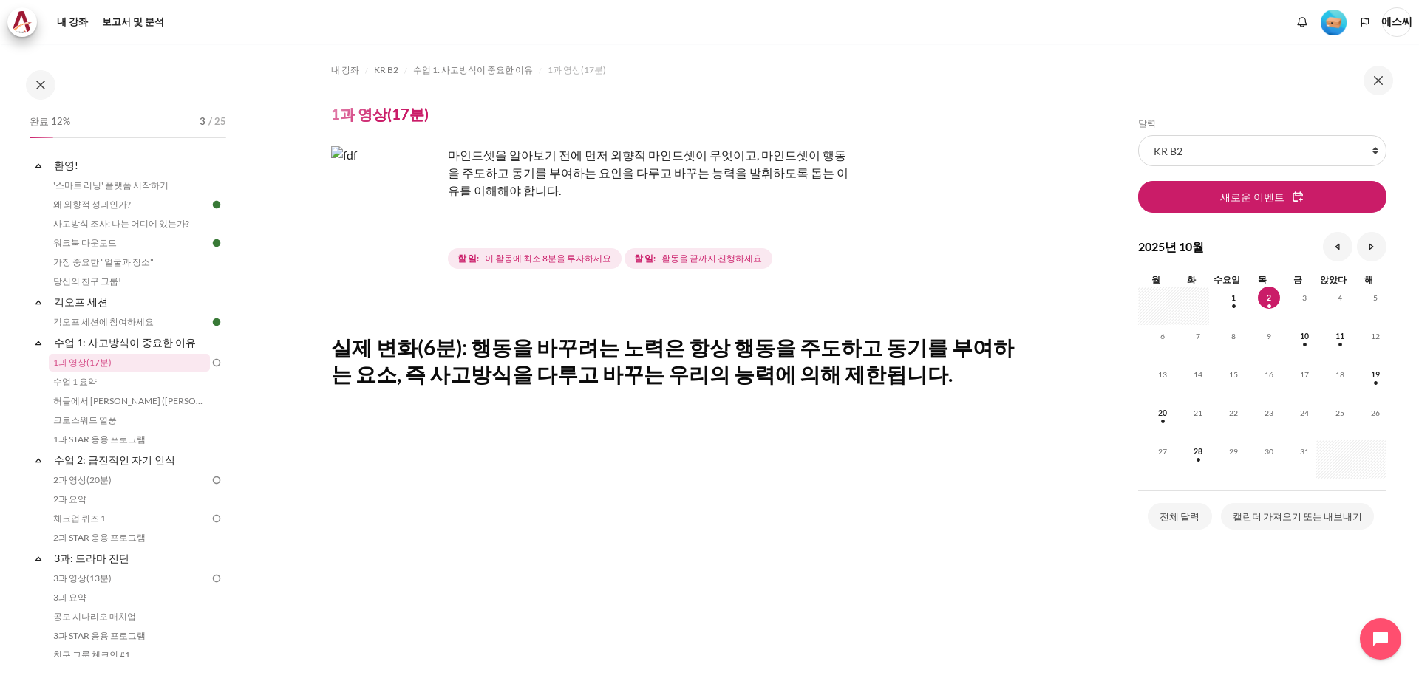
click at [431, 228] on img "콘텐츠" at bounding box center [386, 201] width 111 height 111
click at [520, 265] on span "이 활동에 최소 8분을 투자하세요" at bounding box center [548, 258] width 126 height 13
click at [556, 347] on font "실제 변화(6분): 행동을 바꾸려는 노력은 항상 행동을 주도하고 동기를 부여하는 요소, 즉 사고방식을 다루고 바꾸는 우리의 능력에 의해 제한됩…" at bounding box center [672, 361] width 683 height 52
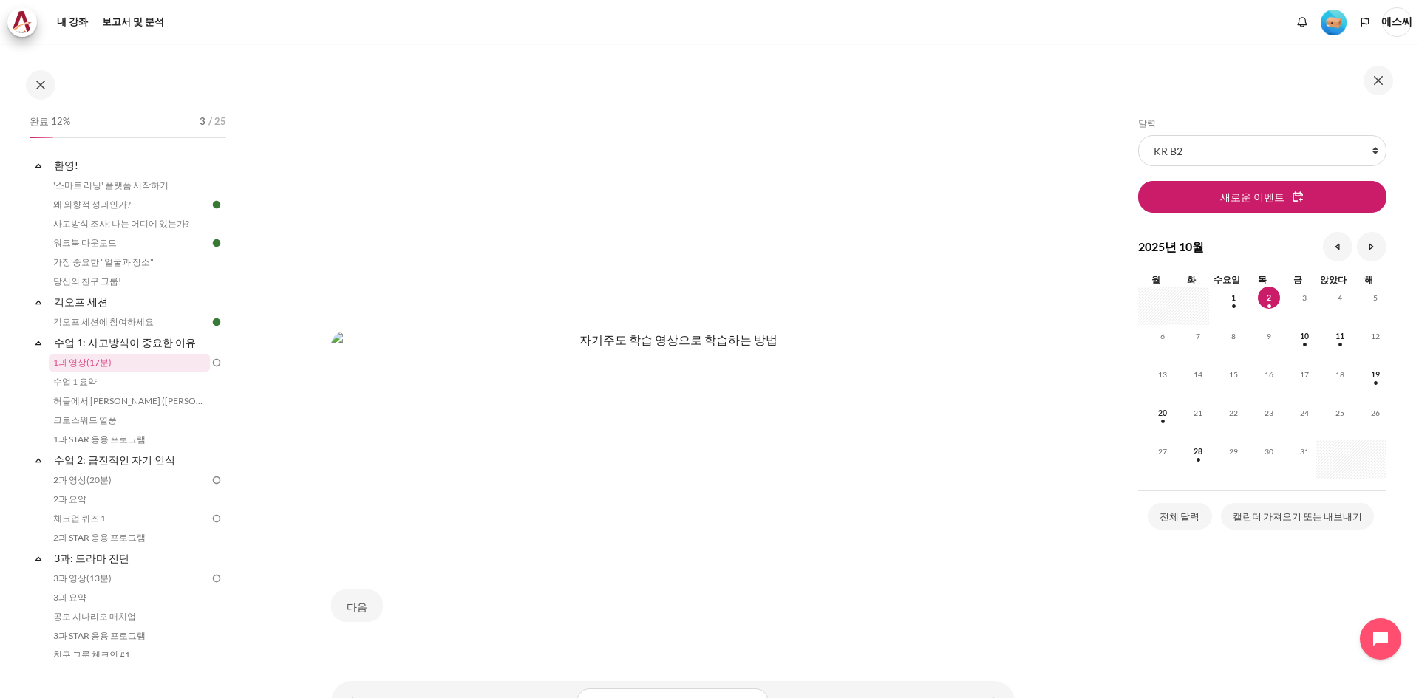
scroll to position [552, 0]
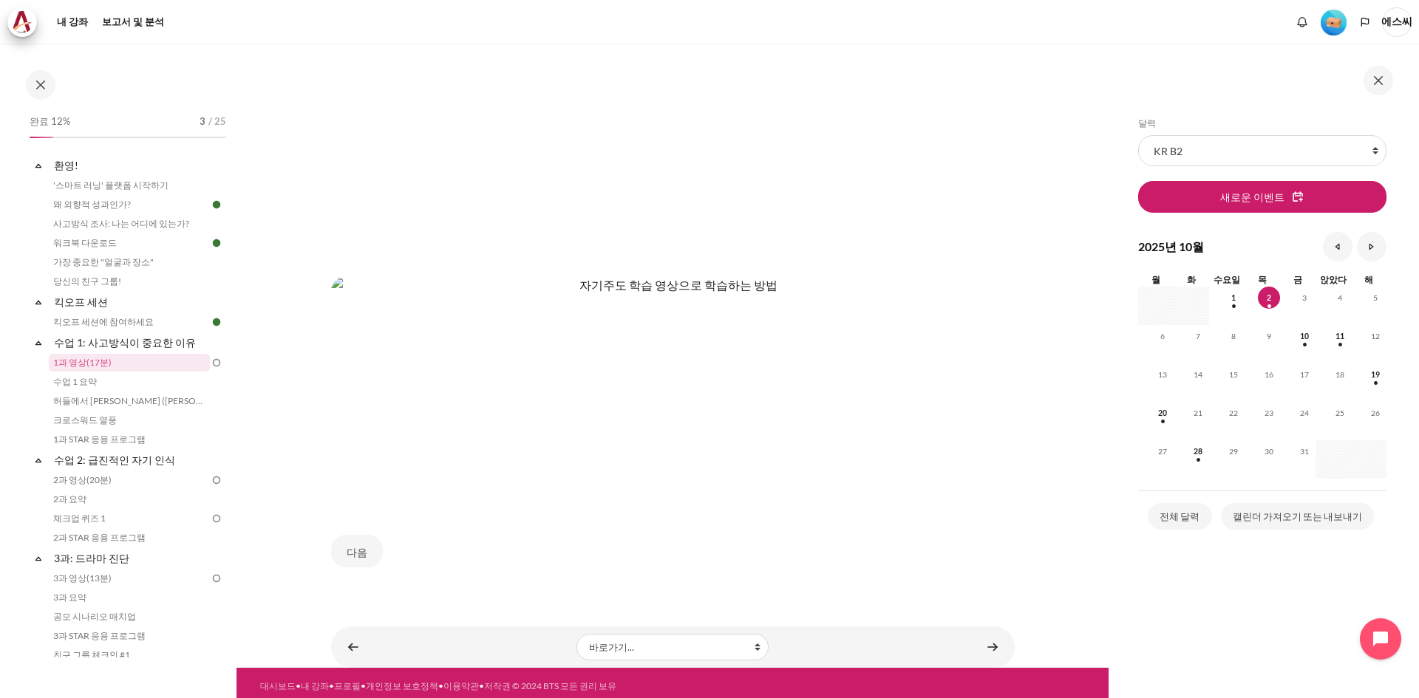
click at [477, 415] on img "콘텐츠" at bounding box center [672, 388] width 683 height 225
click at [769, 415] on img "콘텐츠" at bounding box center [672, 388] width 683 height 225
click at [358, 546] on font "다음" at bounding box center [357, 552] width 21 height 13
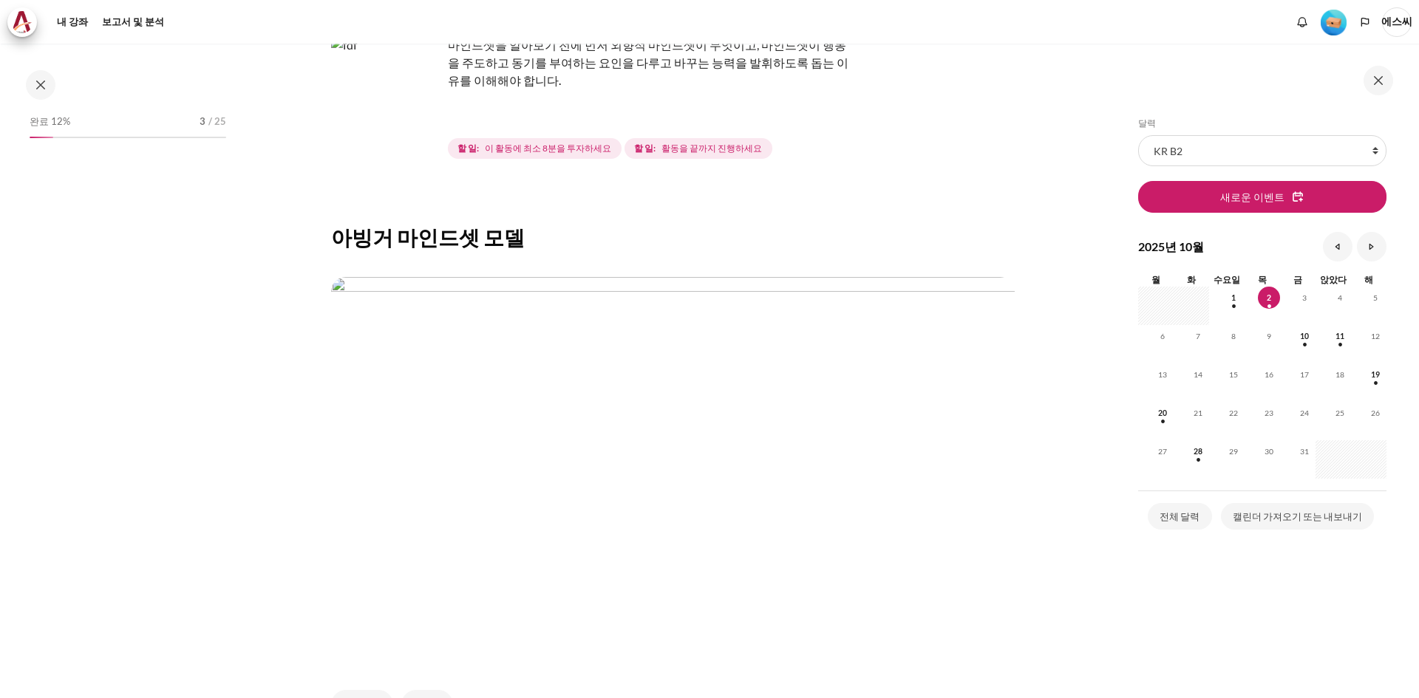
scroll to position [268, 0]
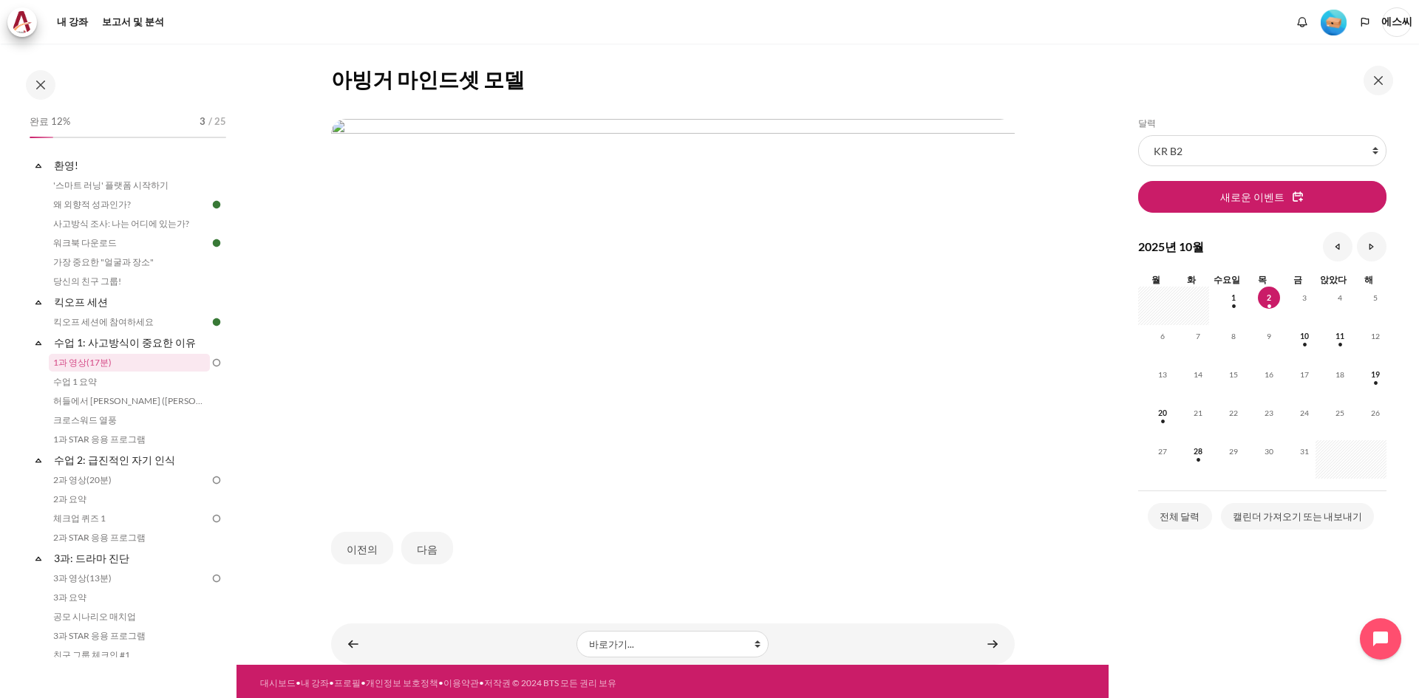
click at [768, 384] on img "콘텐츠" at bounding box center [672, 311] width 683 height 384
click at [418, 545] on font "다음" at bounding box center [427, 549] width 21 height 13
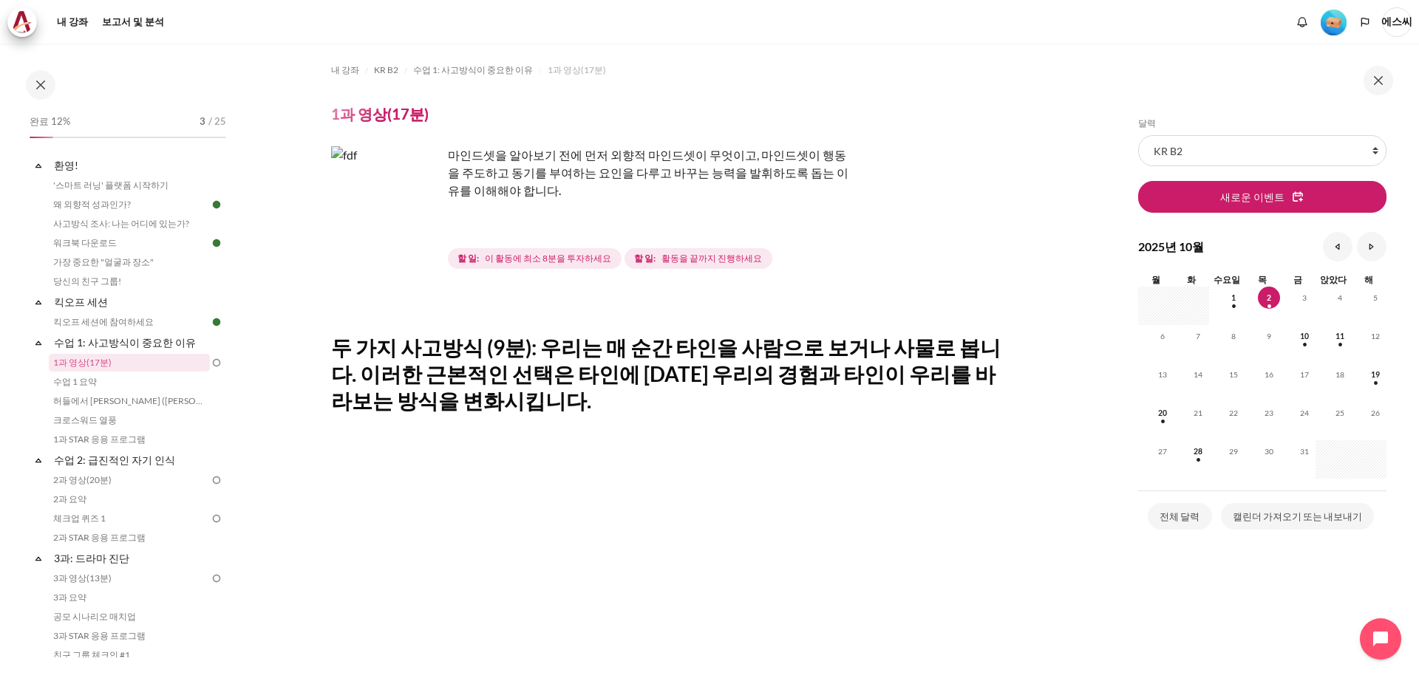
click at [415, 222] on img "콘텐츠" at bounding box center [386, 201] width 111 height 111
click at [410, 234] on img "콘텐츠" at bounding box center [386, 201] width 111 height 111
click at [414, 231] on img "콘텐츠" at bounding box center [386, 201] width 111 height 111
click at [570, 173] on font "마인드셋을 알아보기 전에 먼저 외향적 마인드셋이 무엇이고, 마인드셋이 행동을 주도하고 동기를 부여하는 요인을 다루고 바꾸는 능력을 발휘하도록 …" at bounding box center [648, 173] width 400 height 50
click at [673, 258] on font "활동을 끝까지 진행하세요" at bounding box center [711, 258] width 100 height 11
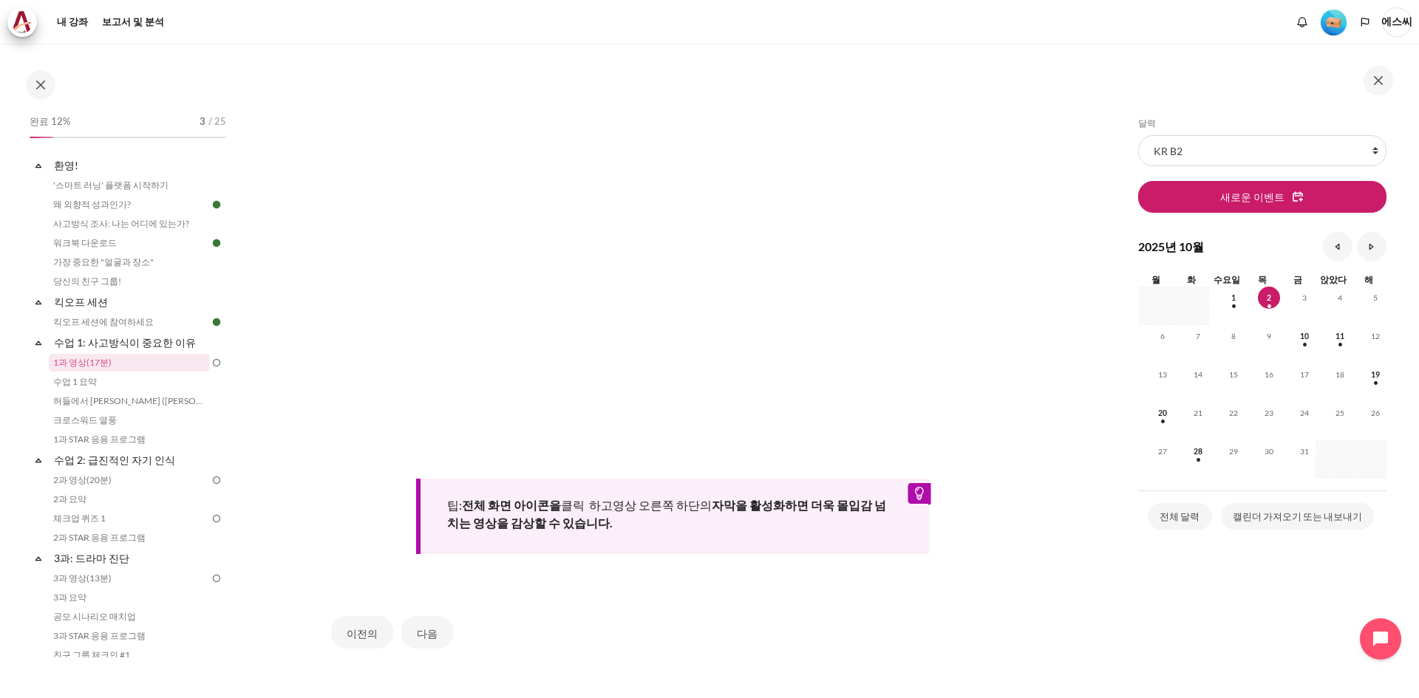
scroll to position [466, 0]
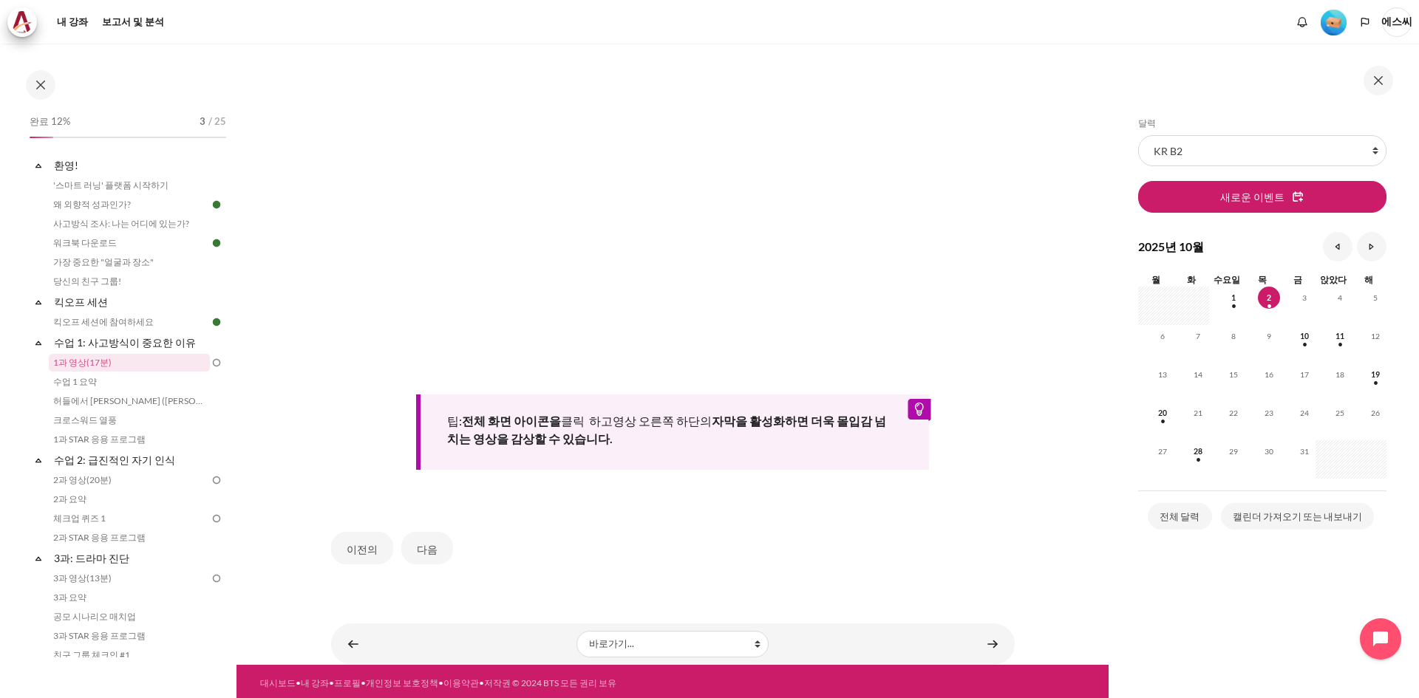
click at [616, 417] on font "영상 오른쪽 하단의" at bounding box center [662, 421] width 99 height 14
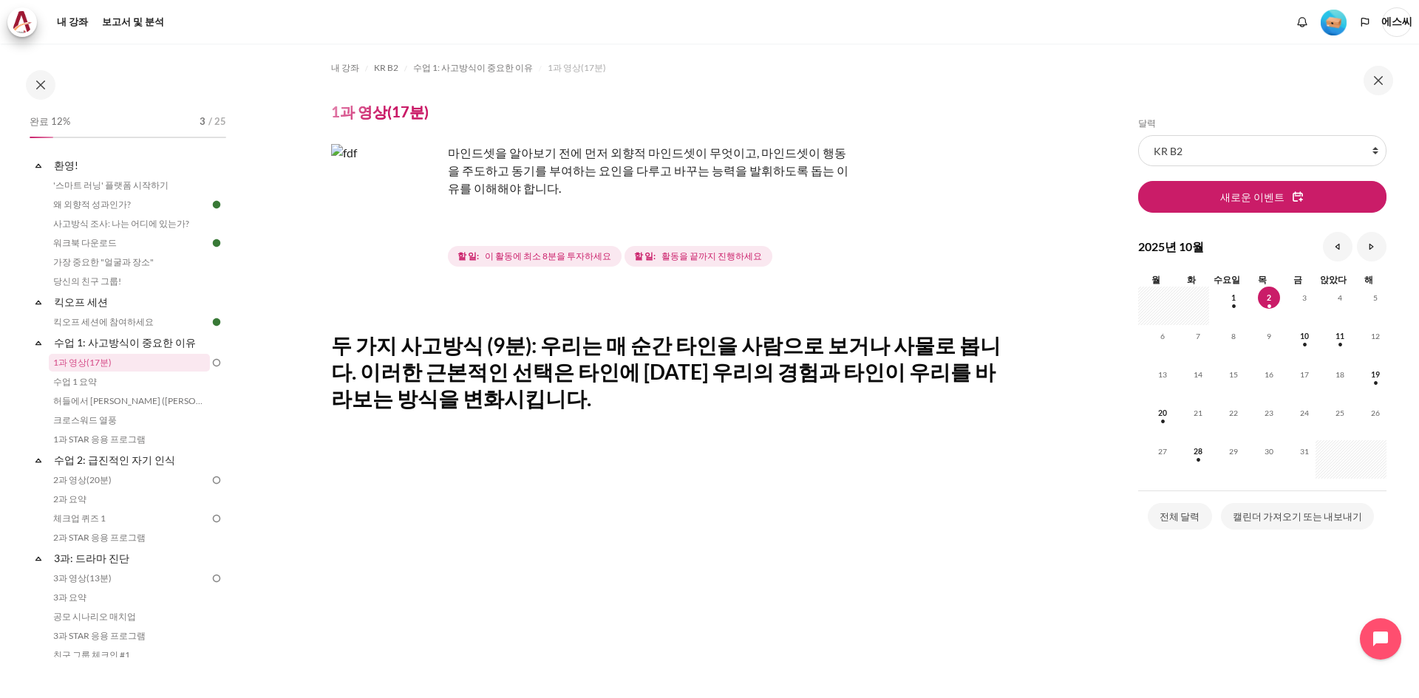
scroll to position [0, 0]
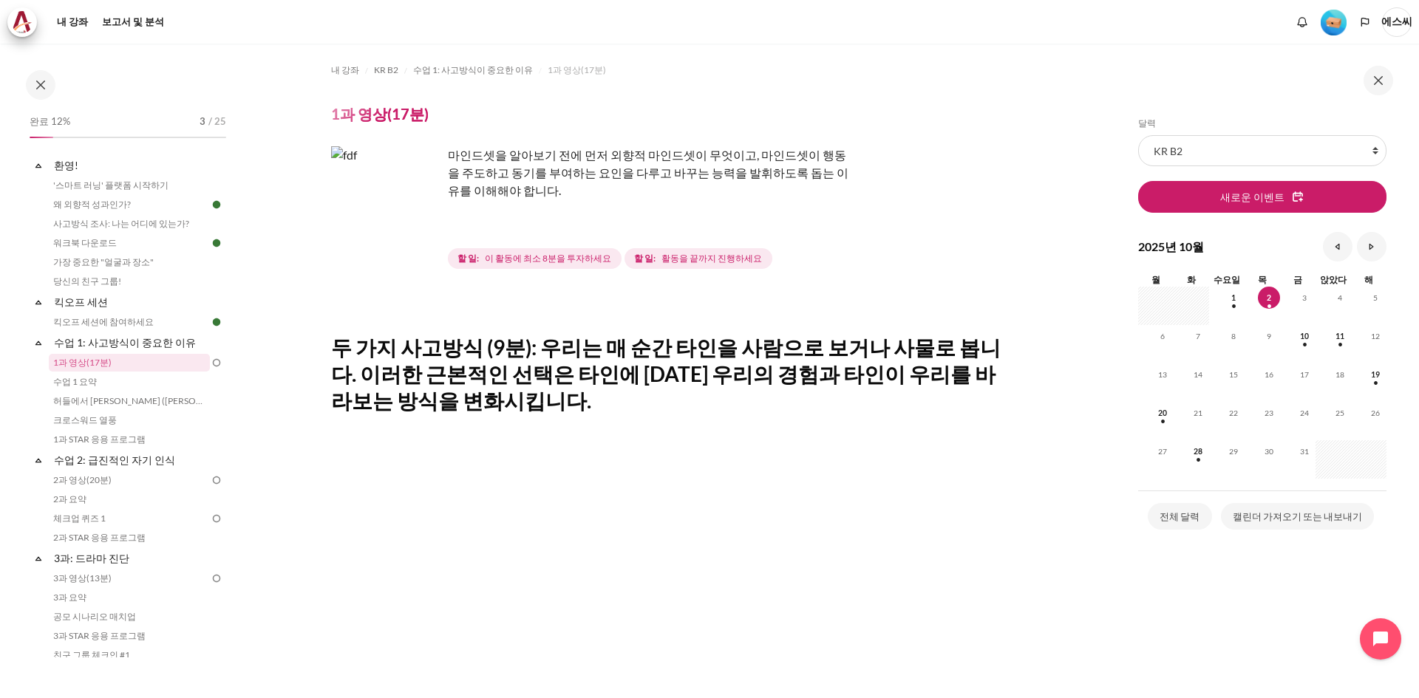
click at [417, 230] on img "콘텐츠" at bounding box center [386, 201] width 111 height 111
click at [401, 248] on img "콘텐츠" at bounding box center [386, 201] width 111 height 111
click at [320, 237] on section "내 강좌 KR B2 수업 1: 사고방식이 중요한 이유 1과 영상(17분) 1과 영상(17분) 완료 요구 사항" at bounding box center [672, 588] width 872 height 1088
click at [342, 207] on img "콘텐츠" at bounding box center [386, 201] width 111 height 111
click at [362, 156] on img "콘텐츠" at bounding box center [386, 201] width 111 height 111
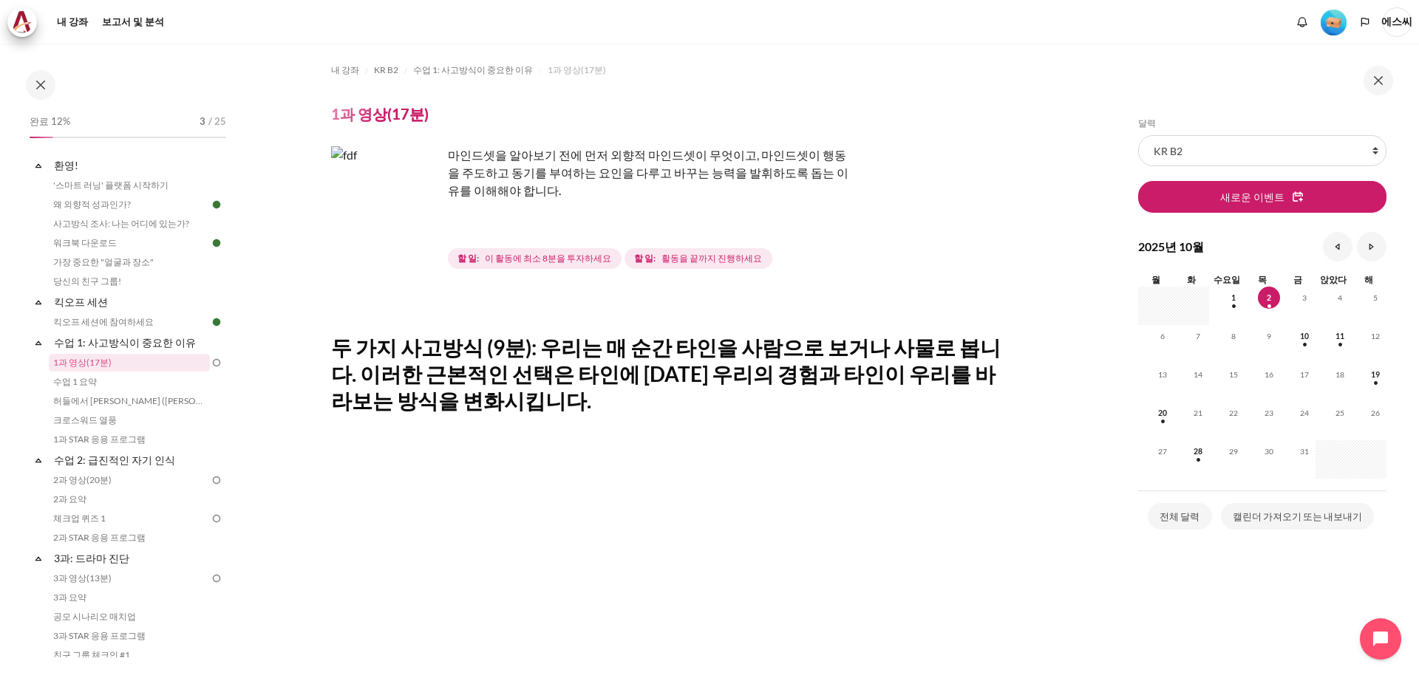
click at [399, 156] on img "콘텐츠" at bounding box center [386, 201] width 111 height 111
click at [712, 181] on p "마인드셋을 알아보기 전에 먼저 외향적 마인드셋이 무엇이고, 마인드셋이 행동을 주도하고 동기를 부여하는 요인을 다루고 바꾸는 능력을 발휘하도록 …" at bounding box center [589, 172] width 517 height 53
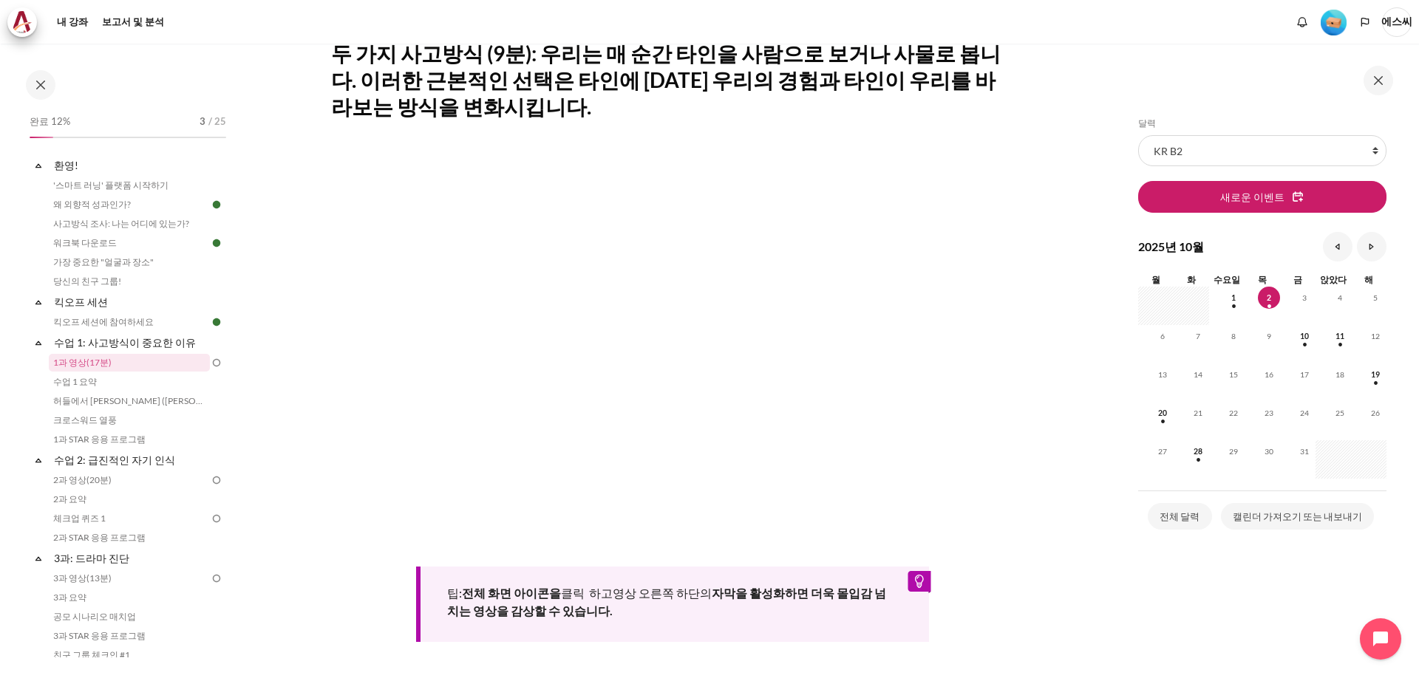
scroll to position [443, 0]
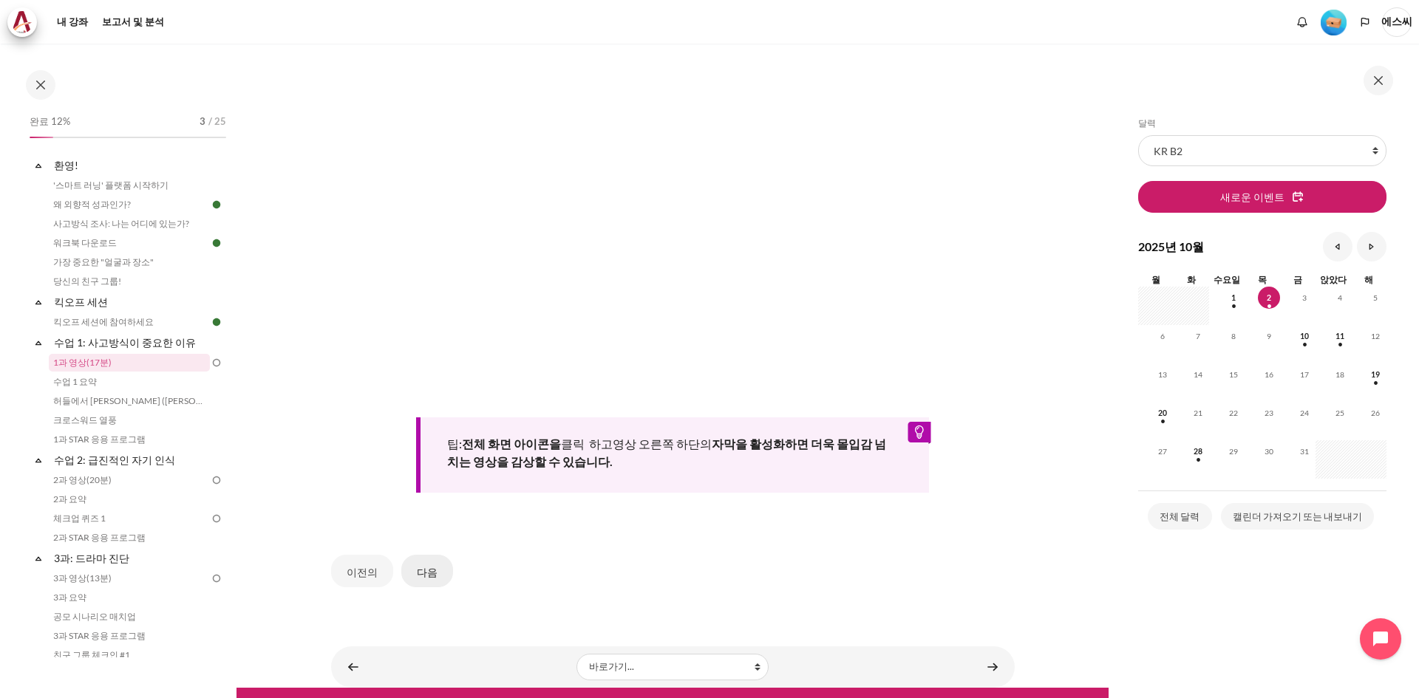
click at [421, 570] on font "다음" at bounding box center [427, 572] width 21 height 13
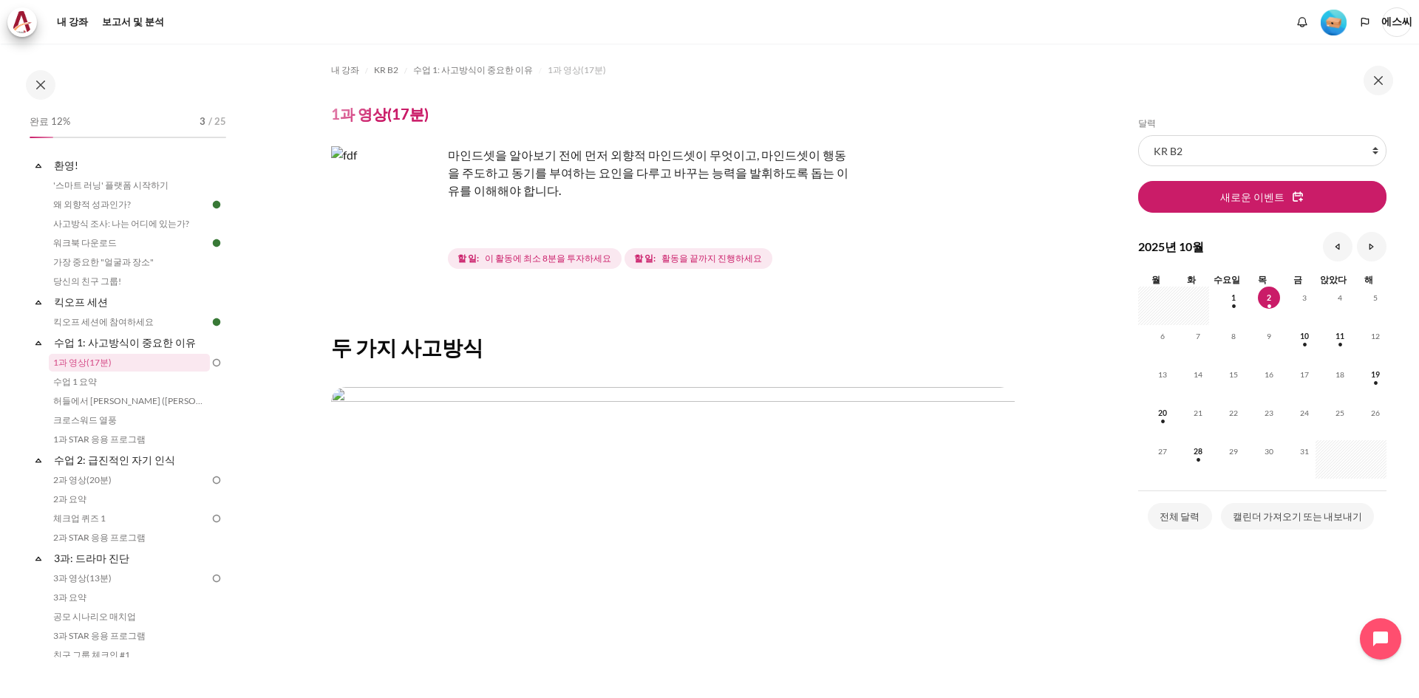
click at [393, 196] on img "콘텐츠" at bounding box center [386, 201] width 111 height 111
click at [423, 225] on img "콘텐츠" at bounding box center [386, 201] width 111 height 111
click at [486, 359] on h2 "두 가지 사고방식" at bounding box center [672, 347] width 683 height 27
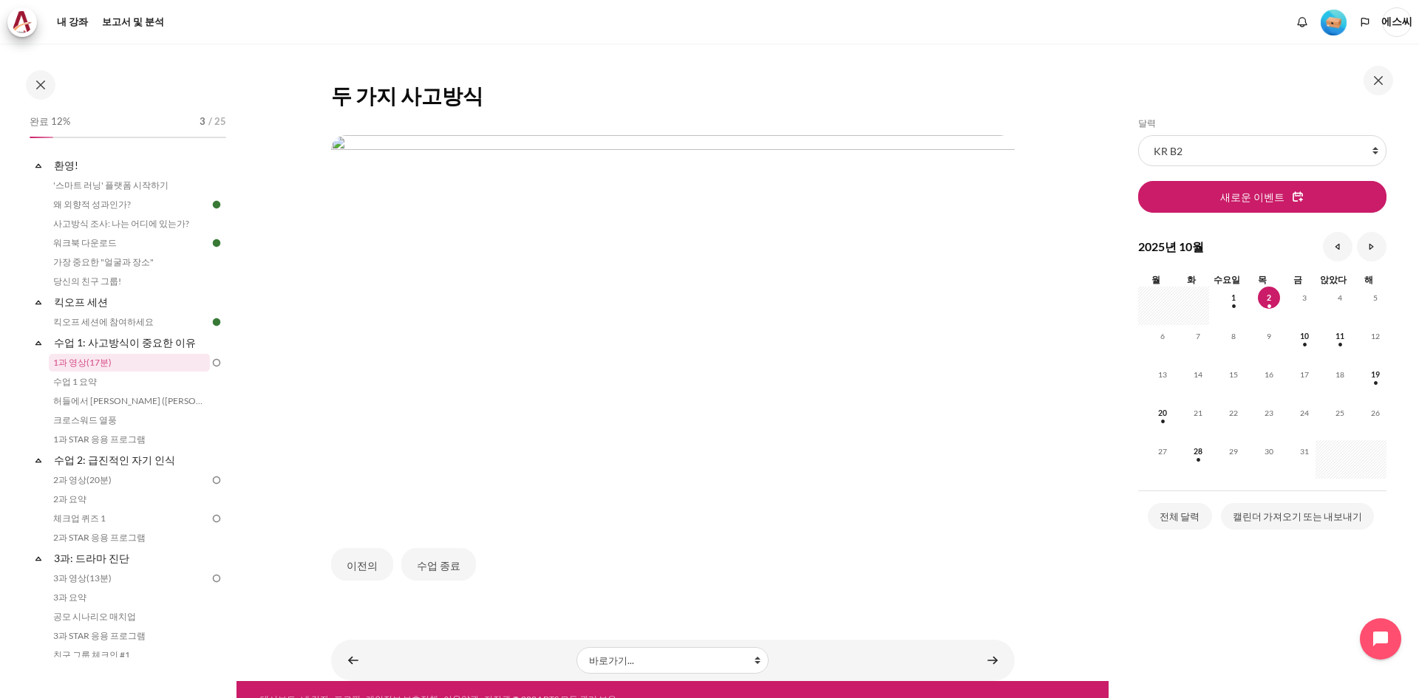
scroll to position [268, 0]
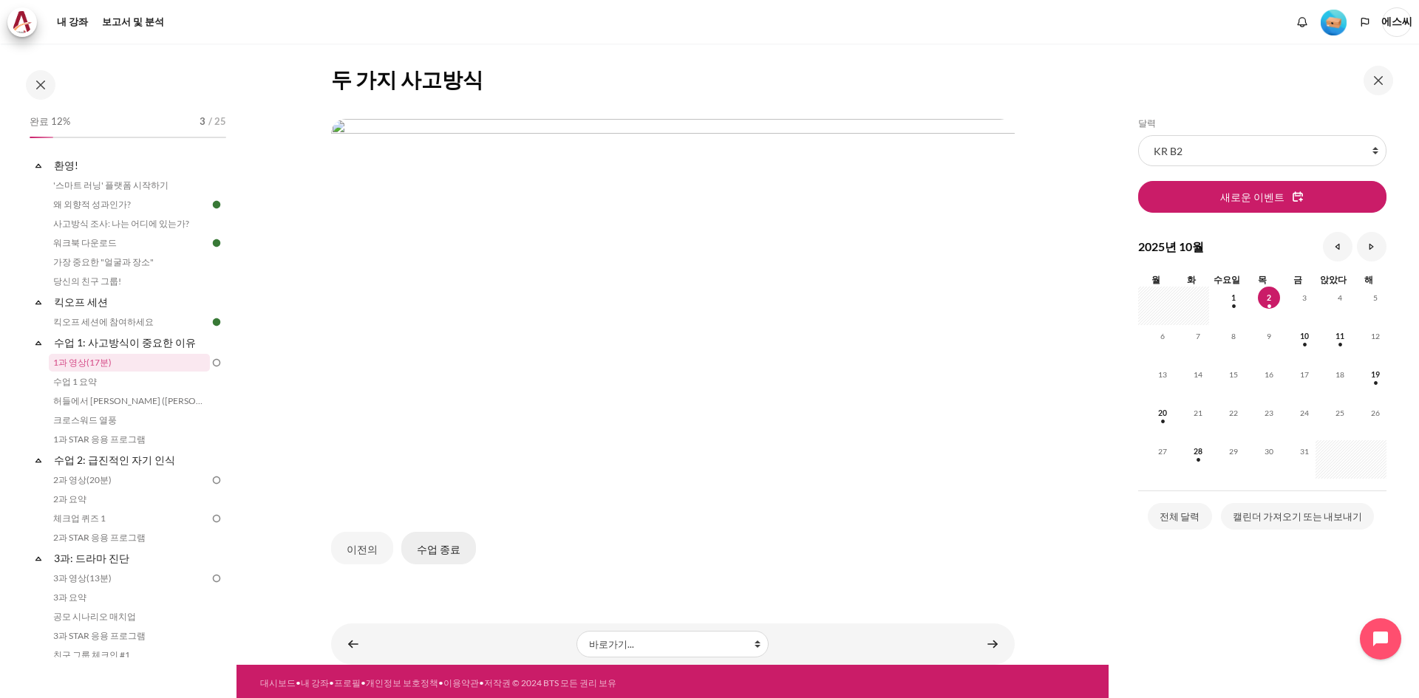
click at [430, 554] on button "수업 종료" at bounding box center [438, 548] width 75 height 33
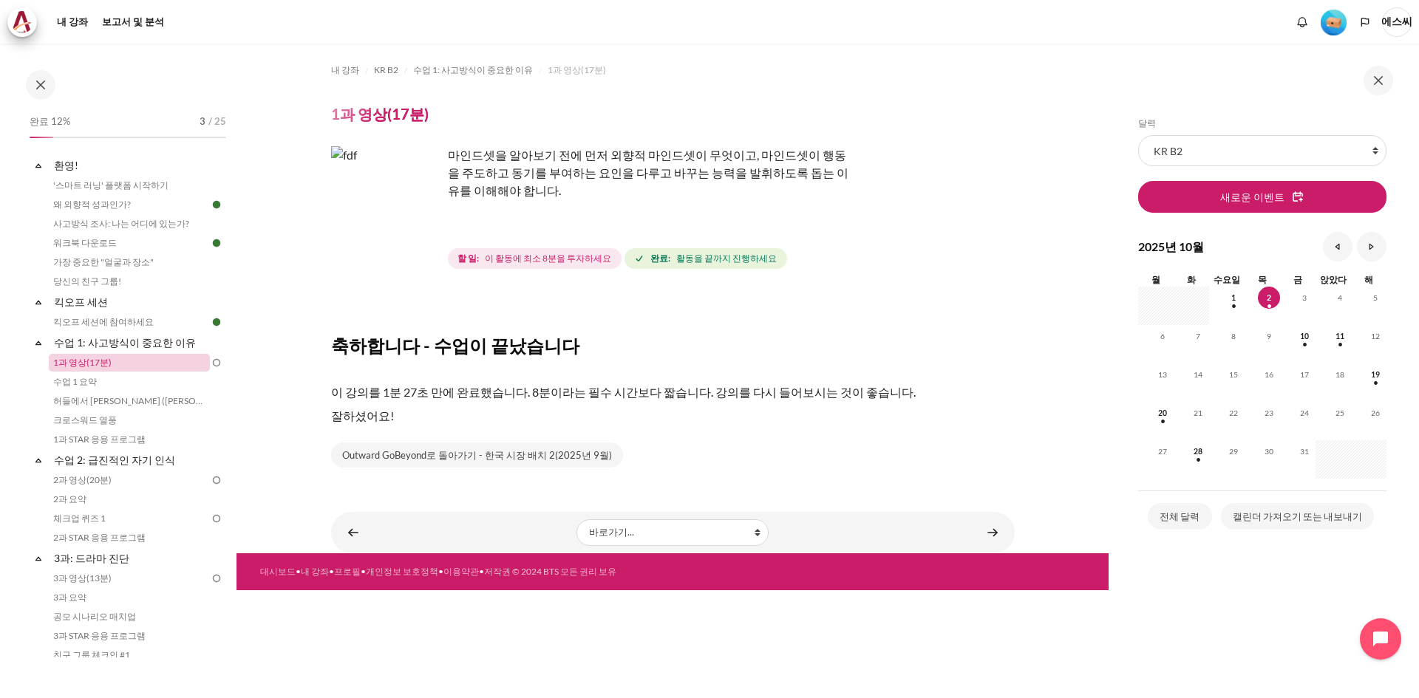
click at [72, 358] on font "1과 영상(17분)" at bounding box center [82, 362] width 58 height 11
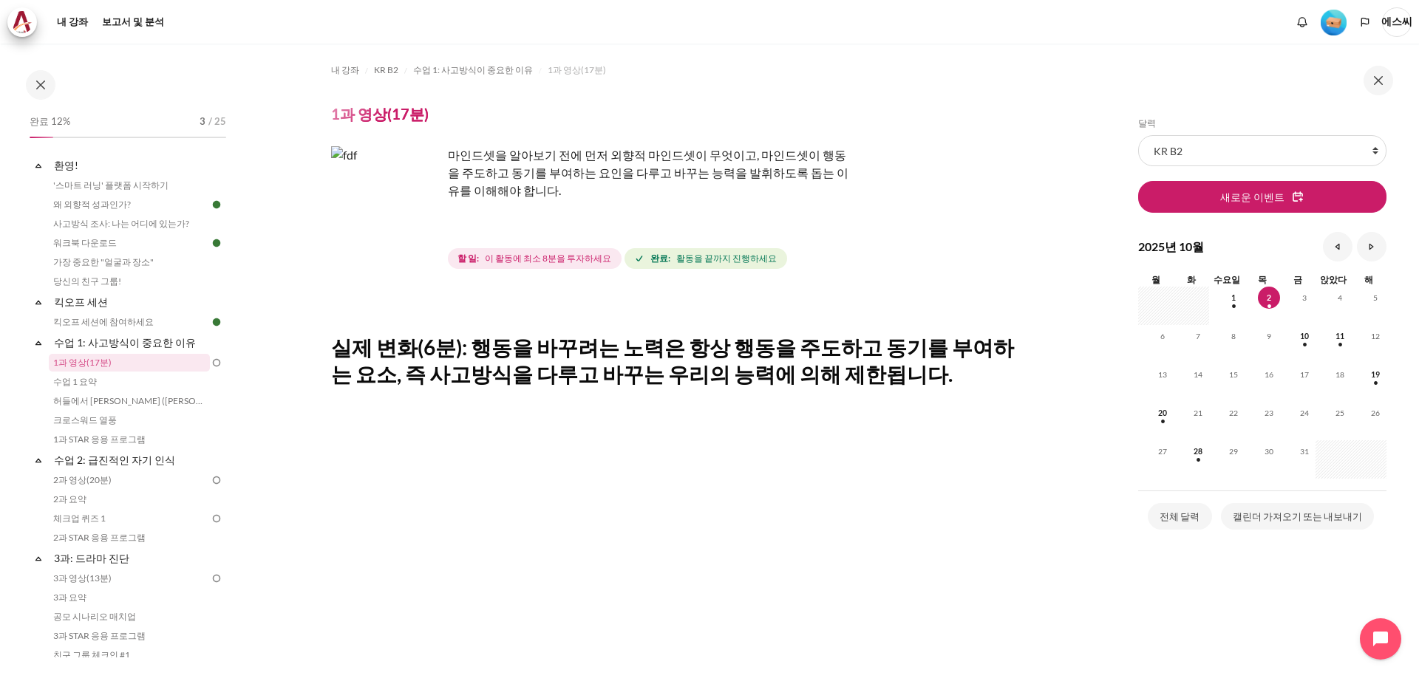
click at [557, 260] on font "이 활동에 최소 8분을 투자하세요" at bounding box center [548, 258] width 126 height 11
click at [712, 261] on font "활동을 끝까지 진행하세요" at bounding box center [726, 258] width 100 height 11
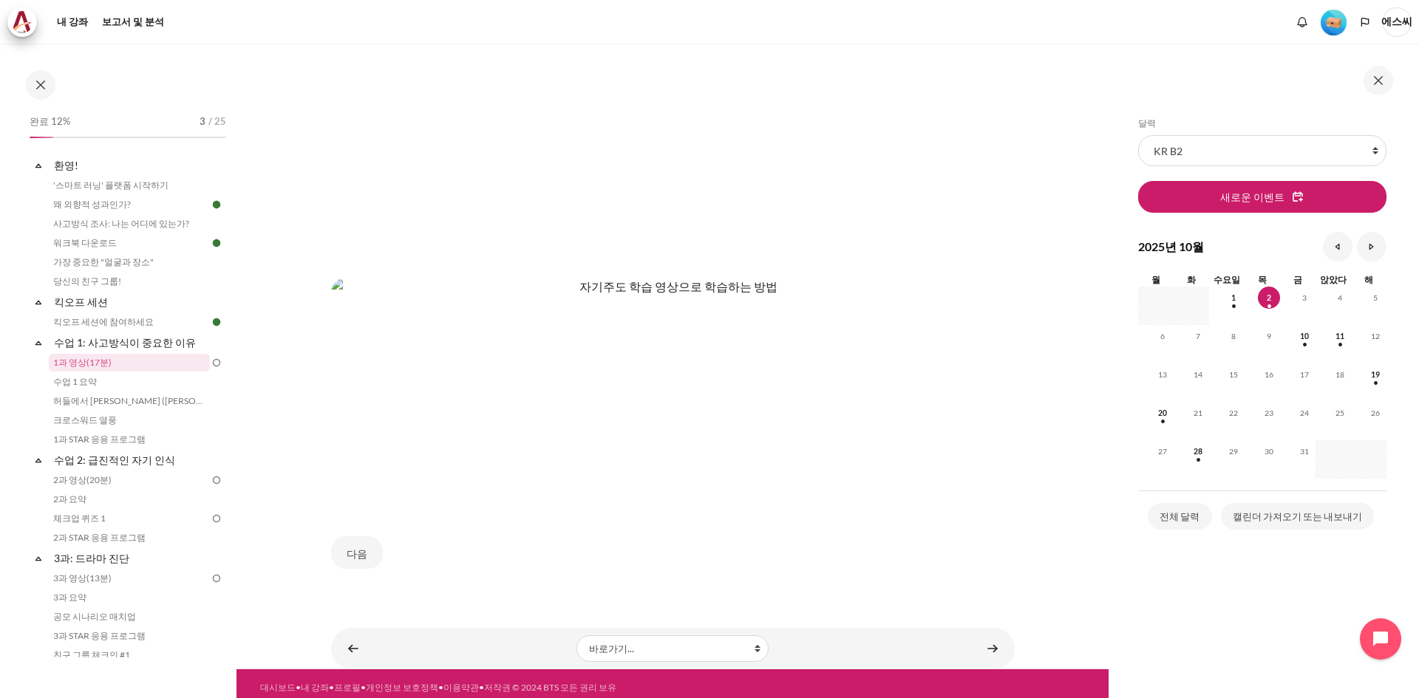
scroll to position [552, 0]
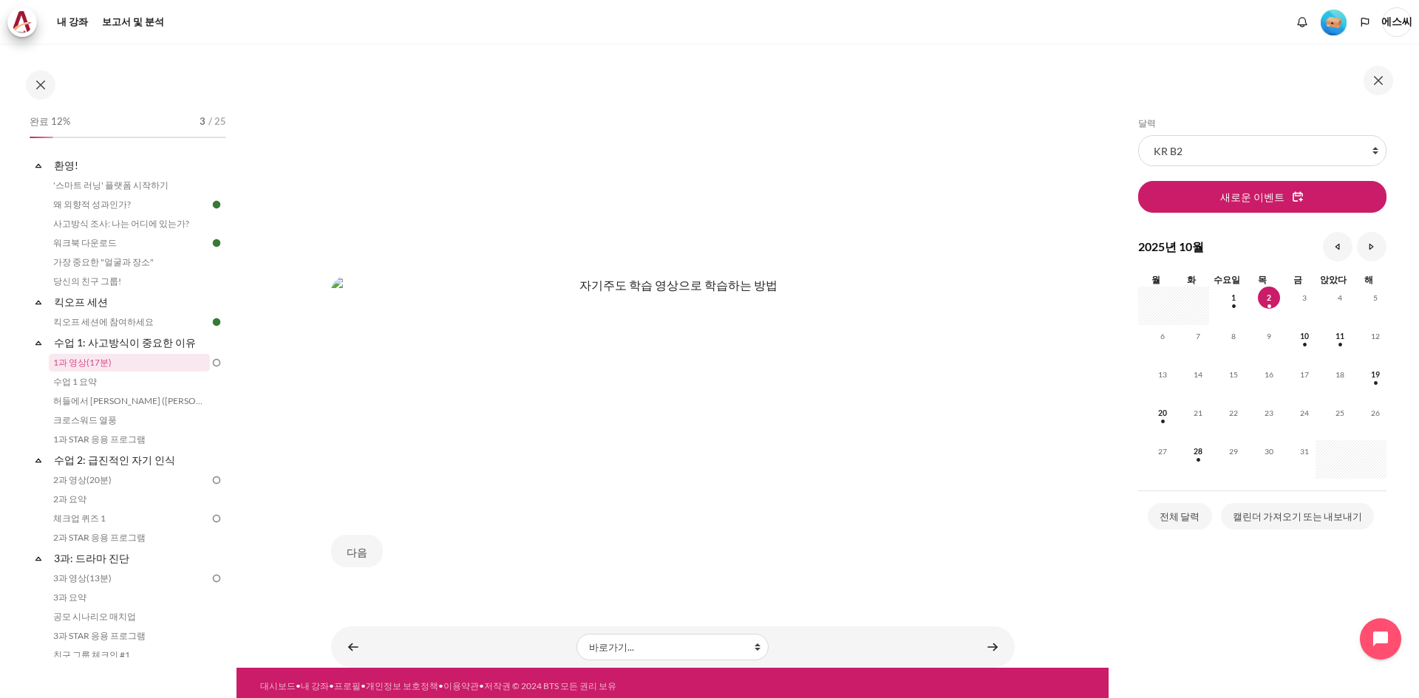
click at [642, 419] on img "콘텐츠" at bounding box center [672, 388] width 683 height 225
click at [682, 643] on select "바로가기... '스마트 러닝' 플랫폼 시작하기 왜 외향적 성과인가? 사고방식 조사: 나는 어디에 있는가? 워크북 다운로드 가장 중요한 "얼굴과…" at bounding box center [672, 647] width 192 height 27
click at [370, 550] on button "다음" at bounding box center [357, 551] width 52 height 33
click at [372, 549] on button "다음" at bounding box center [357, 551] width 52 height 33
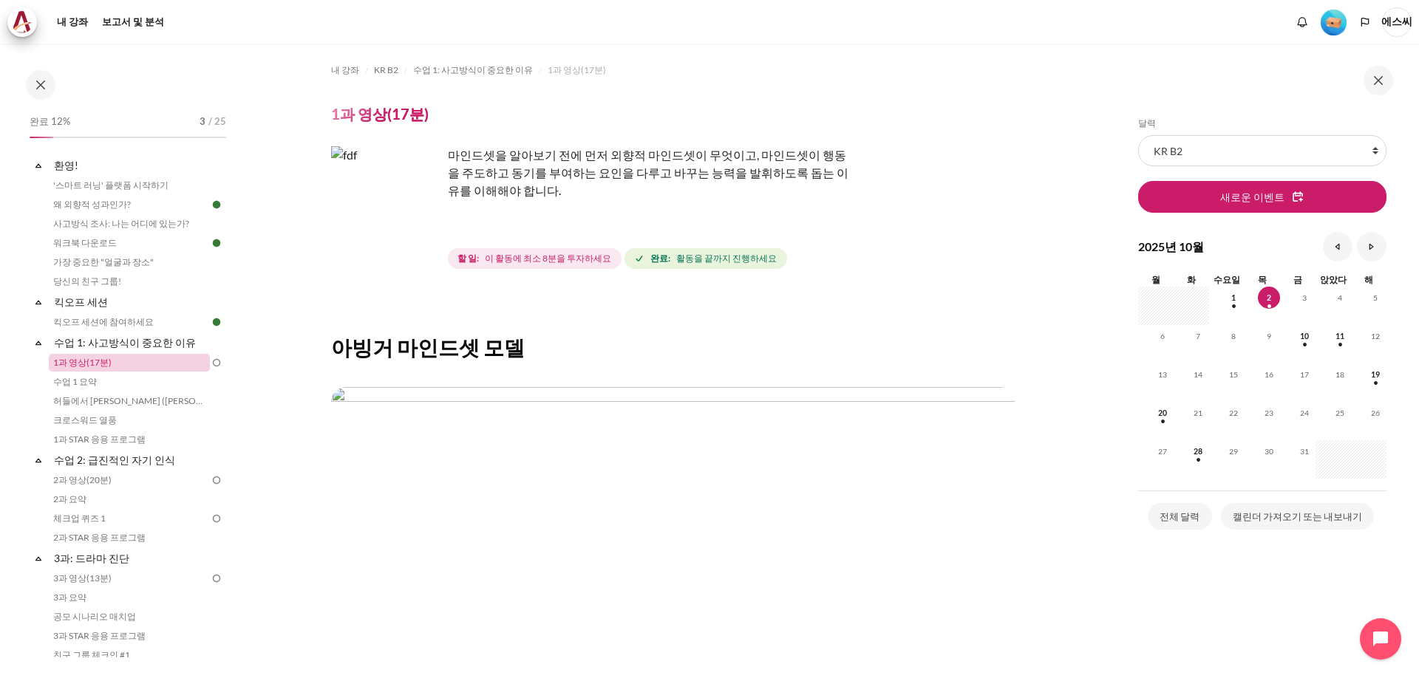
click at [110, 364] on link "1과 영상(17분)" at bounding box center [129, 363] width 161 height 18
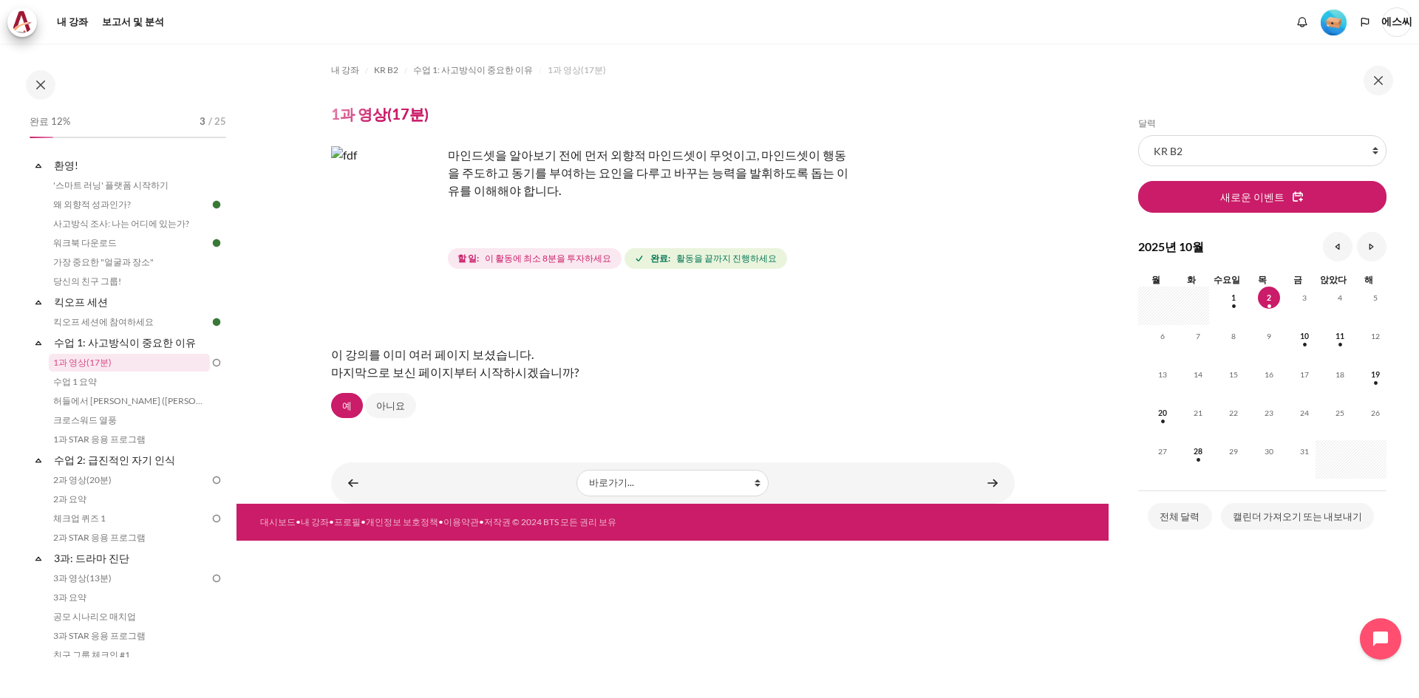
click at [360, 209] on img "콘텐츠" at bounding box center [386, 201] width 111 height 111
click at [415, 229] on img "콘텐츠" at bounding box center [386, 201] width 111 height 111
click at [429, 235] on img "콘텐츠" at bounding box center [386, 201] width 111 height 111
click at [412, 256] on img "콘텐츠" at bounding box center [386, 201] width 111 height 111
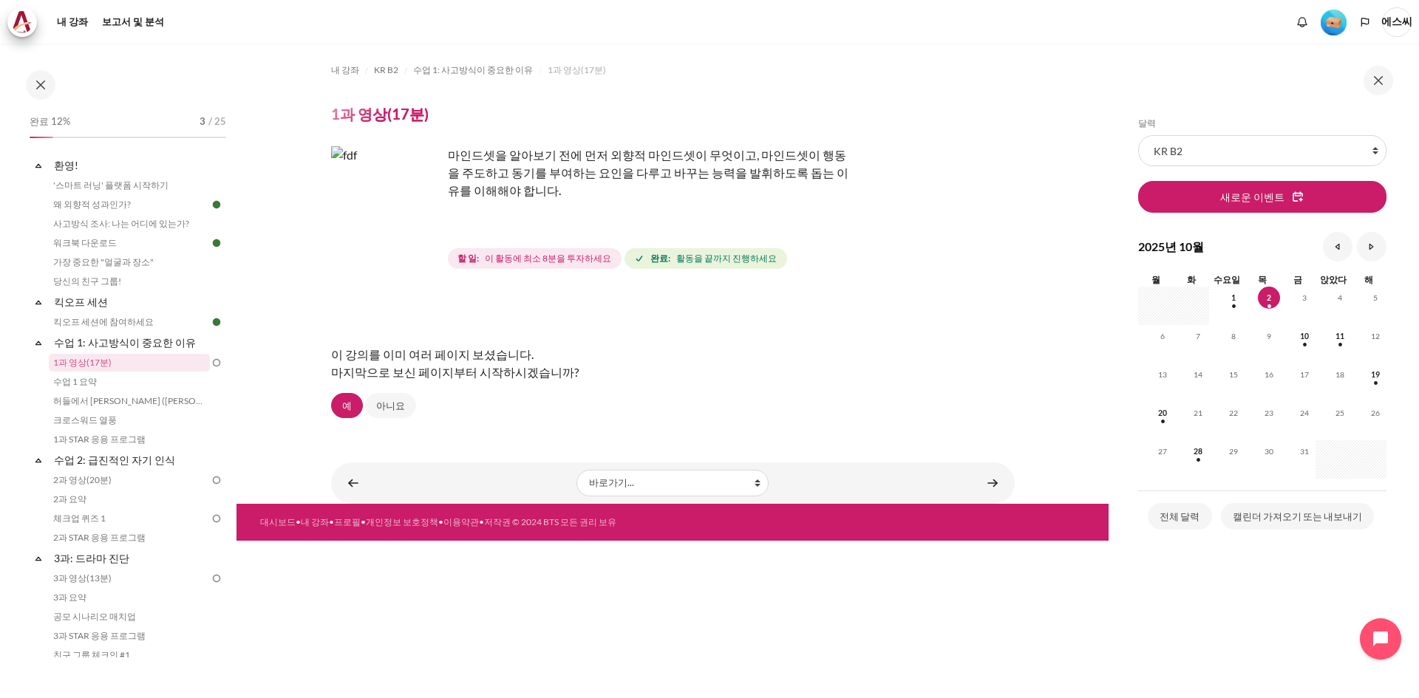
click at [395, 203] on img "콘텐츠" at bounding box center [386, 201] width 111 height 111
click at [398, 199] on img "콘텐츠" at bounding box center [386, 201] width 111 height 111
drag, startPoint x: 401, startPoint y: 214, endPoint x: 404, endPoint y: 222, distance: 8.0
click at [401, 215] on img "콘텐츠" at bounding box center [386, 201] width 111 height 111
drag, startPoint x: 412, startPoint y: 236, endPoint x: 409, endPoint y: 217, distance: 19.3
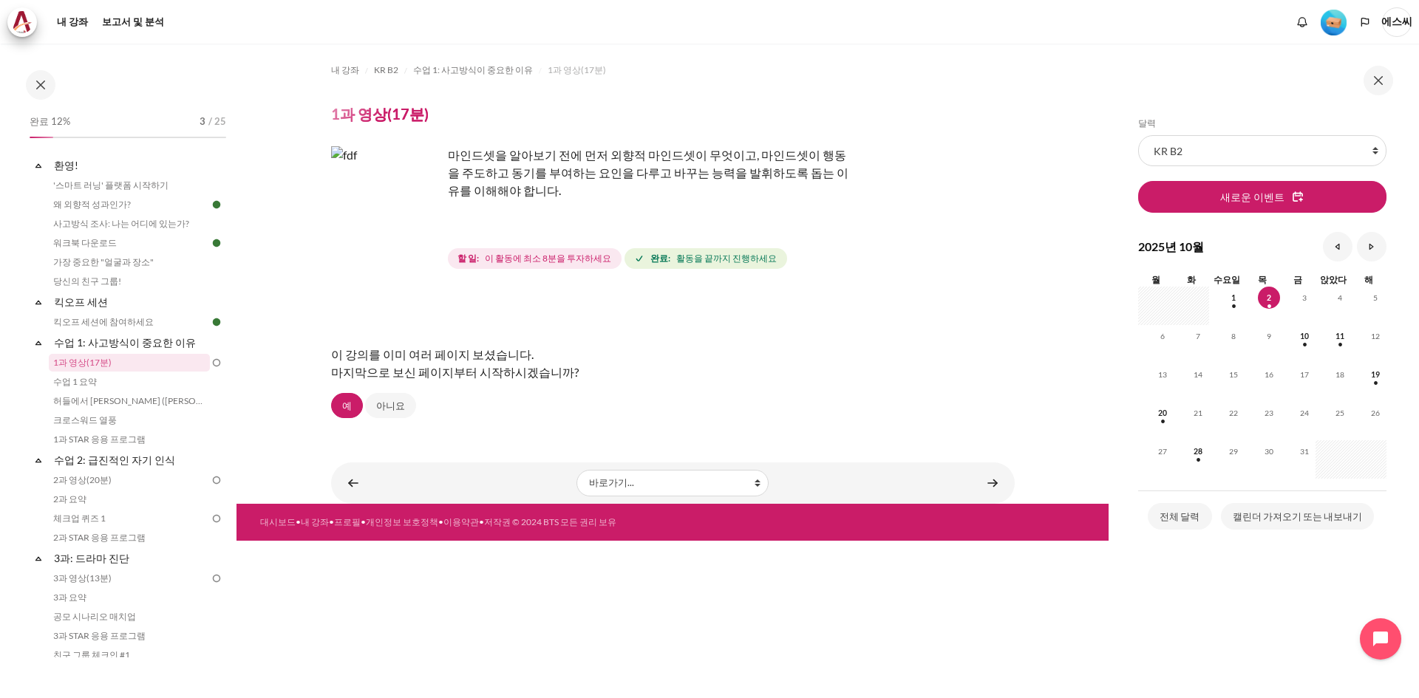
click at [412, 236] on img "콘텐츠" at bounding box center [386, 201] width 111 height 111
click at [399, 206] on img "콘텐츠" at bounding box center [386, 201] width 111 height 111
click at [398, 205] on img "콘텐츠" at bounding box center [386, 201] width 111 height 111
click at [398, 210] on img "콘텐츠" at bounding box center [386, 201] width 111 height 111
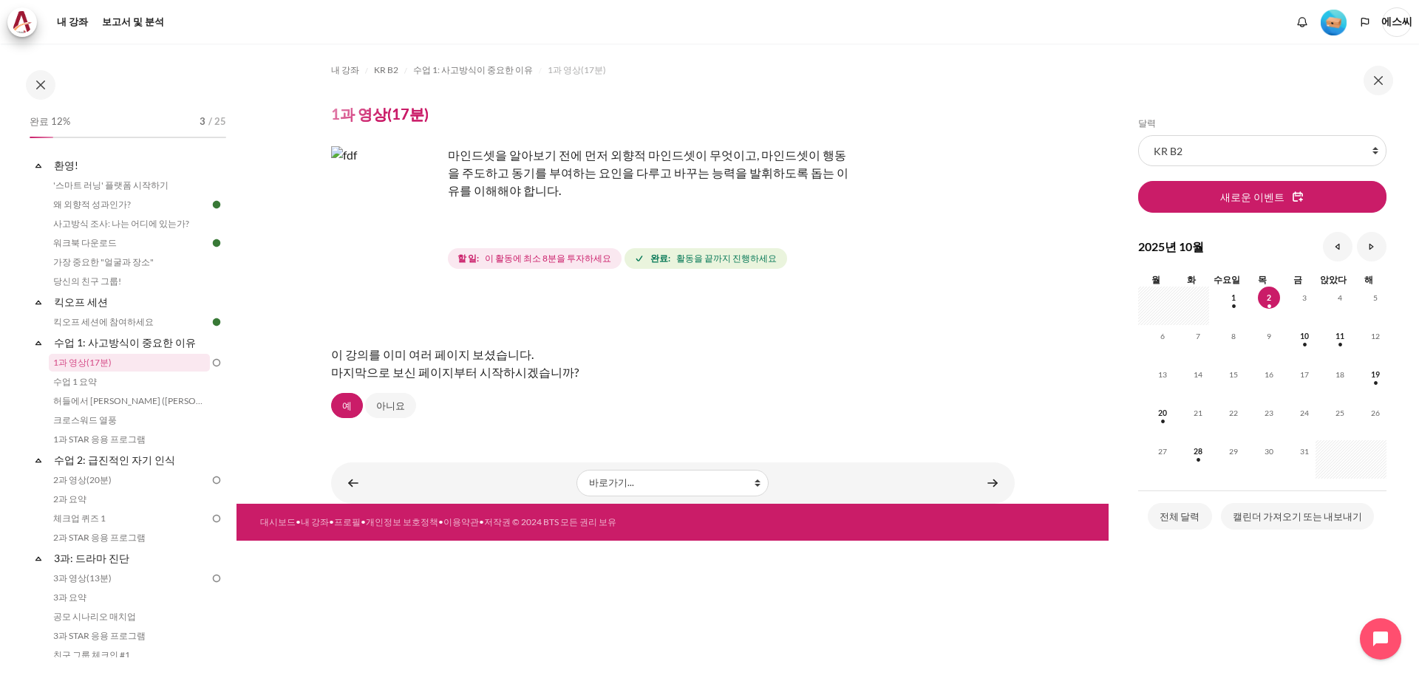
drag, startPoint x: 395, startPoint y: 217, endPoint x: 377, endPoint y: 248, distance: 35.1
click at [377, 248] on img "콘텐츠" at bounding box center [386, 201] width 111 height 111
click at [376, 209] on img "콘텐츠" at bounding box center [386, 201] width 111 height 111
click at [378, 206] on img "콘텐츠" at bounding box center [386, 201] width 111 height 111
click at [349, 410] on font "예" at bounding box center [347, 406] width 10 height 12
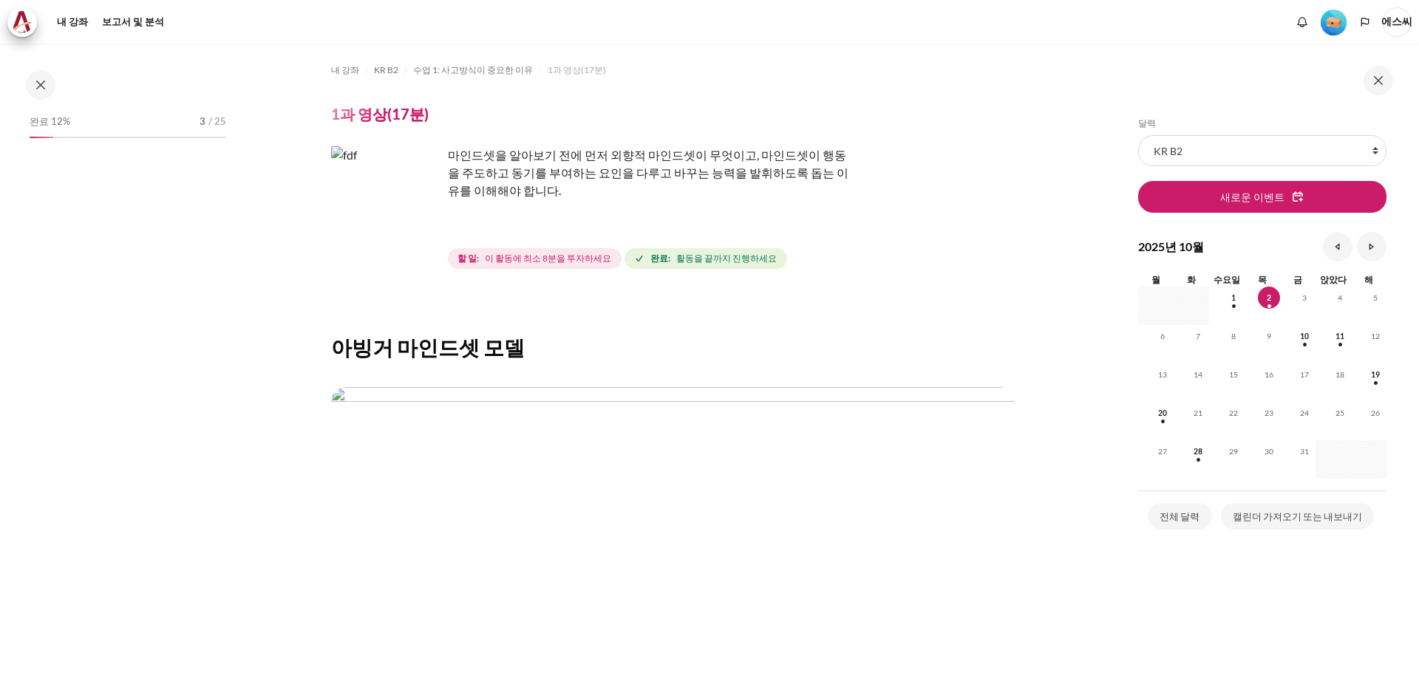
click at [429, 228] on img "콘텐츠" at bounding box center [386, 201] width 111 height 111
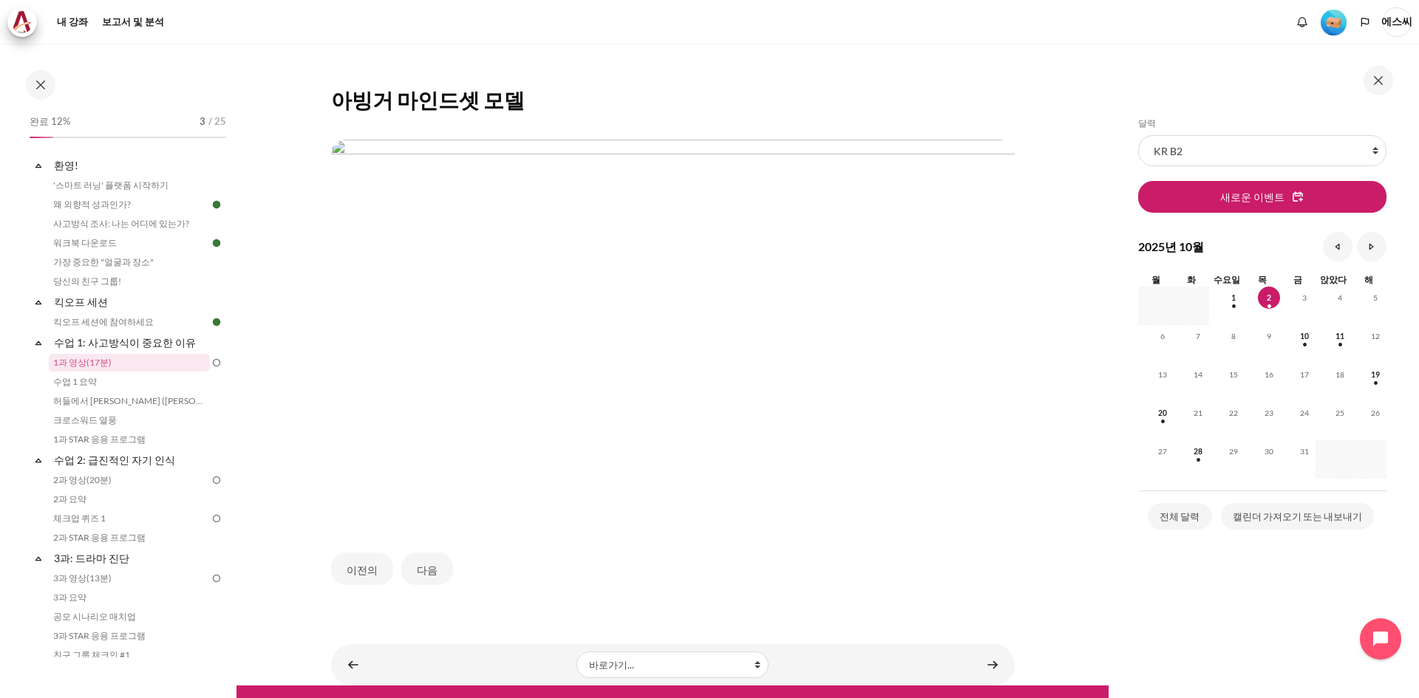
scroll to position [268, 0]
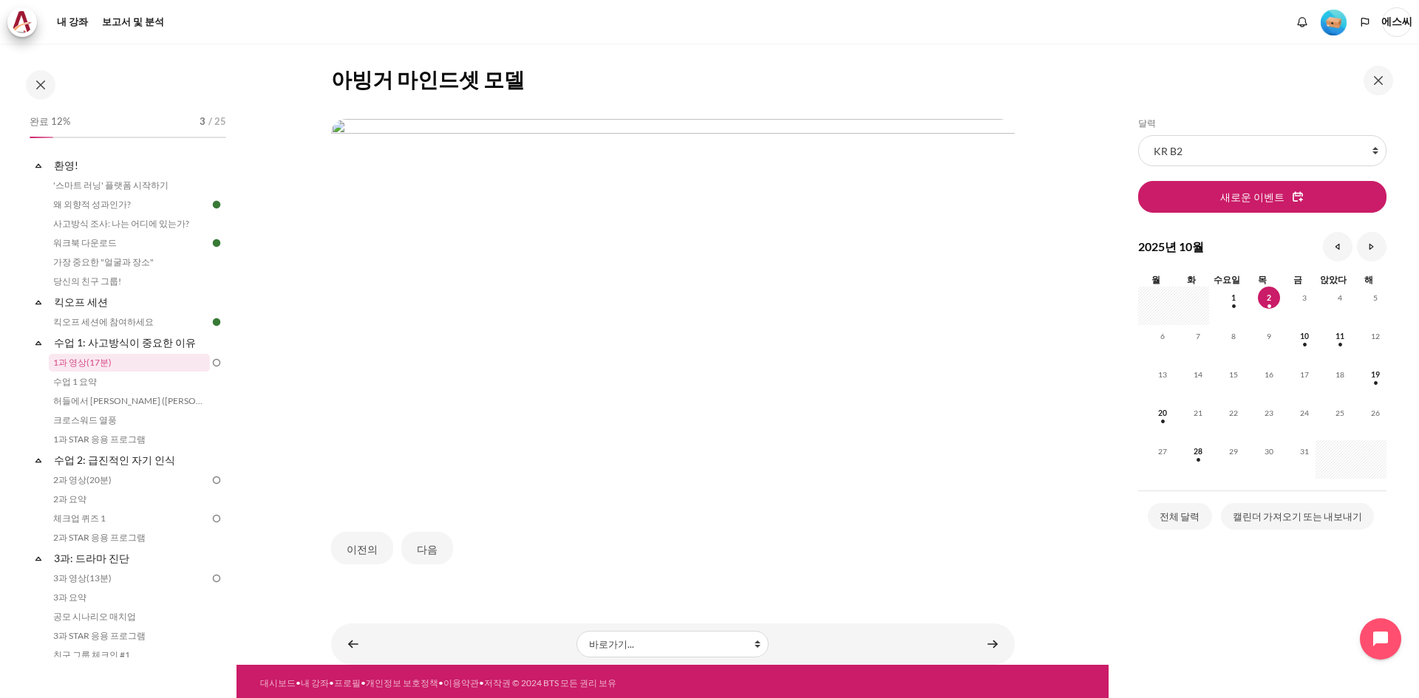
click at [836, 411] on img "콘텐츠" at bounding box center [672, 311] width 683 height 384
click at [417, 545] on font "다음" at bounding box center [427, 549] width 21 height 13
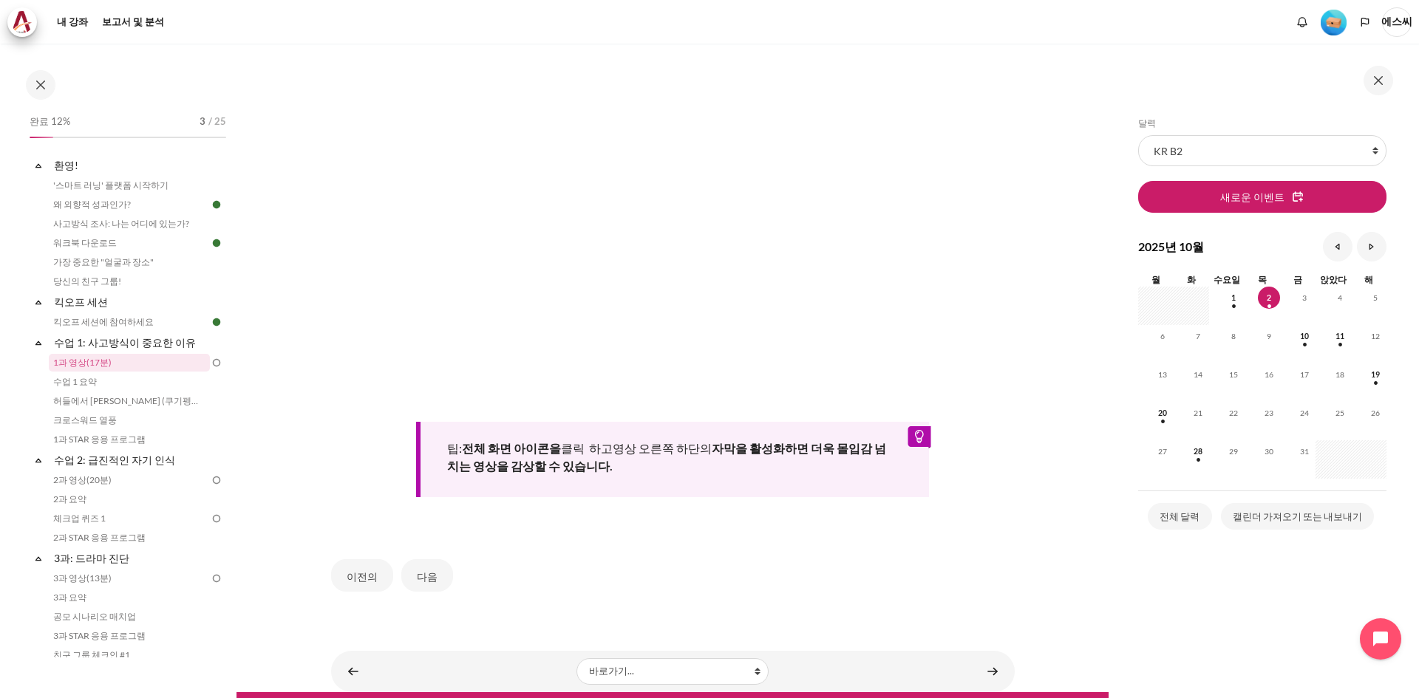
scroll to position [466, 0]
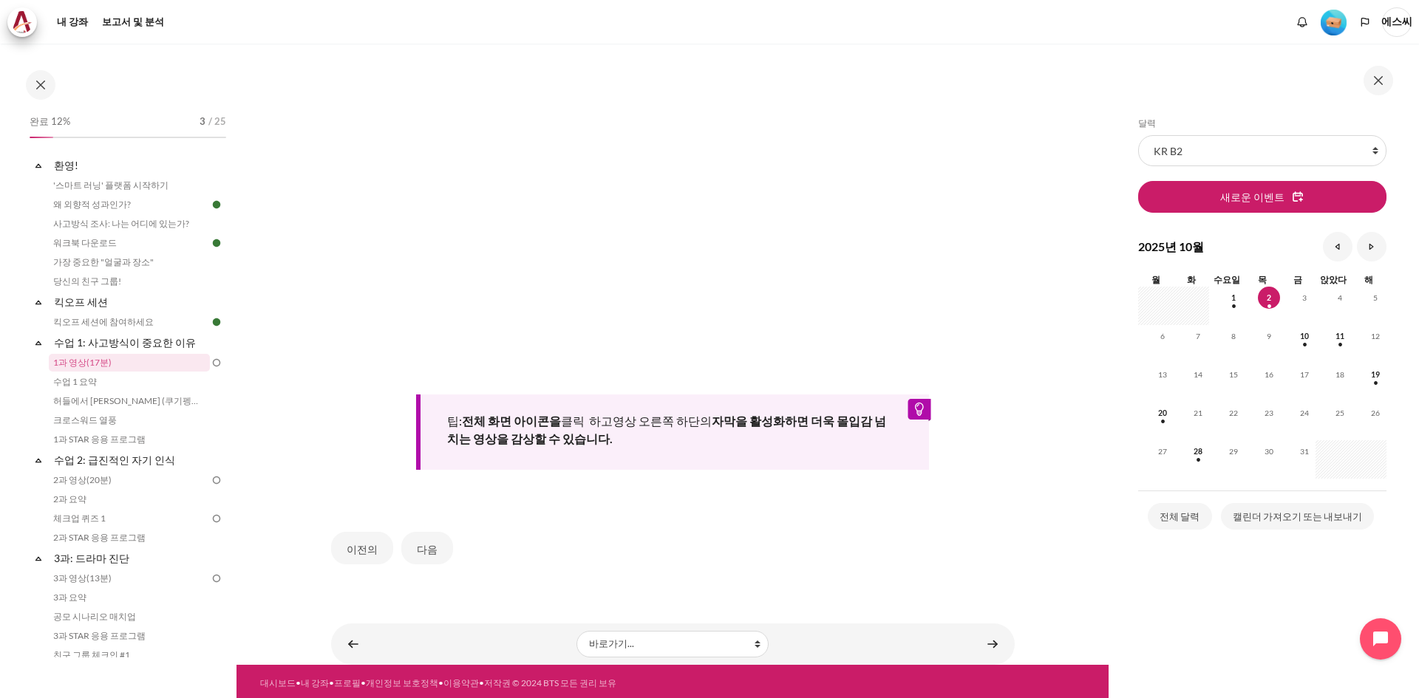
click at [609, 445] on div "팁: 전체 화면 아이콘을 클릭 하고 영상 오른쪽 하단의 자막을 활성화하면 더욱 몰입감 넘치는 영상을 감상할 수 있습니다." at bounding box center [672, 432] width 513 height 75
click at [912, 406] on div "팁: 전체 화면 아이콘을 클릭 하고 영상 오른쪽 하단의 자막을 활성화하면 더욱 몰입감 넘치는 영상을 감상할 수 있습니다." at bounding box center [672, 432] width 513 height 75
drag, startPoint x: 774, startPoint y: 443, endPoint x: 743, endPoint y: 444, distance: 31.0
click at [772, 444] on div "팁: 전체 화면 아이콘을 클릭 하고 영상 오른쪽 하단의 자막을 활성화하면 더욱 몰입감 넘치는 영상을 감상할 수 있습니다." at bounding box center [672, 432] width 513 height 75
click at [420, 544] on font "다음" at bounding box center [427, 549] width 21 height 13
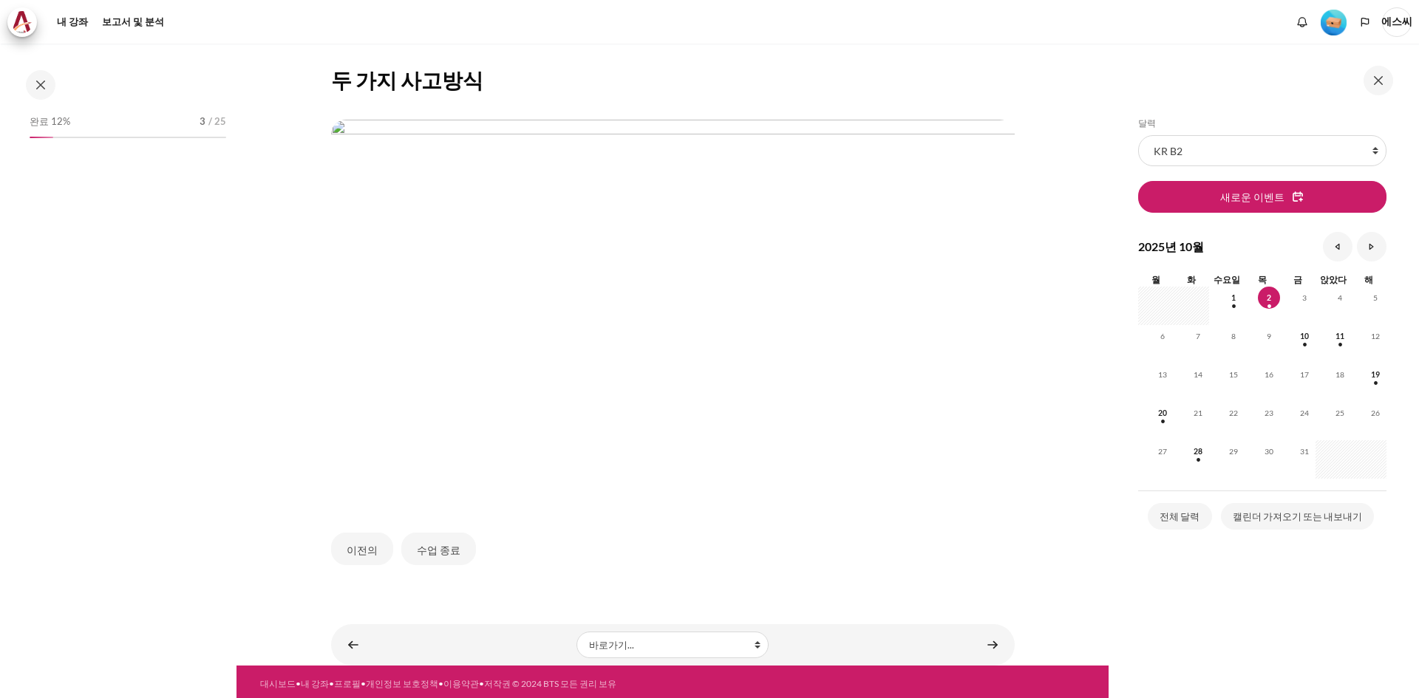
scroll to position [268, 0]
click at [567, 301] on img "콘텐츠" at bounding box center [672, 311] width 683 height 384
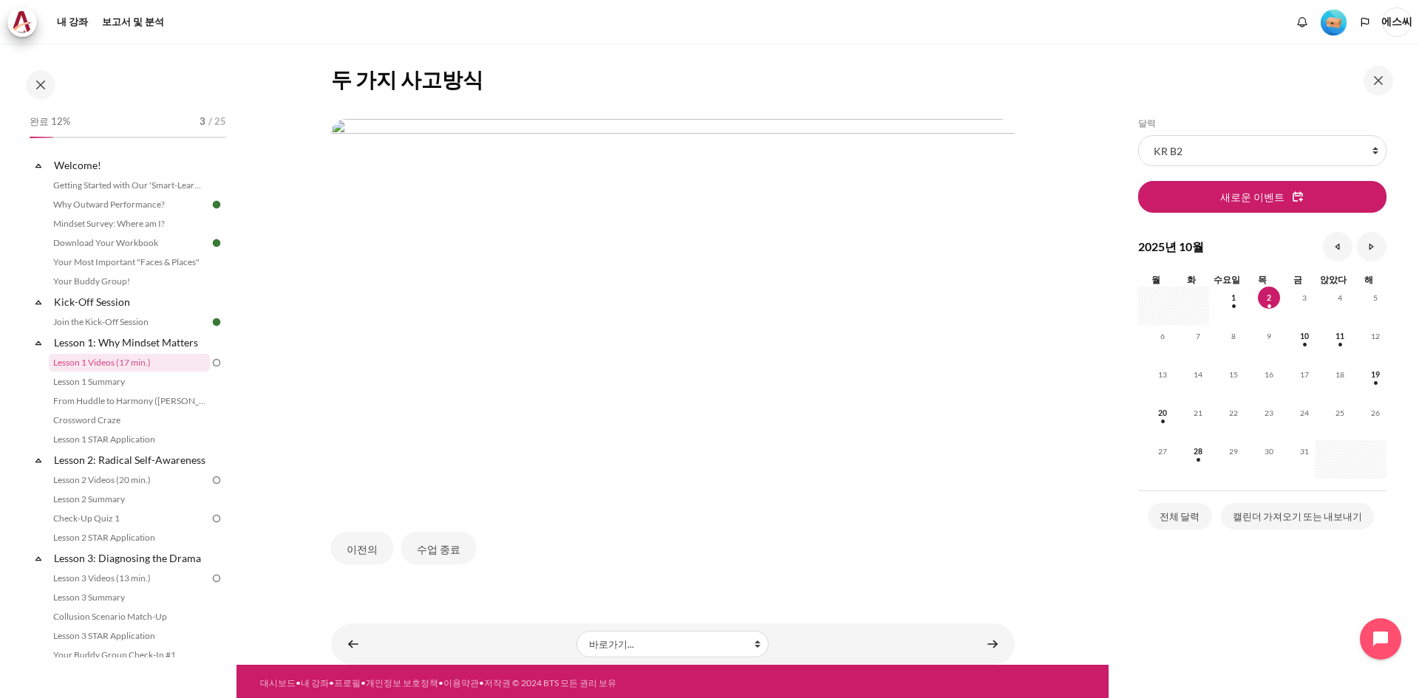
click at [706, 330] on img "콘텐츠" at bounding box center [672, 311] width 683 height 384
click at [443, 556] on button "수업 종료" at bounding box center [438, 548] width 75 height 33
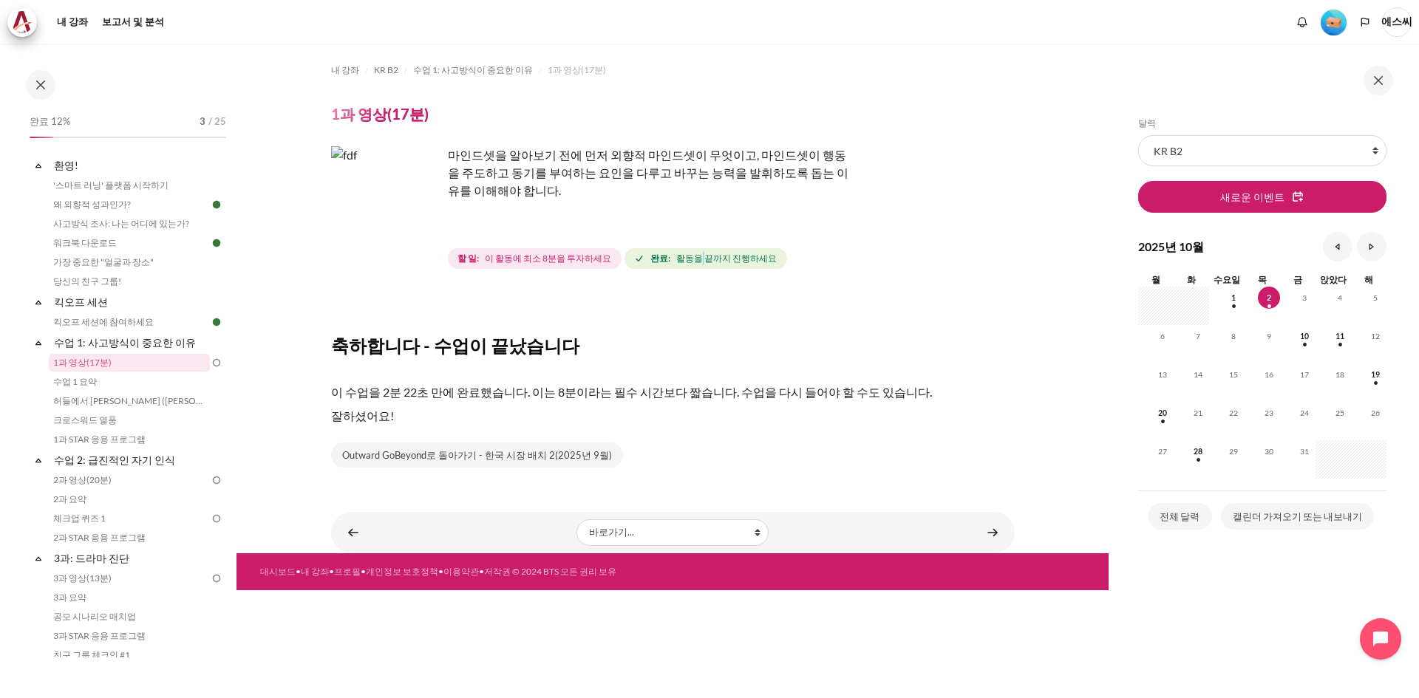
click at [692, 266] on span "완료: 활동을 끝까지 진행하세요" at bounding box center [705, 258] width 163 height 21
click at [522, 460] on font "Outward GoBeyond로 돌아가기 - 한국 시장 배치 2(2025년 9월)" at bounding box center [477, 455] width 270 height 12
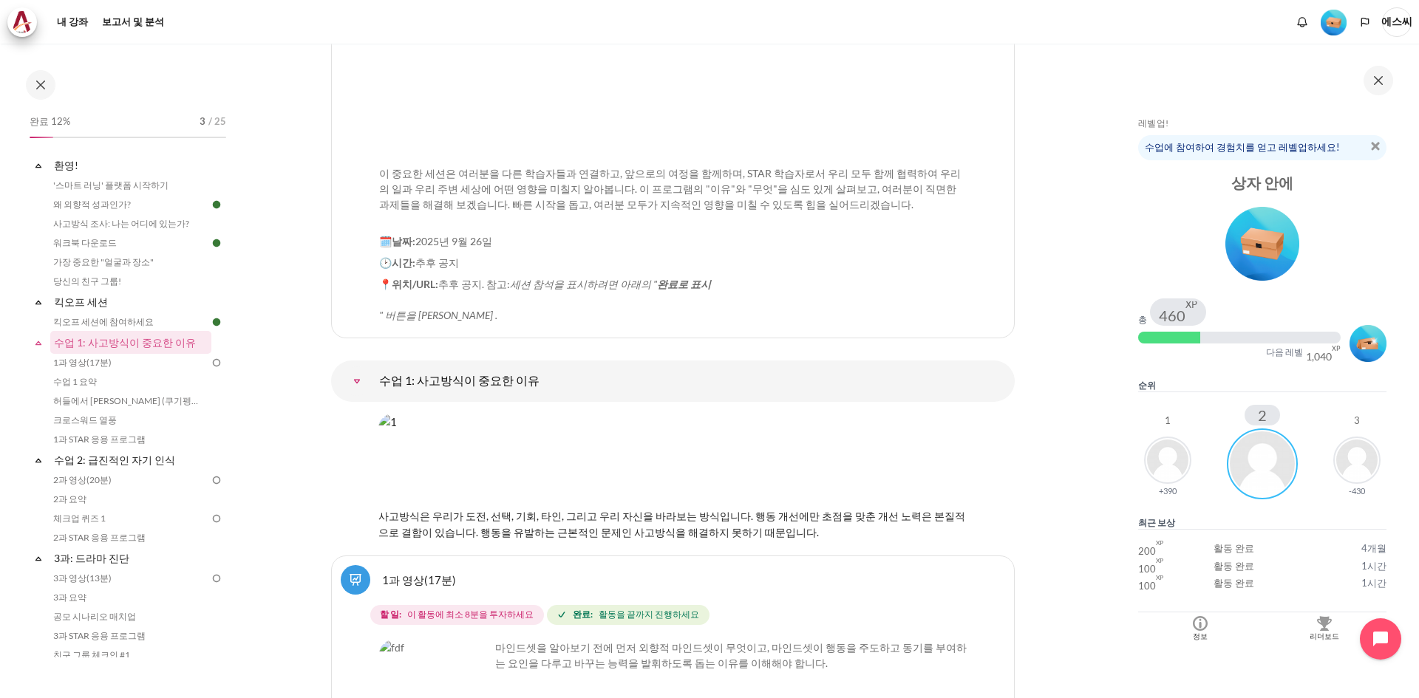
scroll to position [1741, 0]
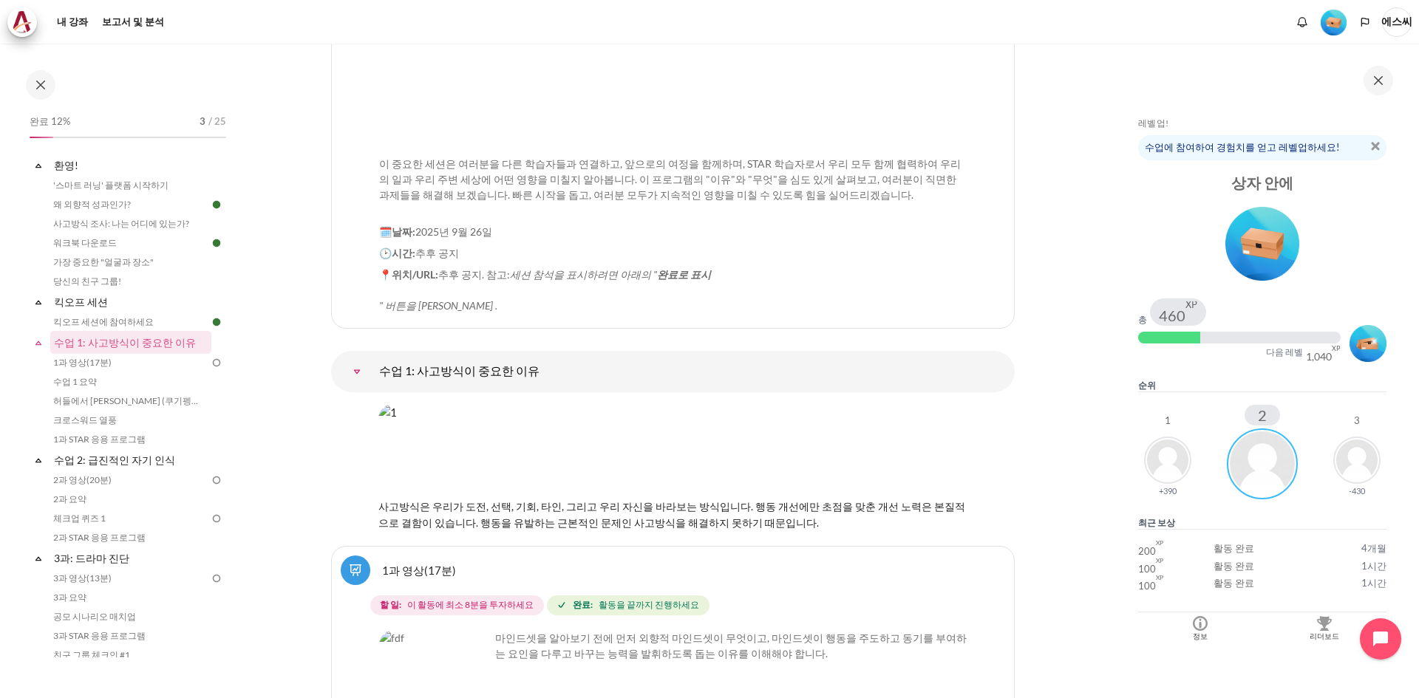
click at [599, 500] on font "사고방식은 우리가 도전, 선택, 기회, 타인, 그리고 우리 자신을 바라보는 방식입니다. 행동 개선에만 초점을 맞춘 개선 노력은 본질적으로 결함…" at bounding box center [671, 515] width 587 height 30
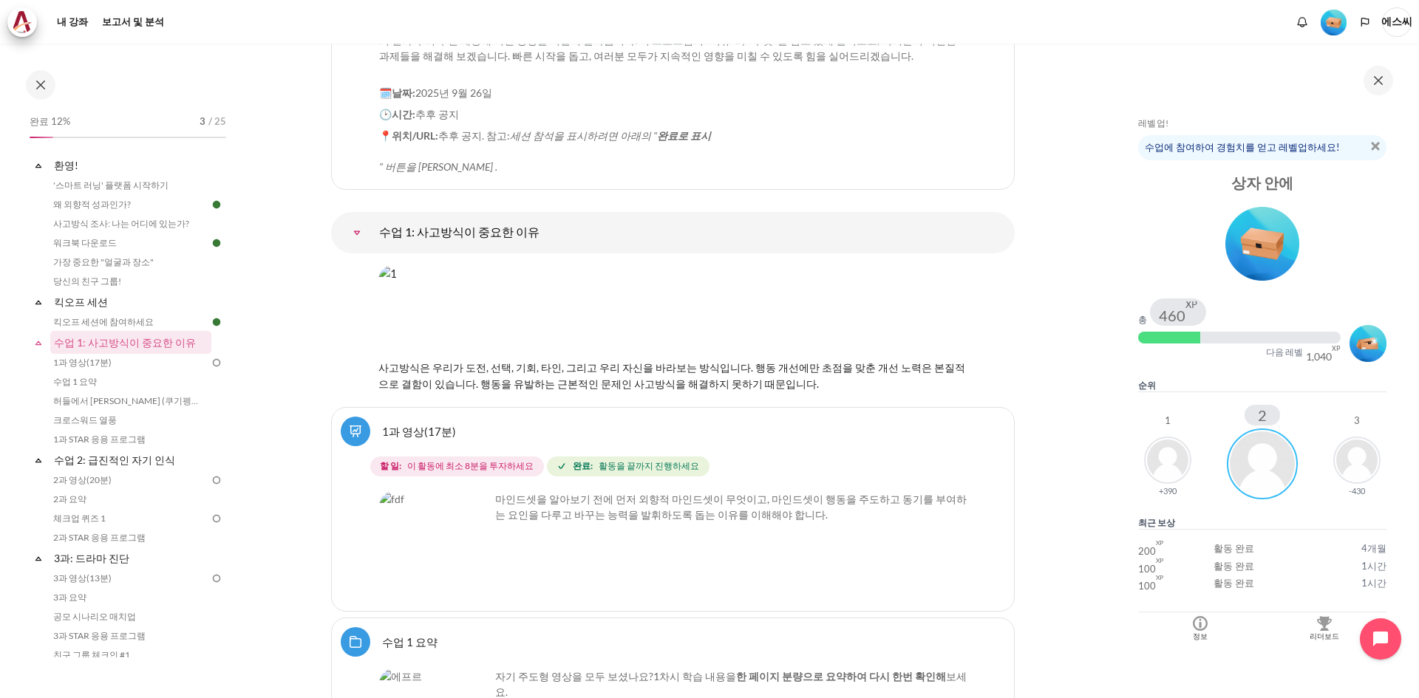
scroll to position [1889, 0]
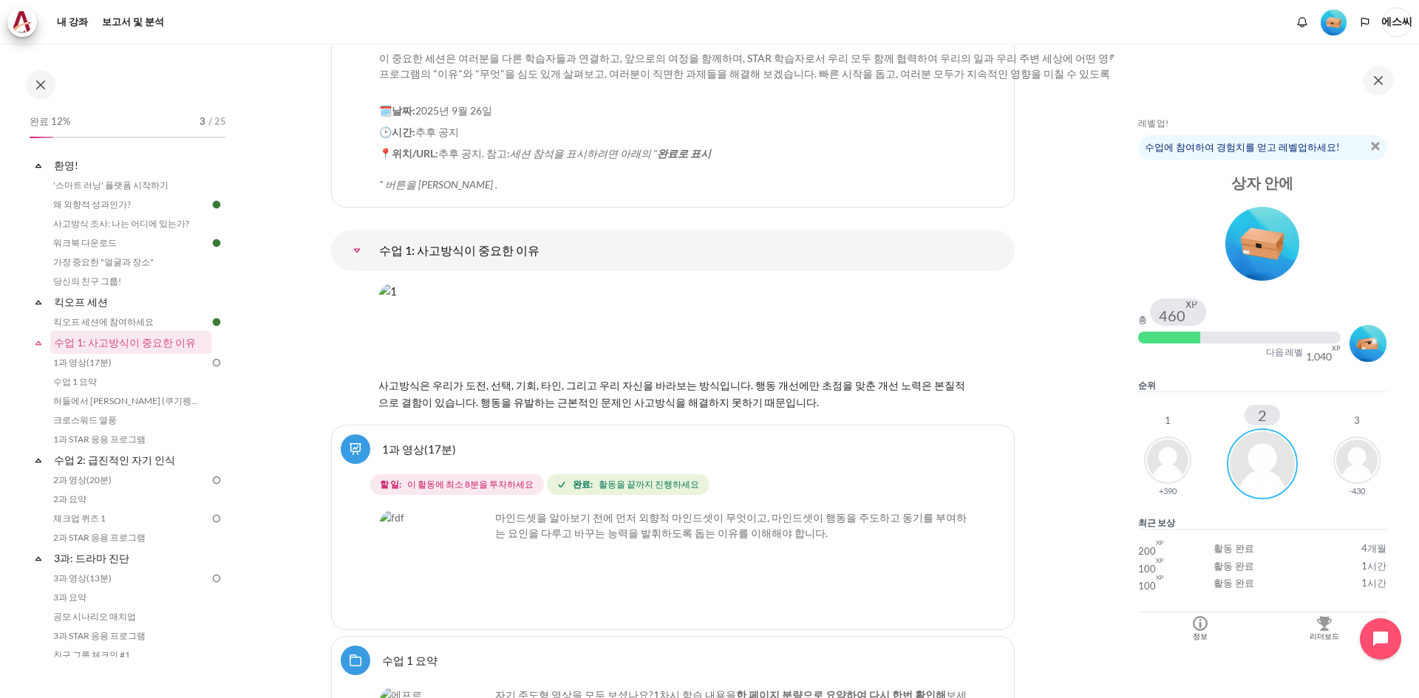
click at [416, 442] on link "1과 영상(17분)" at bounding box center [419, 449] width 74 height 14
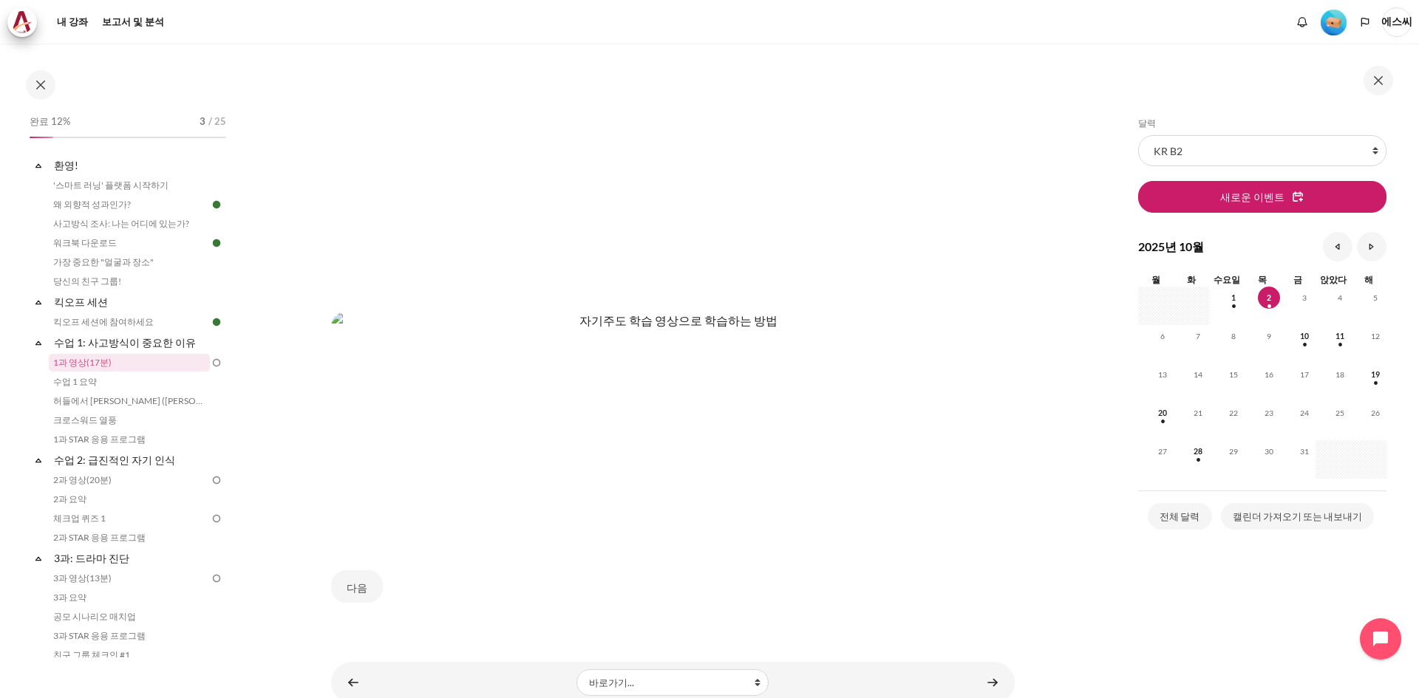
scroll to position [517, 0]
click at [613, 382] on img "콘텐츠" at bounding box center [672, 423] width 683 height 225
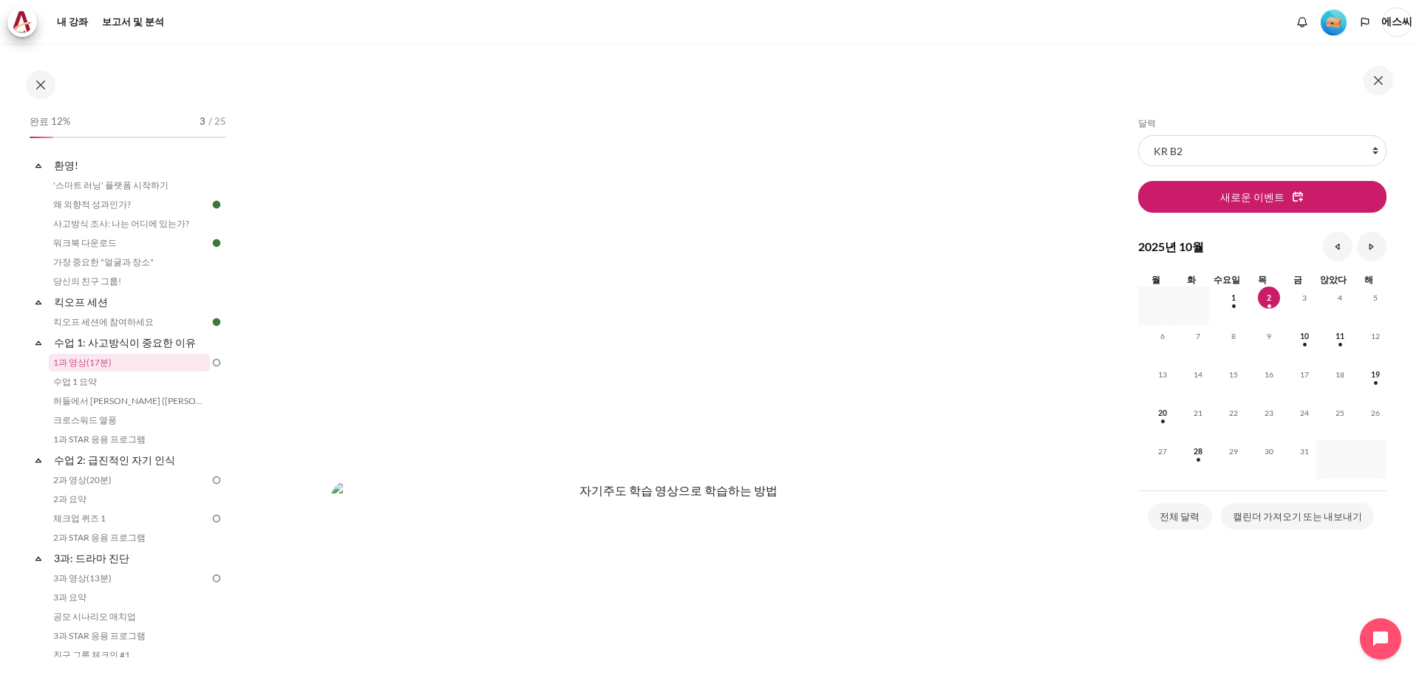
scroll to position [222, 0]
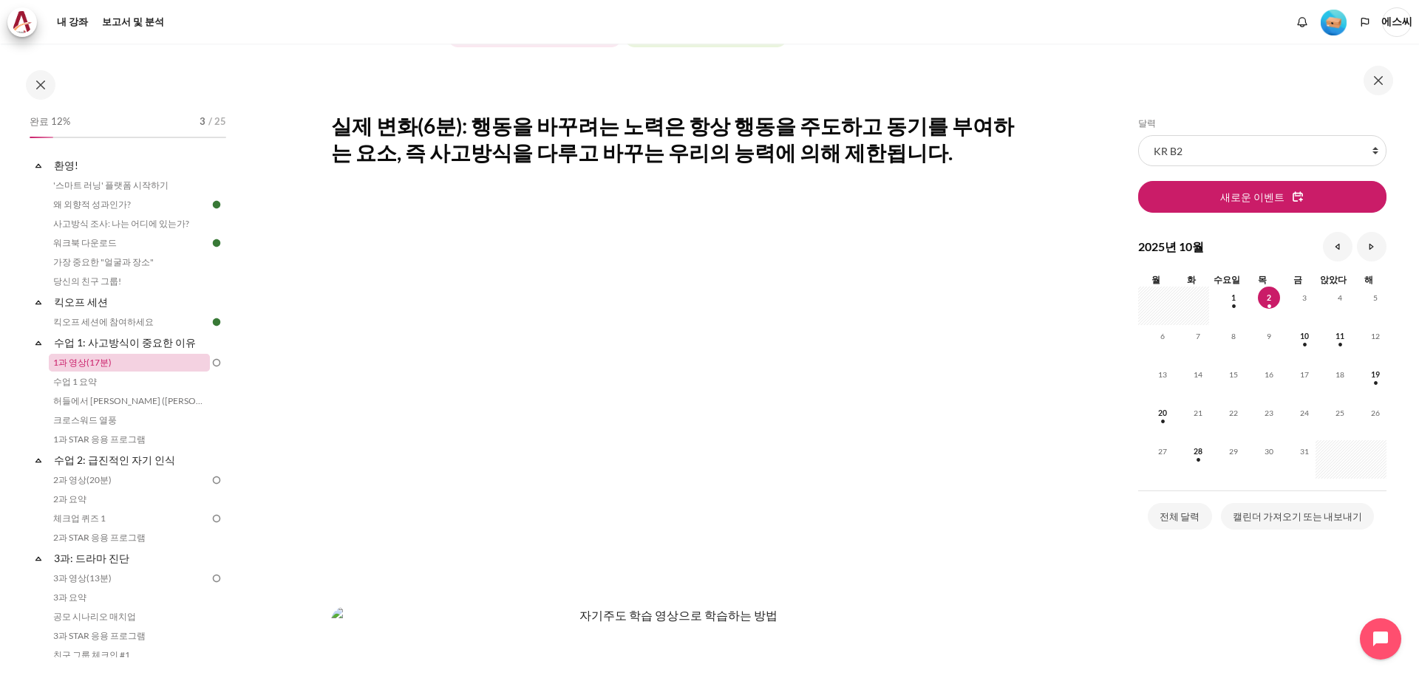
click at [87, 366] on font "1과 영상(17분)" at bounding box center [82, 362] width 58 height 11
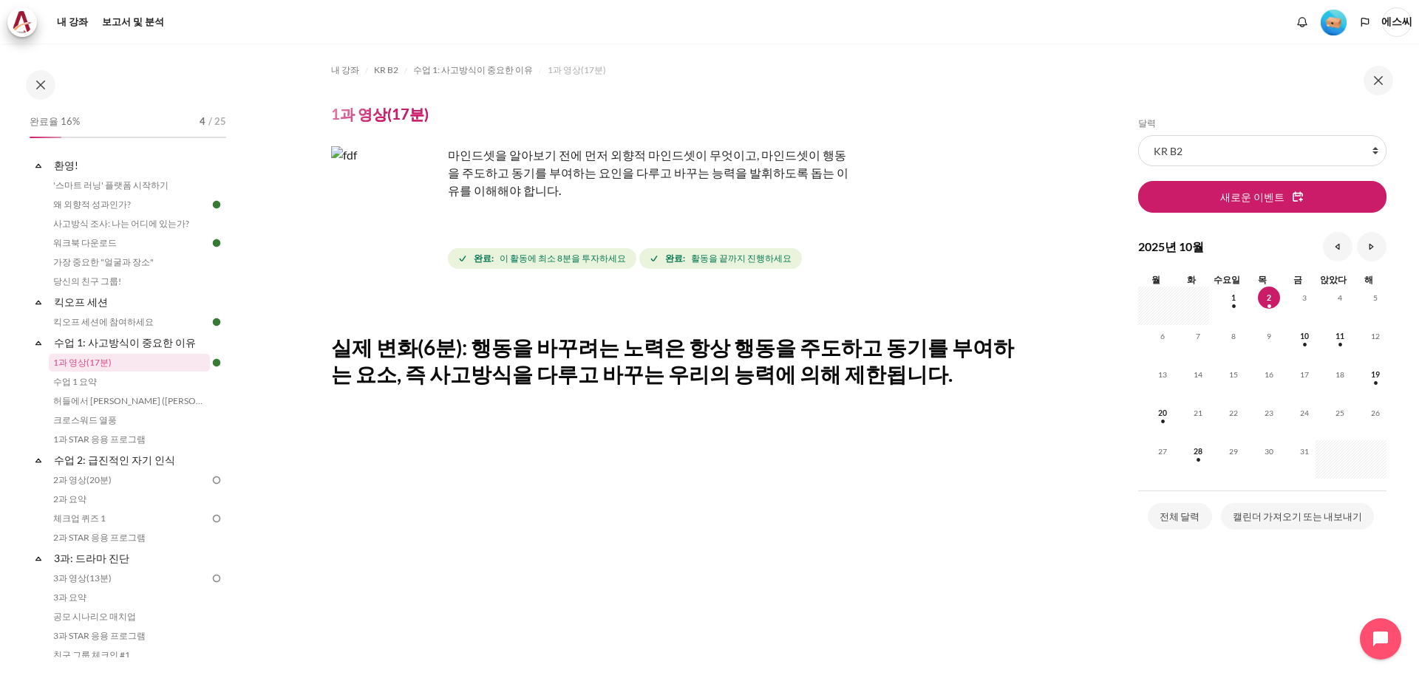
click at [422, 234] on img "콘텐츠" at bounding box center [386, 201] width 111 height 111
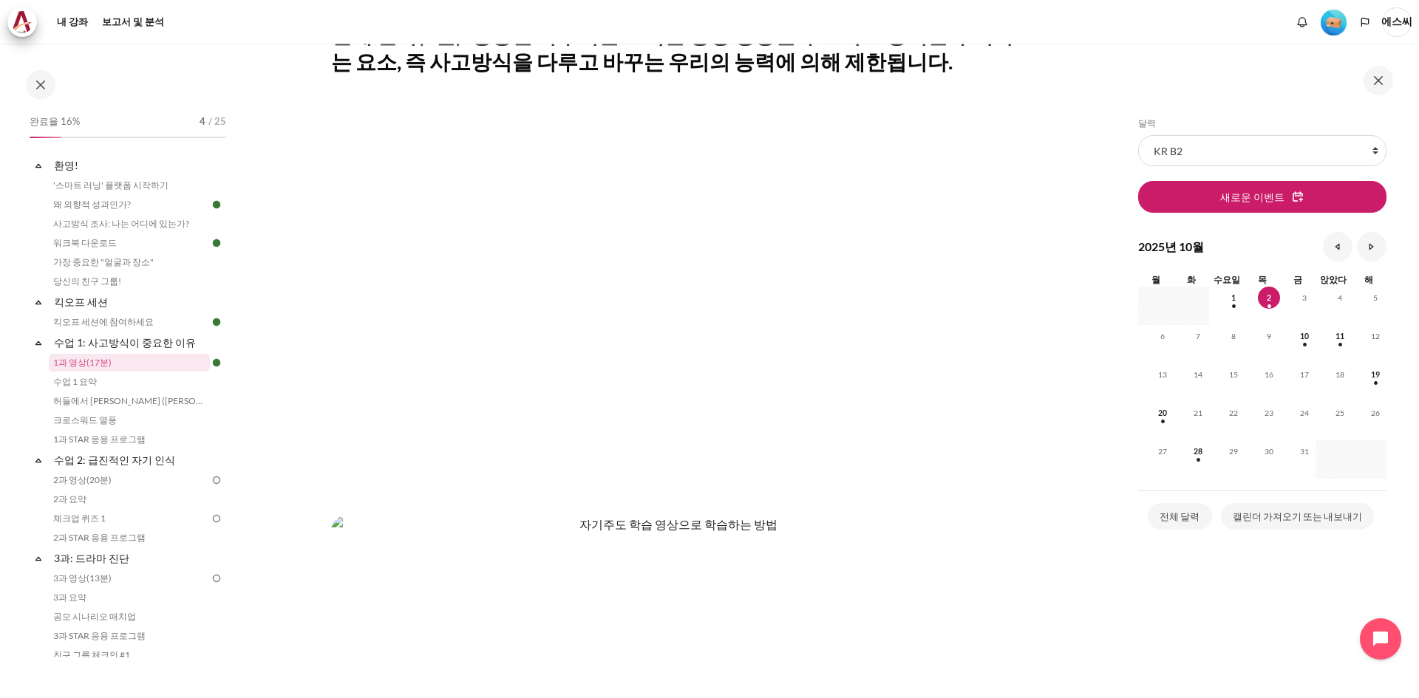
scroll to position [183, 0]
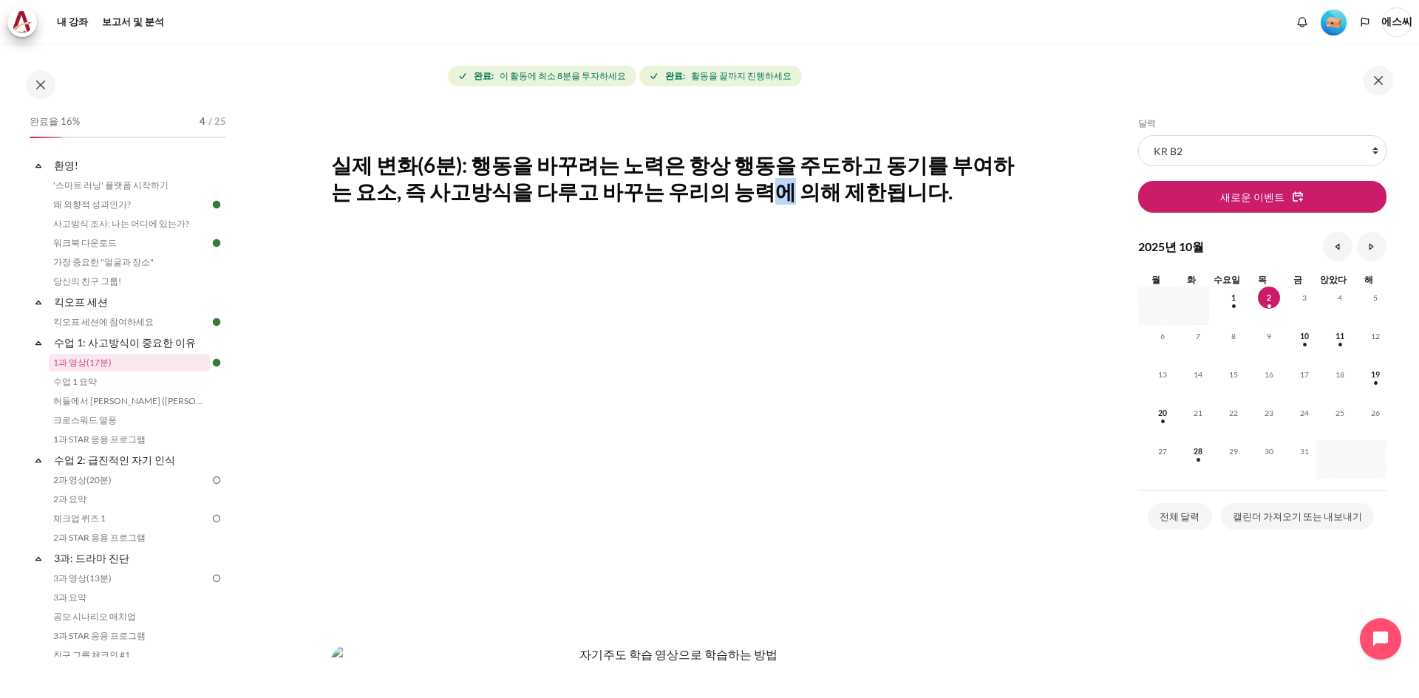
click at [729, 183] on font "실제 변화(6분): 행동을 바꾸려는 노력은 항상 행동을 주도하고 동기를 부여하는 요소, 즉 사고방식을 다루고 바꾸는 우리의 능력에 의해 제한됩…" at bounding box center [672, 178] width 683 height 52
click at [728, 183] on font "실제 변화(6분): 행동을 바꾸려는 노력은 항상 행동을 주도하고 동기를 부여하는 요소, 즉 사고방식을 다루고 바꾸는 우리의 능력에 의해 제한됩…" at bounding box center [672, 178] width 683 height 52
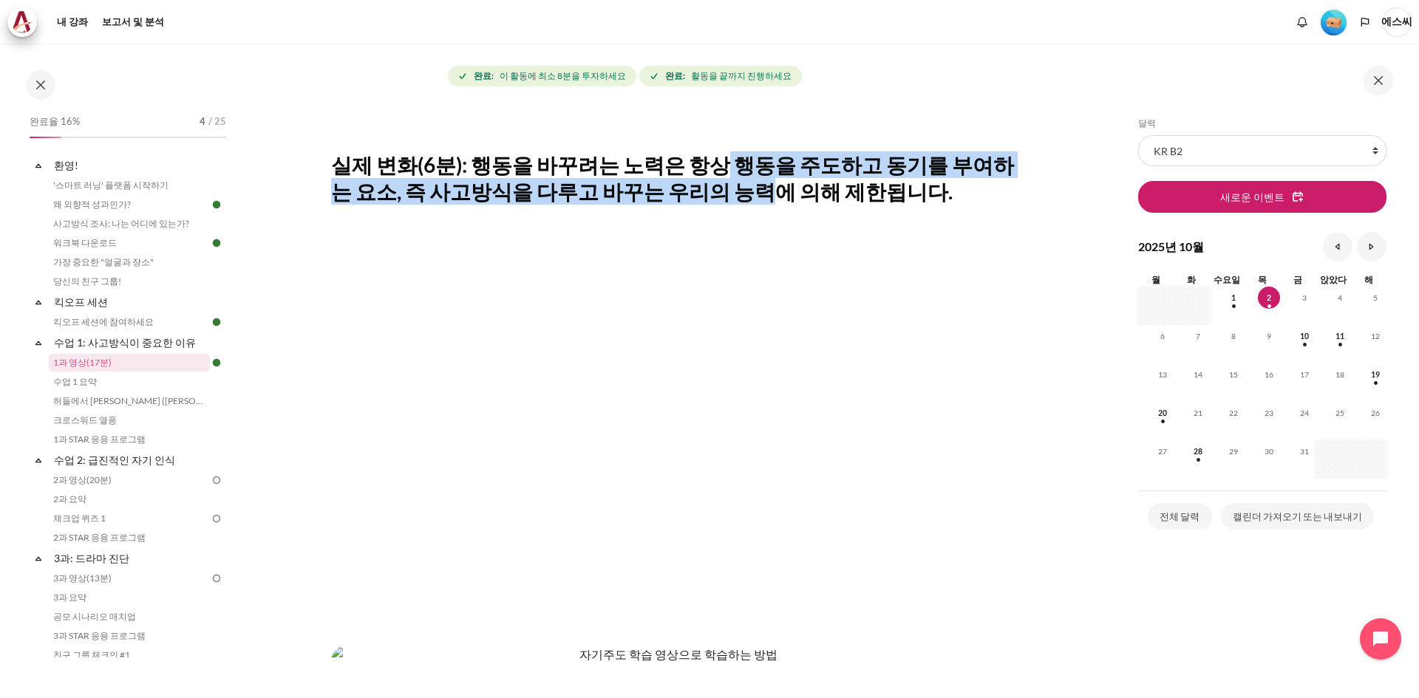
drag, startPoint x: 712, startPoint y: 180, endPoint x: 690, endPoint y: 173, distance: 22.7
click at [702, 174] on font "실제 변화(6분): 행동을 바꾸려는 노력은 항상 행동을 주도하고 동기를 부여하는 요소, 즉 사고방식을 다루고 바꾸는 우리의 능력에 의해 제한됩…" at bounding box center [672, 178] width 683 height 52
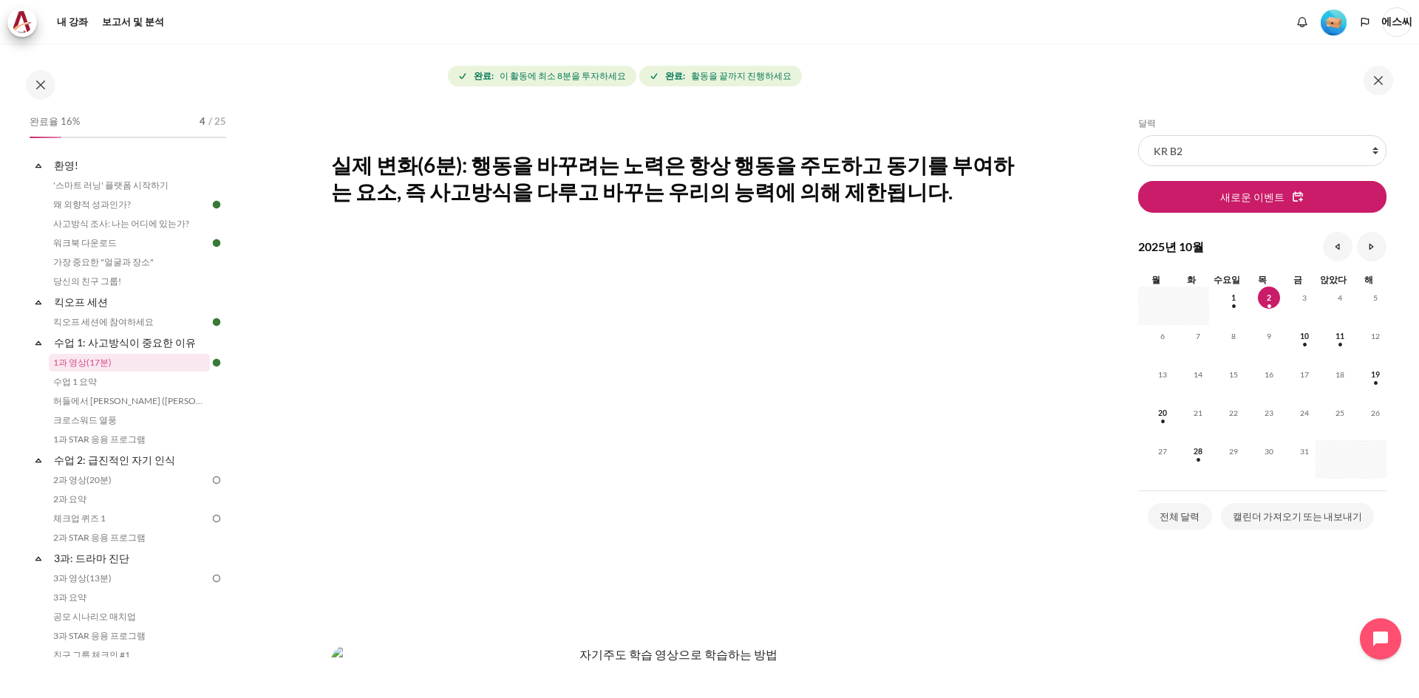
drag, startPoint x: 689, startPoint y: 173, endPoint x: 682, endPoint y: 169, distance: 8.3
click at [682, 169] on font "실제 변화(6분): 행동을 바꾸려는 노력은 항상 행동을 주도하고 동기를 부여하는 요소, 즉 사고방식을 다루고 바꾸는 우리의 능력에 의해 제한됩…" at bounding box center [672, 178] width 683 height 52
click at [681, 169] on font "실제 변화(6분): 행동을 바꾸려는 노력은 항상 행동을 주도하고 동기를 부여하는 요소, 즉 사고방식을 다루고 바꾸는 우리의 능력에 의해 제한됩…" at bounding box center [672, 178] width 683 height 52
click at [115, 387] on link "수업 1 요약" at bounding box center [129, 382] width 161 height 18
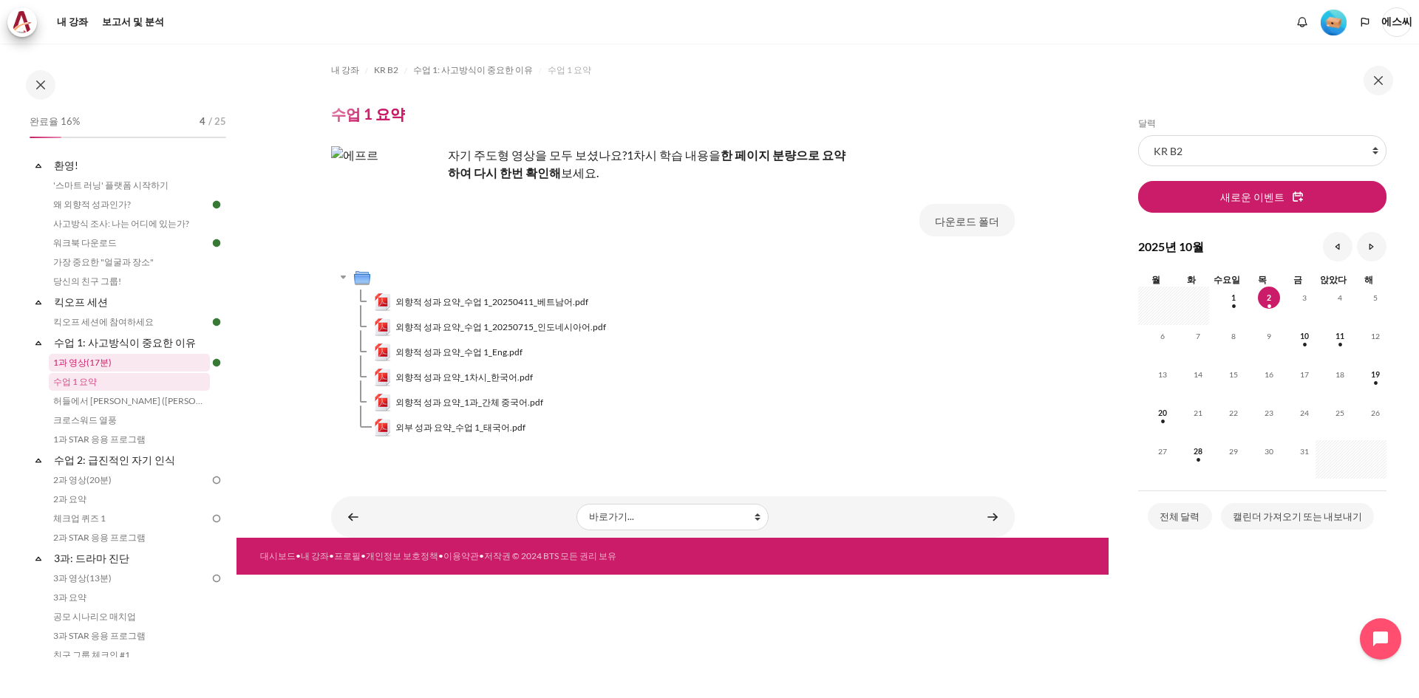
click at [105, 361] on font "1과 영상(17분)" at bounding box center [82, 362] width 58 height 11
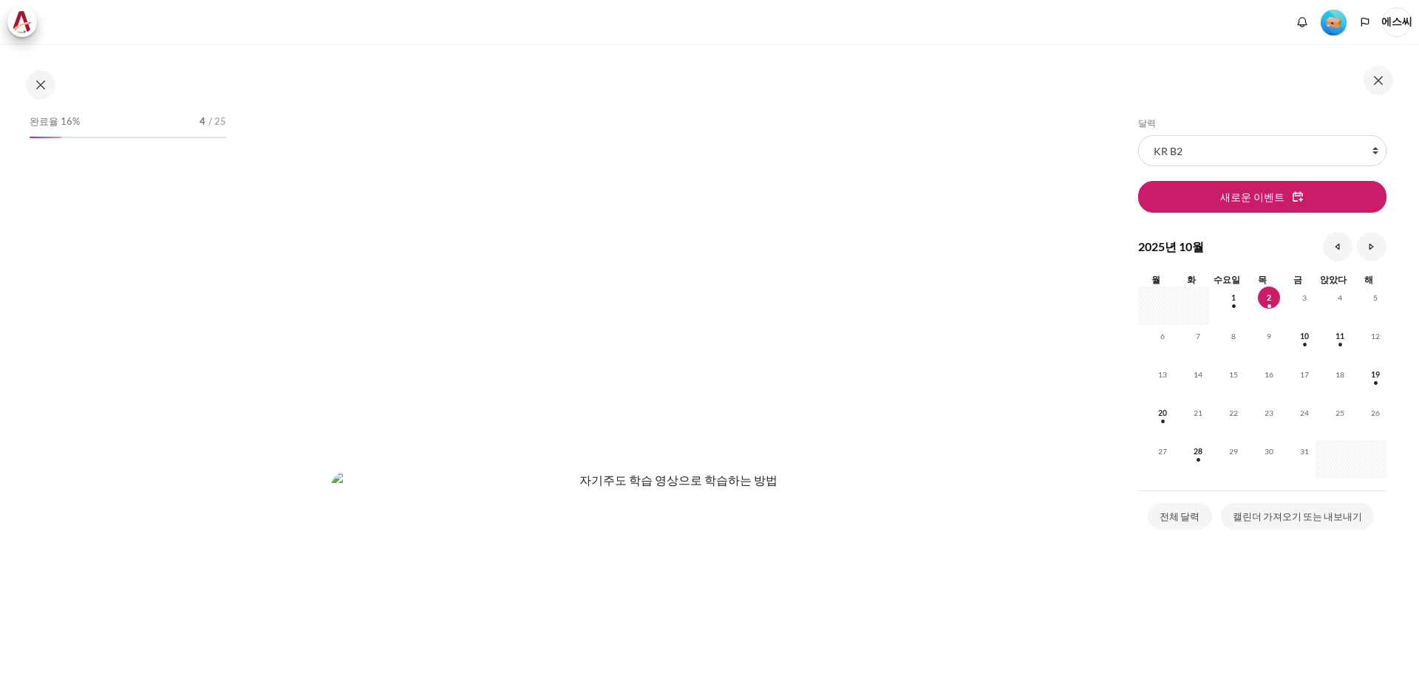
scroll to position [369, 0]
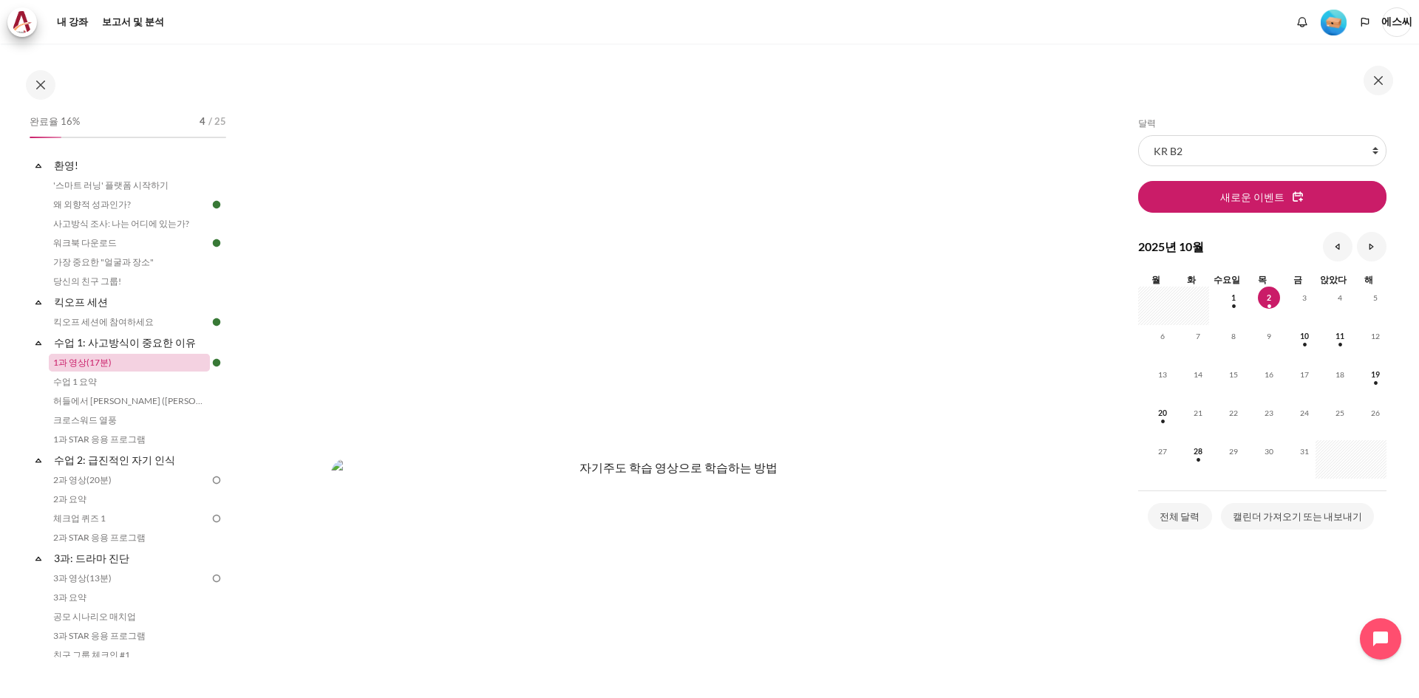
click at [81, 364] on font "1과 영상(17분)" at bounding box center [82, 362] width 58 height 11
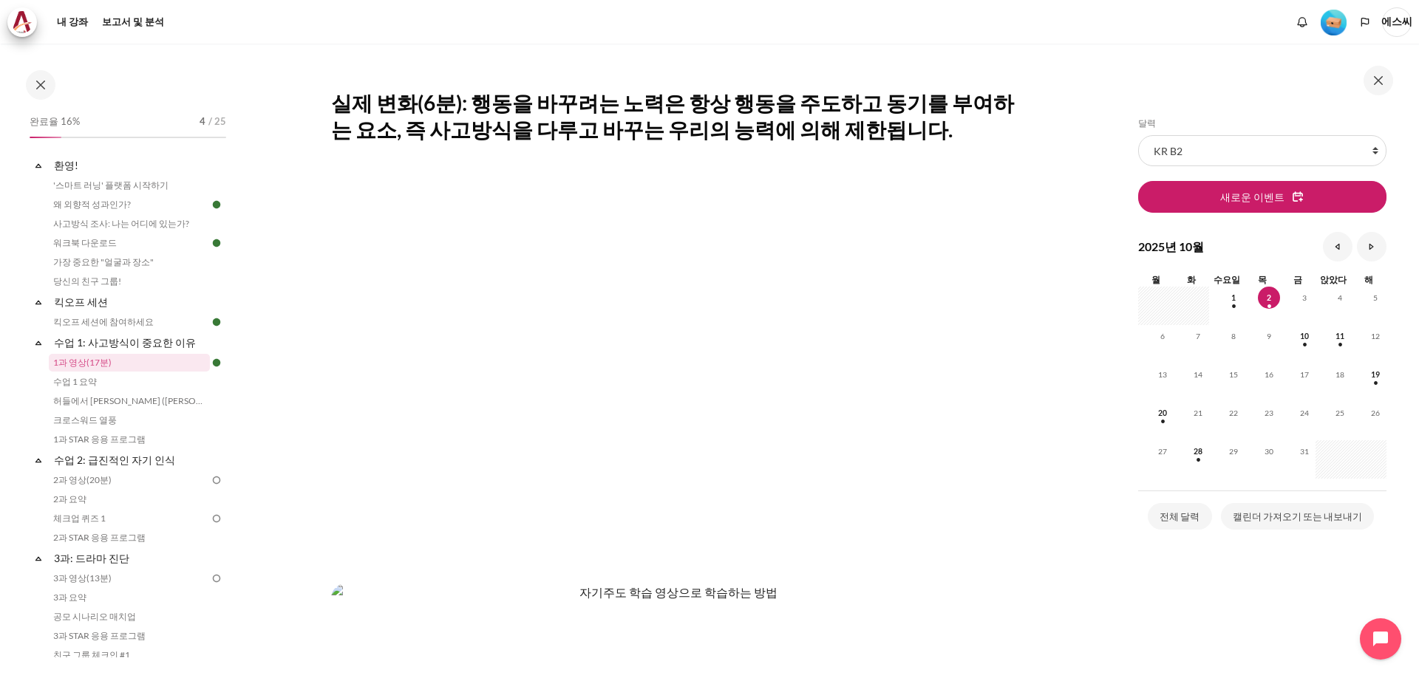
scroll to position [443, 0]
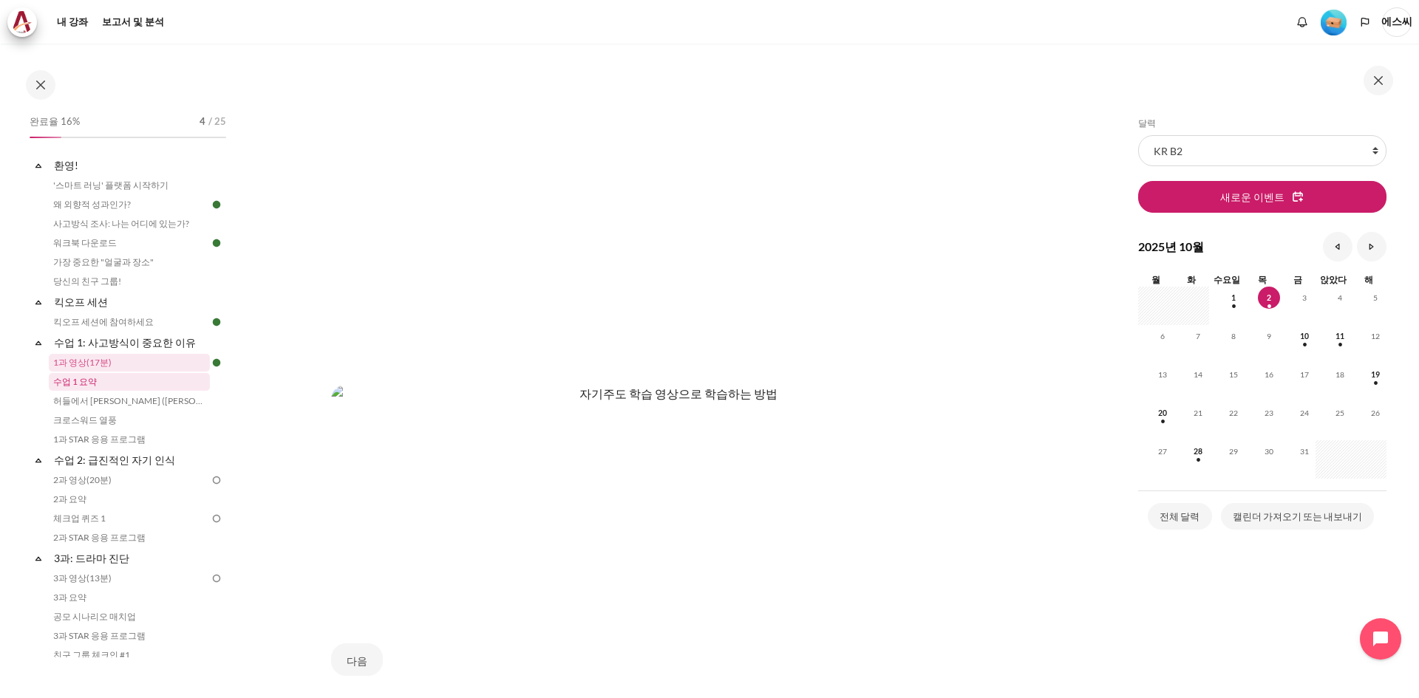
click at [106, 385] on link "수업 1 요약" at bounding box center [129, 382] width 161 height 18
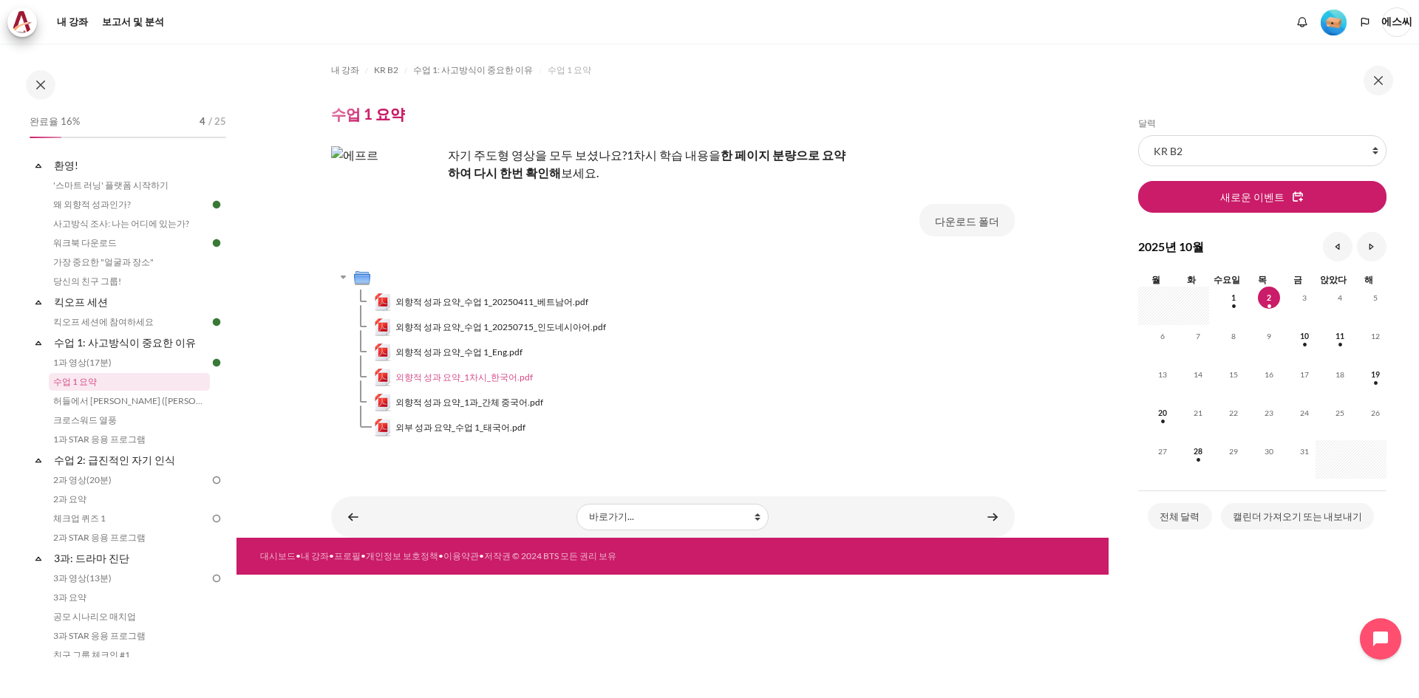
click at [490, 377] on font "외향적 성과 요약_1차시_한국어.pdf" at bounding box center [463, 377] width 137 height 11
click at [96, 400] on font "허들에서 [PERSON_NAME] ([PERSON_NAME]의 이야기)" at bounding box center [164, 400] width 222 height 11
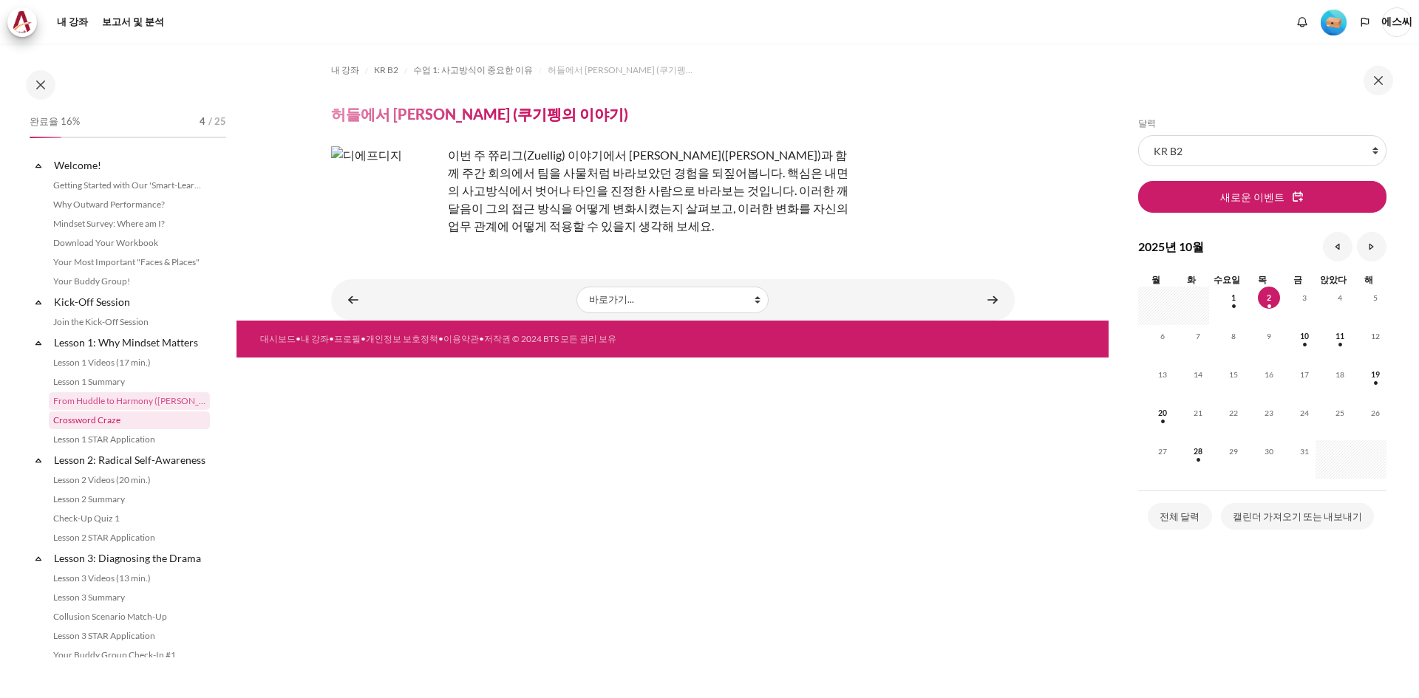
scroll to position [17, 0]
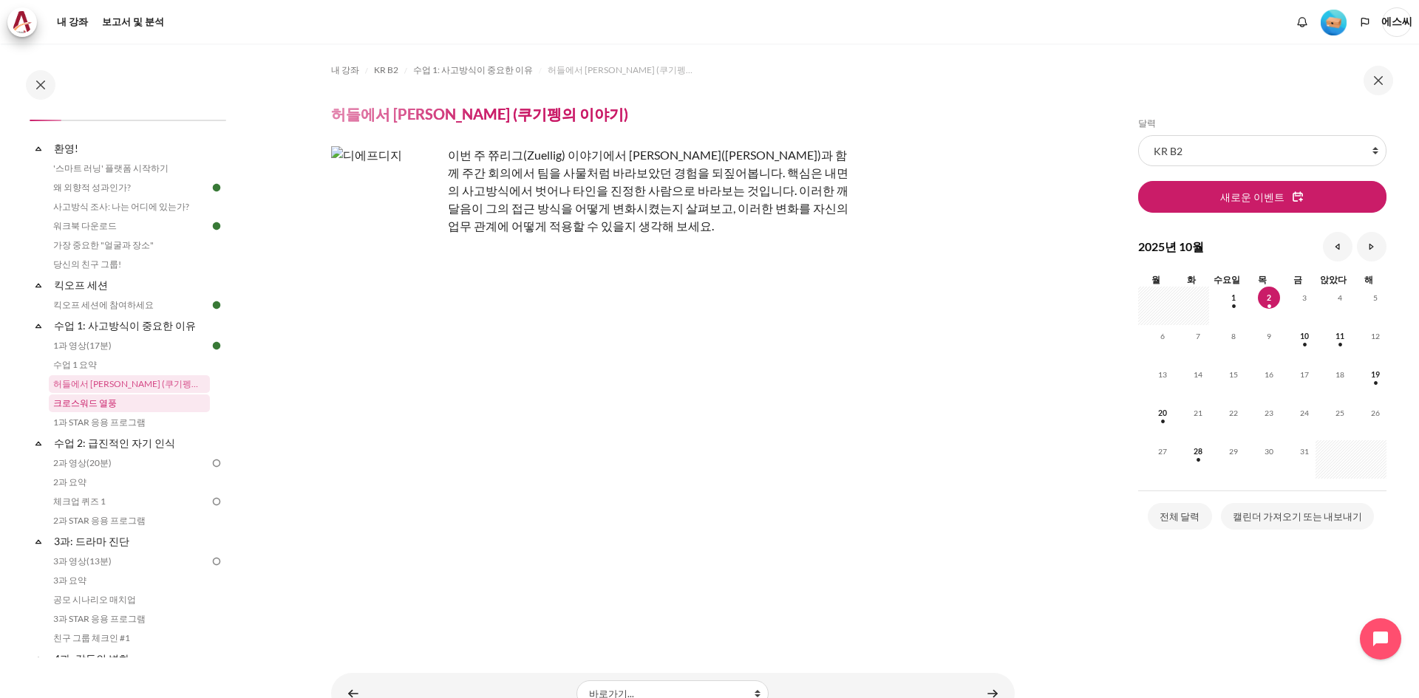
click at [76, 399] on font "크로스워드 열풍" at bounding box center [85, 403] width 64 height 11
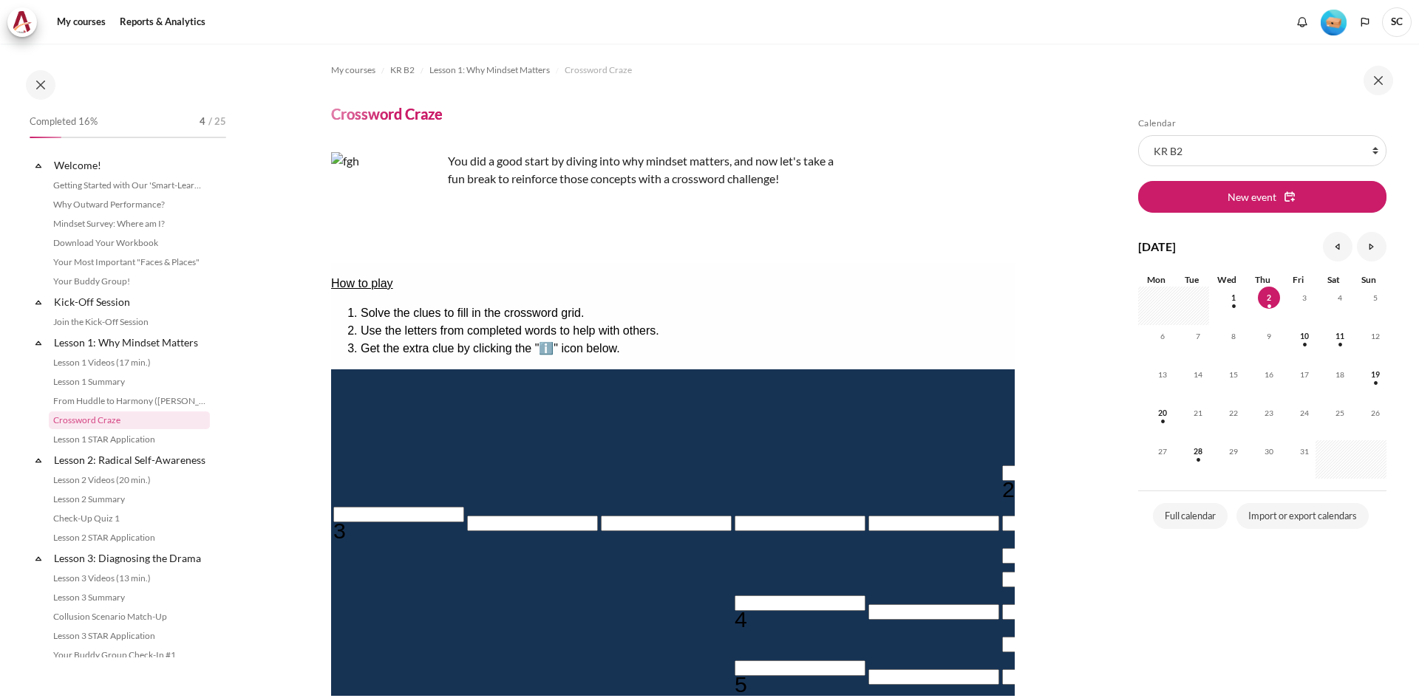
scroll to position [36, 0]
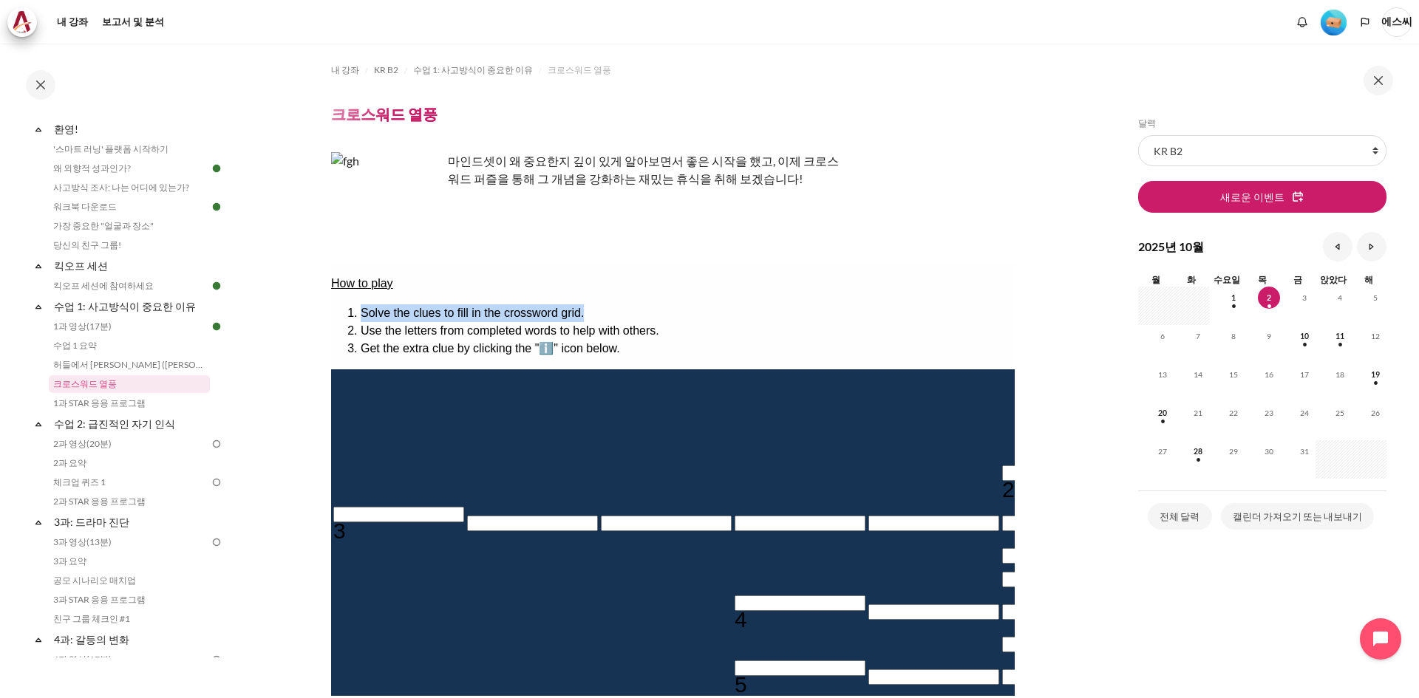
drag, startPoint x: 361, startPoint y: 307, endPoint x: 680, endPoint y: 306, distance: 319.2
click at [680, 306] on li "Solve the clues to fill in the crossword grid." at bounding box center [687, 313] width 654 height 18
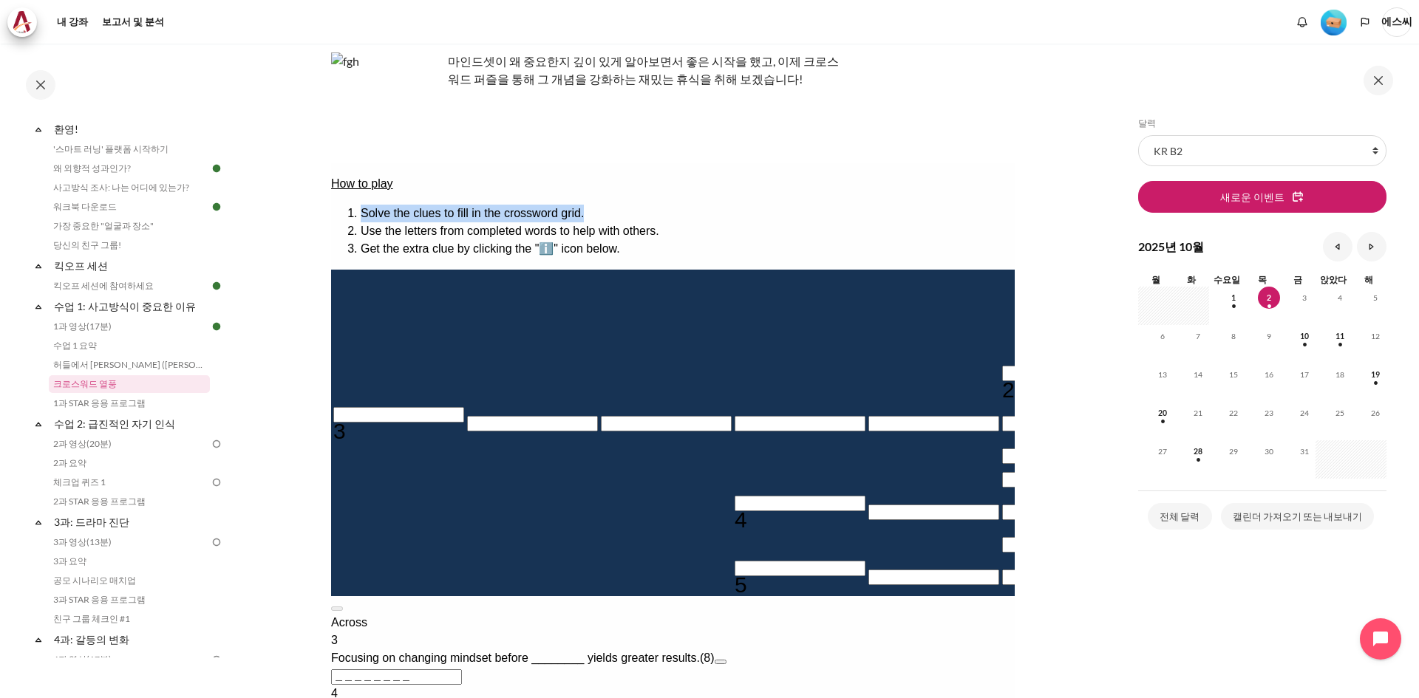
scroll to position [74, 0]
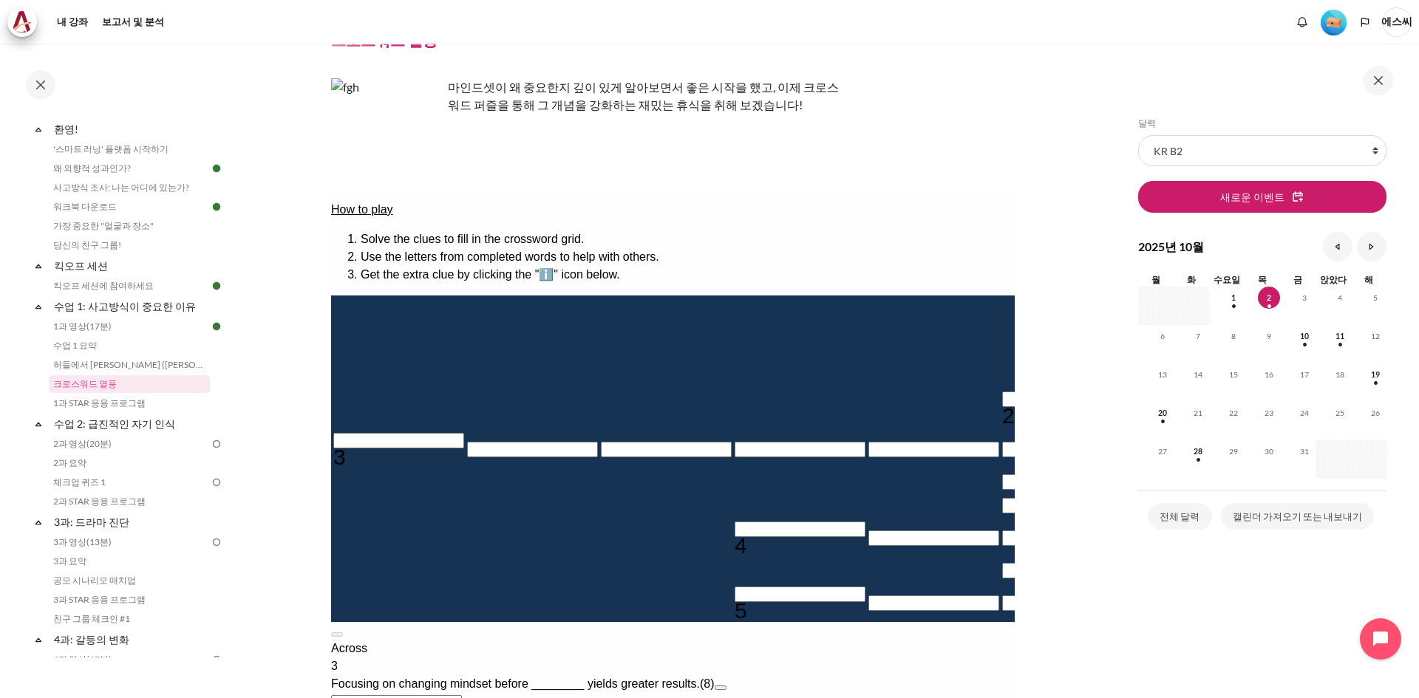
click at [1269, 307] on input "Crossword grid. Use arrow keys to navigate and the keyboard to enter characters…" at bounding box center [1334, 311] width 131 height 16
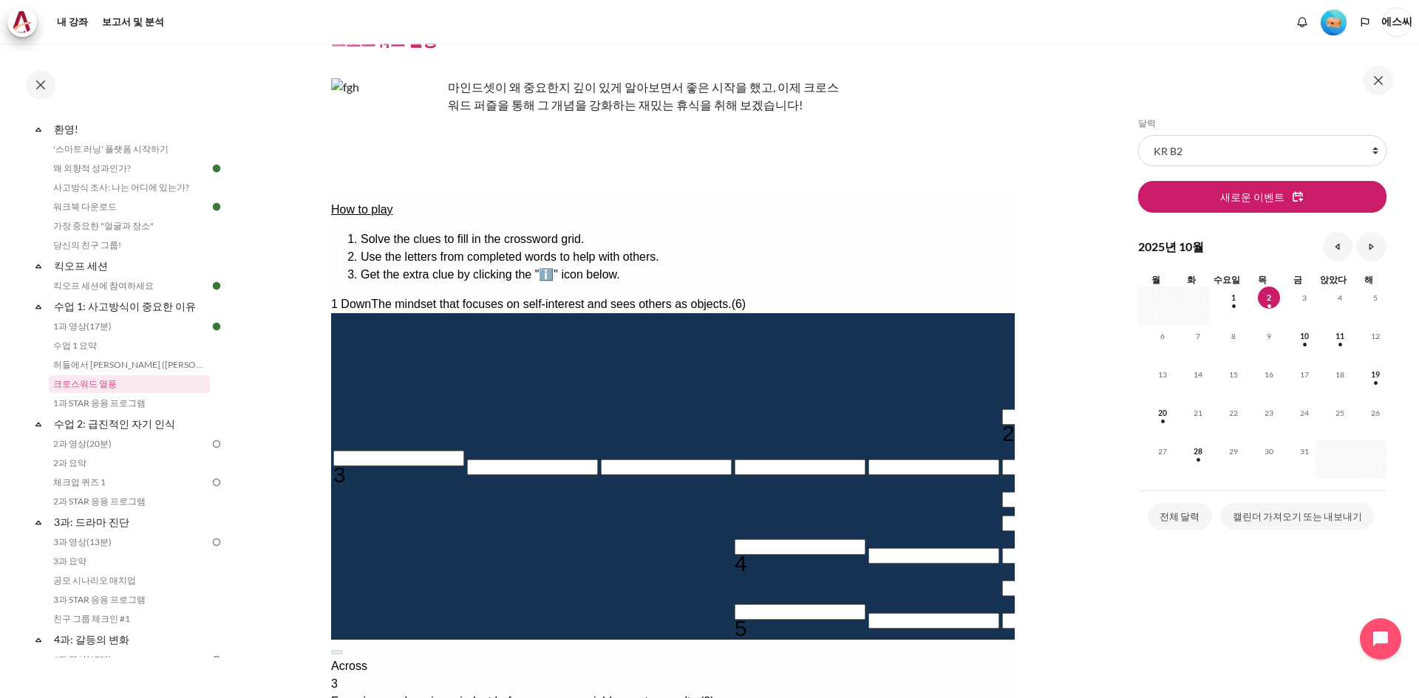
drag, startPoint x: 812, startPoint y: 542, endPoint x: 1004, endPoint y: 557, distance: 192.7
copy span "he mindset that focuses on self-interest and sees others as objects."
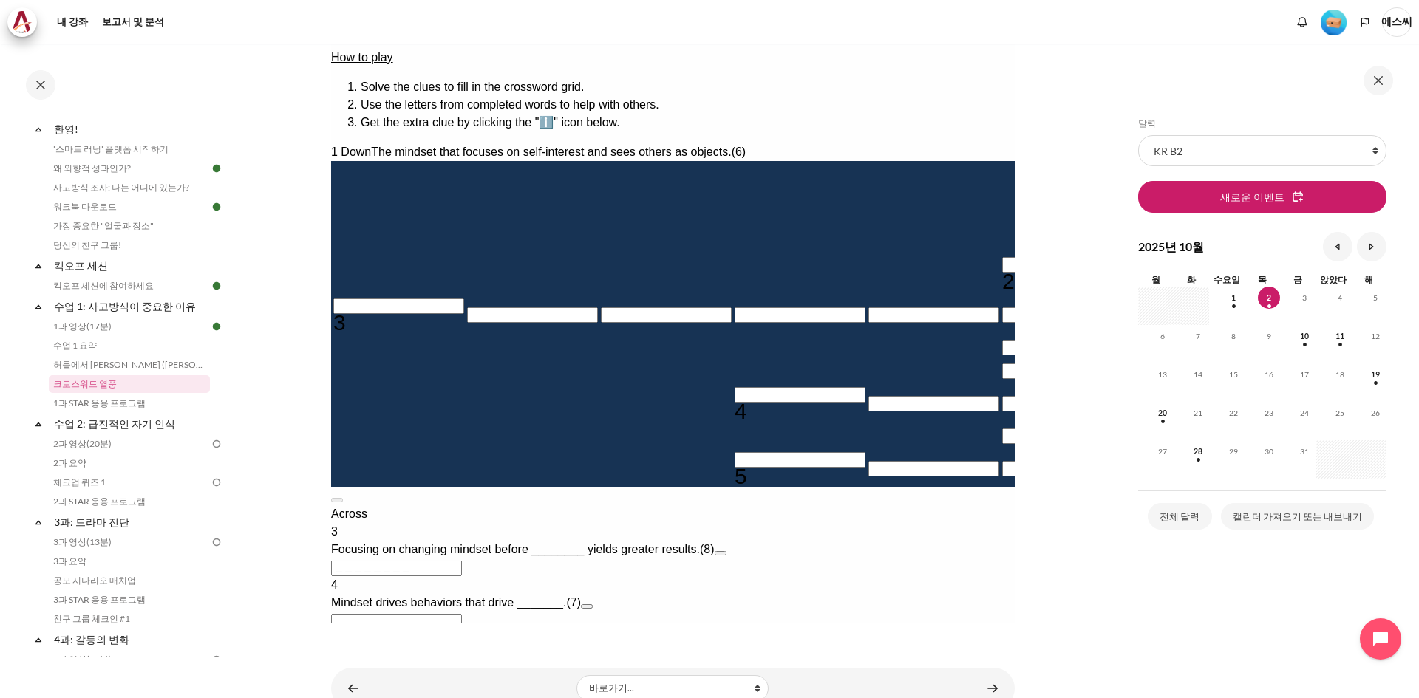
scroll to position [200, 0]
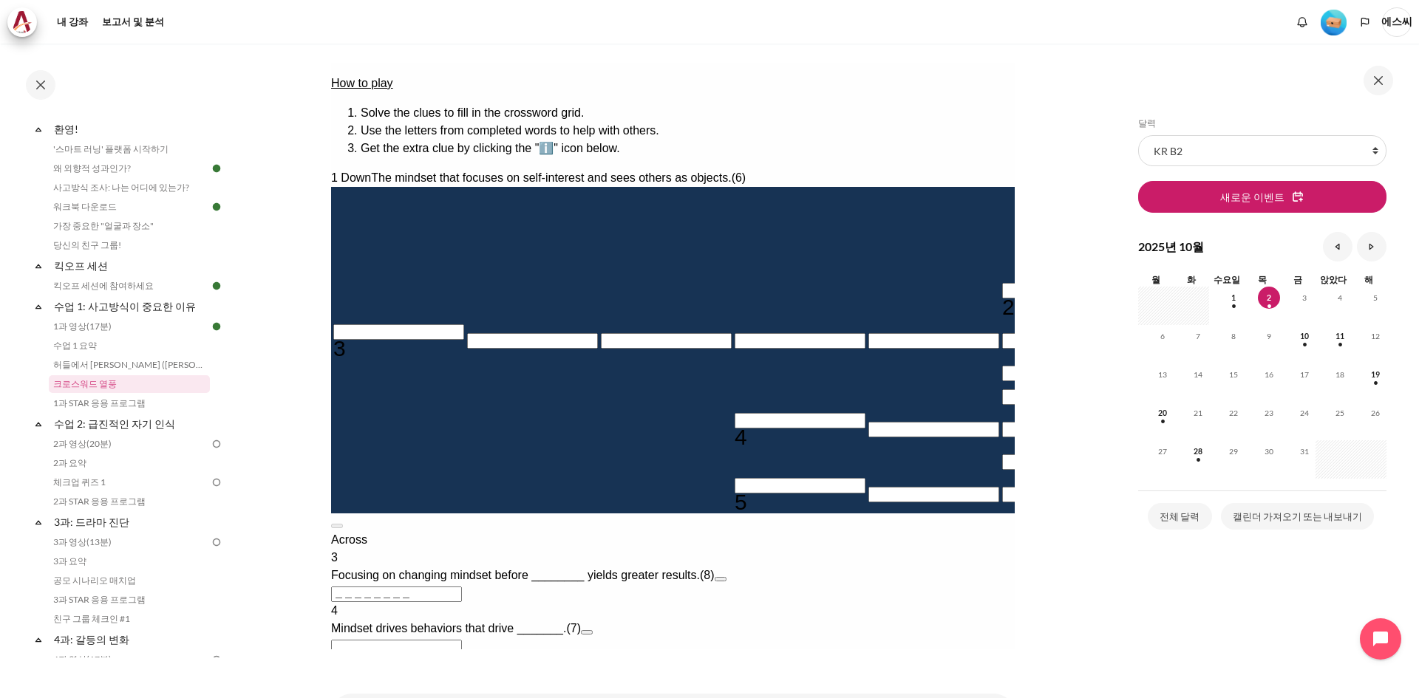
drag, startPoint x: 805, startPoint y: 491, endPoint x: 876, endPoint y: 516, distance: 75.7
copy div "The established set of attitudes held by someone"
click at [77, 409] on link "1과 STAR 응용 프로그램" at bounding box center [129, 404] width 161 height 18
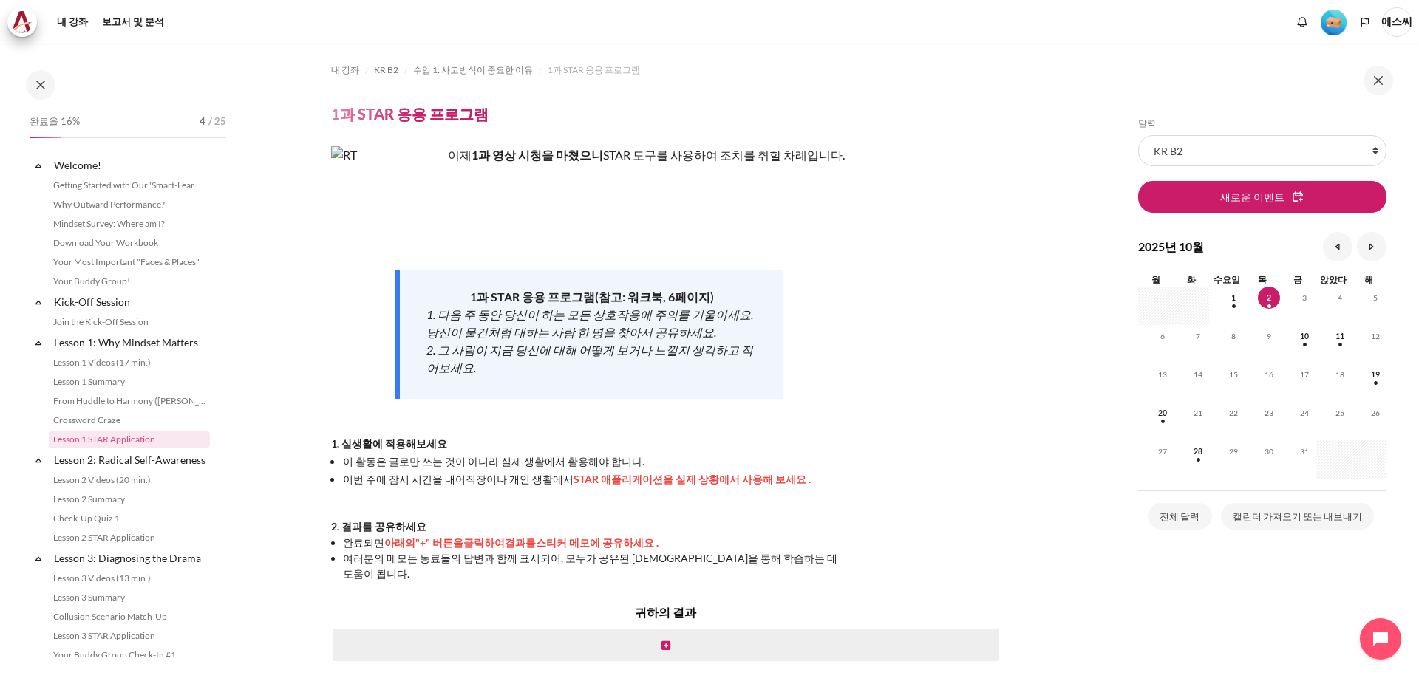
scroll to position [55, 0]
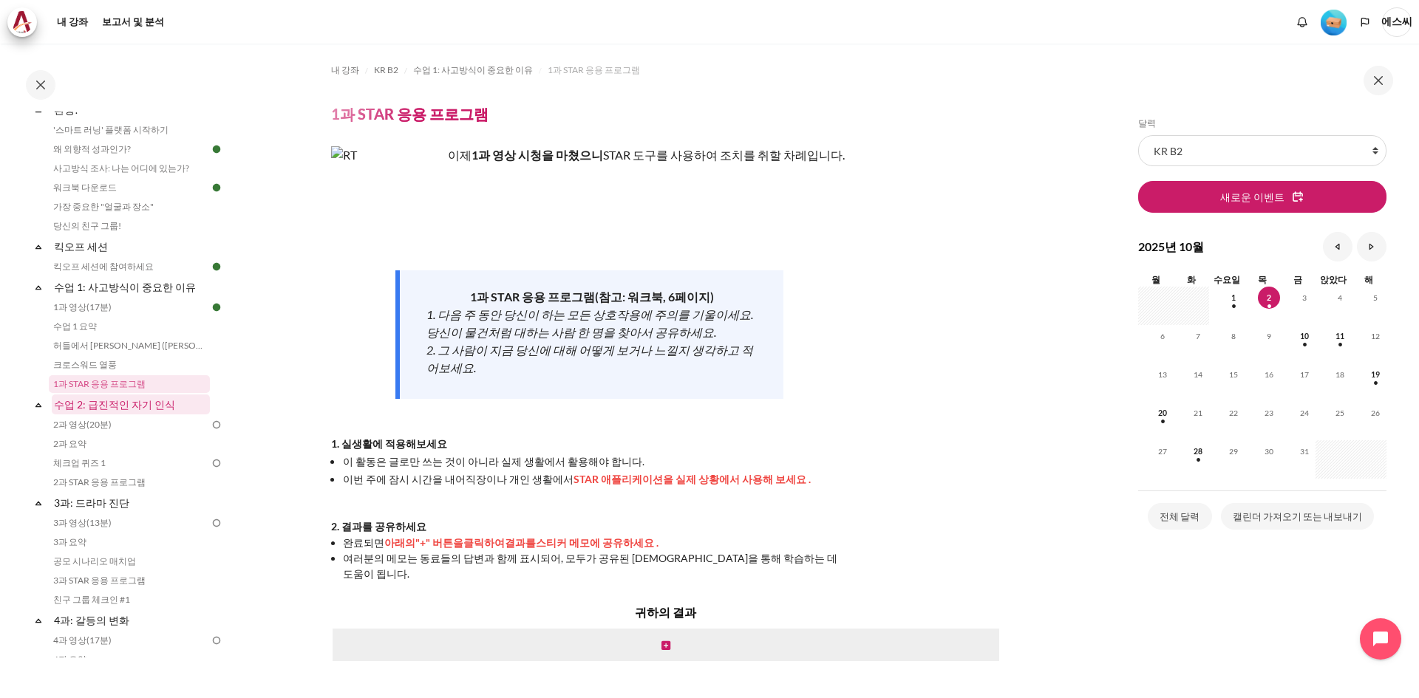
click at [120, 408] on font "수업 2: 급진적인 자기 인식" at bounding box center [114, 404] width 121 height 13
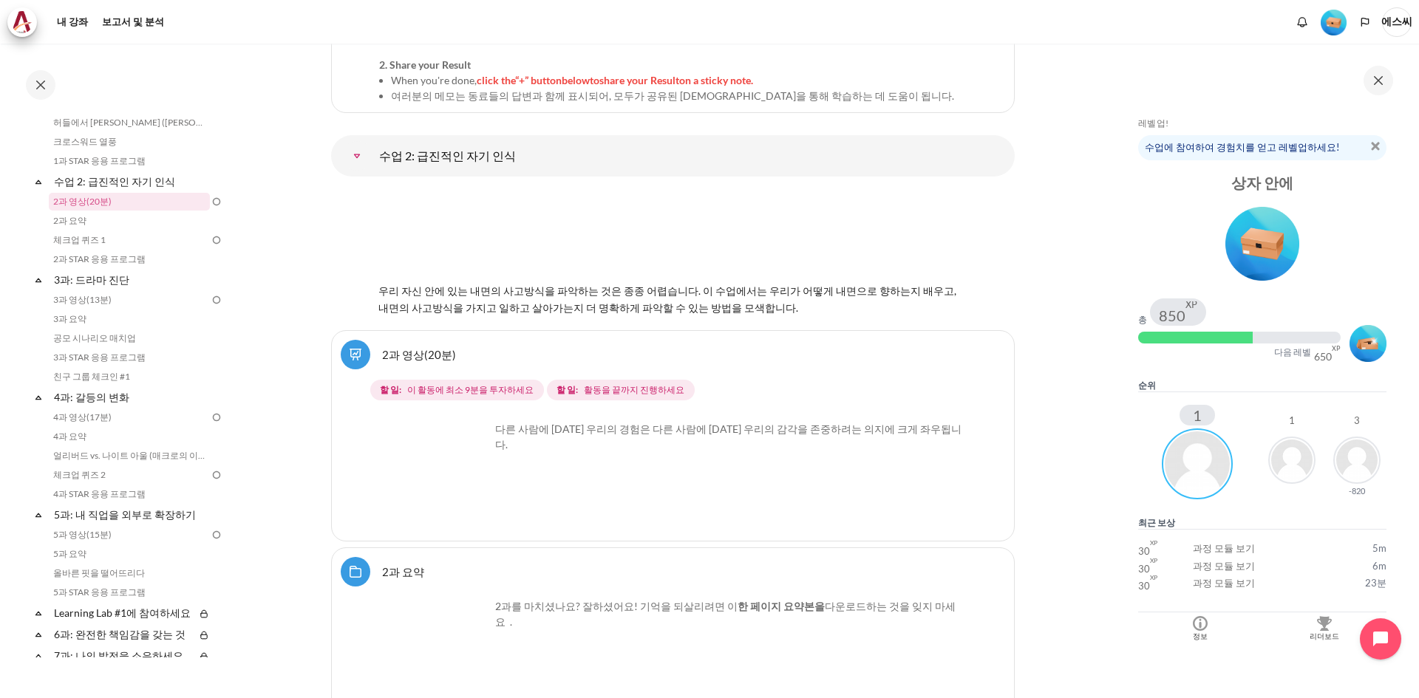
scroll to position [3415, 0]
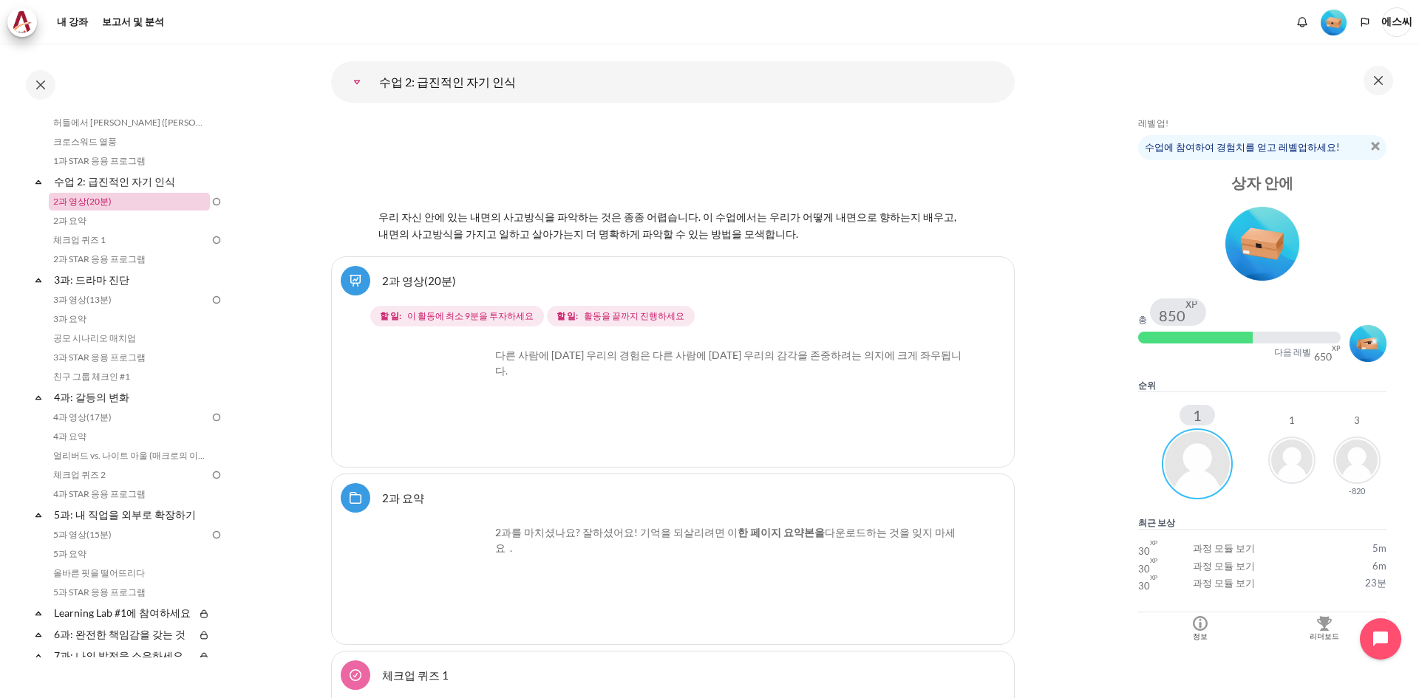
click at [111, 202] on link "2과 영상(20분)" at bounding box center [129, 202] width 161 height 18
